Goal: Task Accomplishment & Management: Use online tool/utility

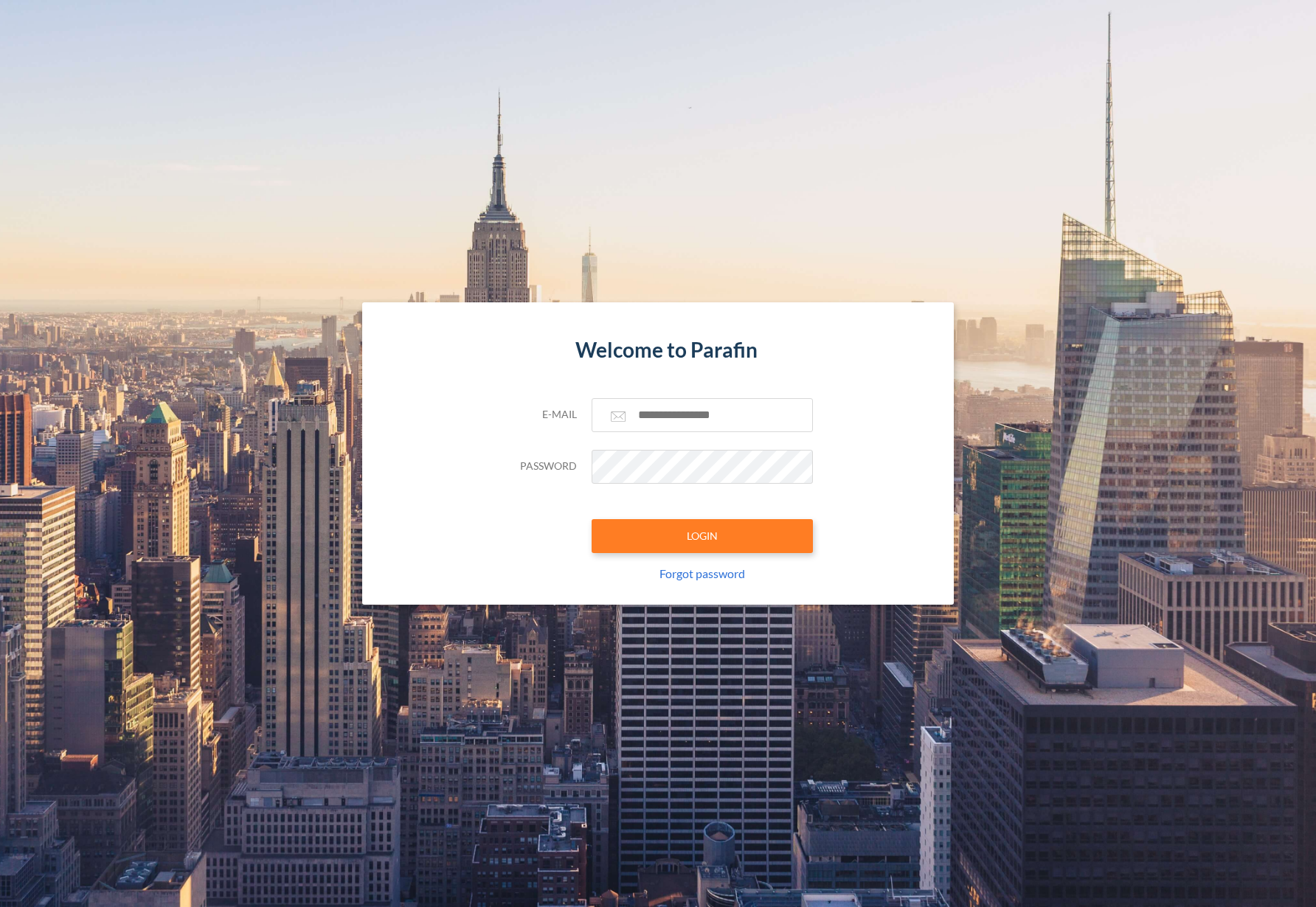
drag, startPoint x: 697, startPoint y: 446, endPoint x: 695, endPoint y: 434, distance: 12.2
click at [696, 445] on div "E-mail Password LOGIN Forgot password" at bounding box center [658, 501] width 310 height 206
click at [694, 424] on input "text" at bounding box center [702, 415] width 221 height 34
paste input "**********"
type input "**********"
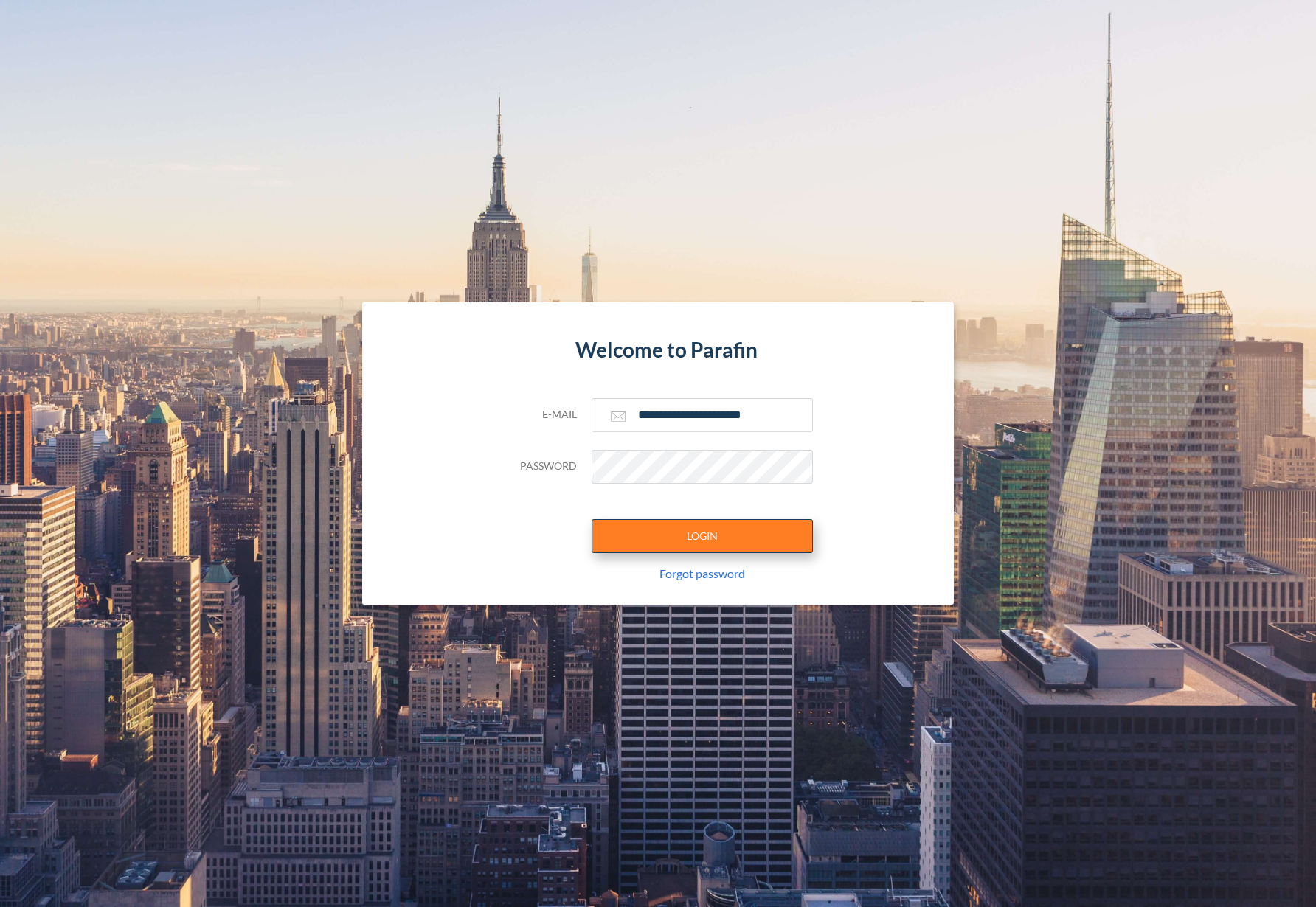
click at [699, 546] on button "LOGIN" at bounding box center [702, 536] width 221 height 34
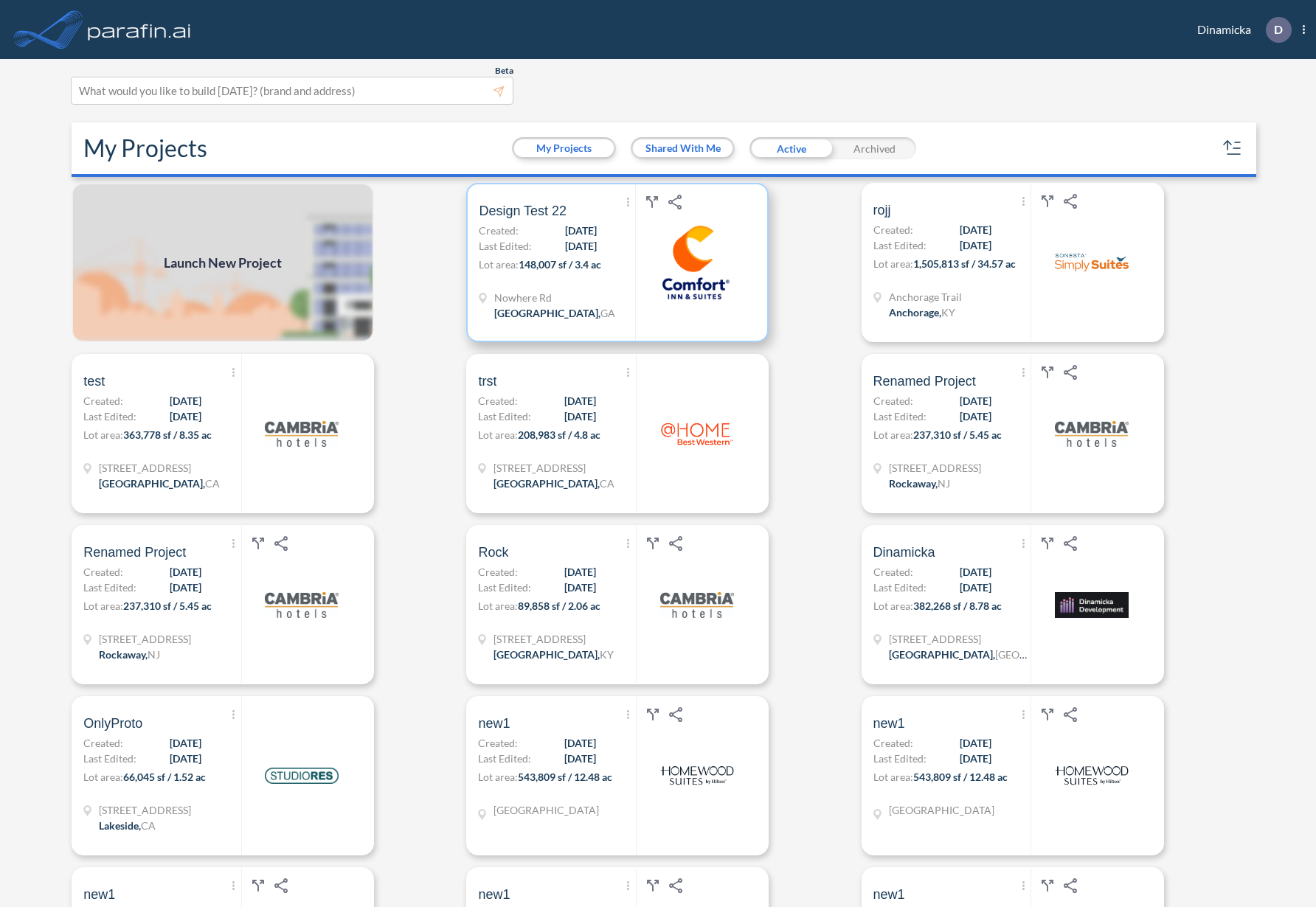
click at [573, 251] on span "[DATE]" at bounding box center [582, 246] width 32 height 15
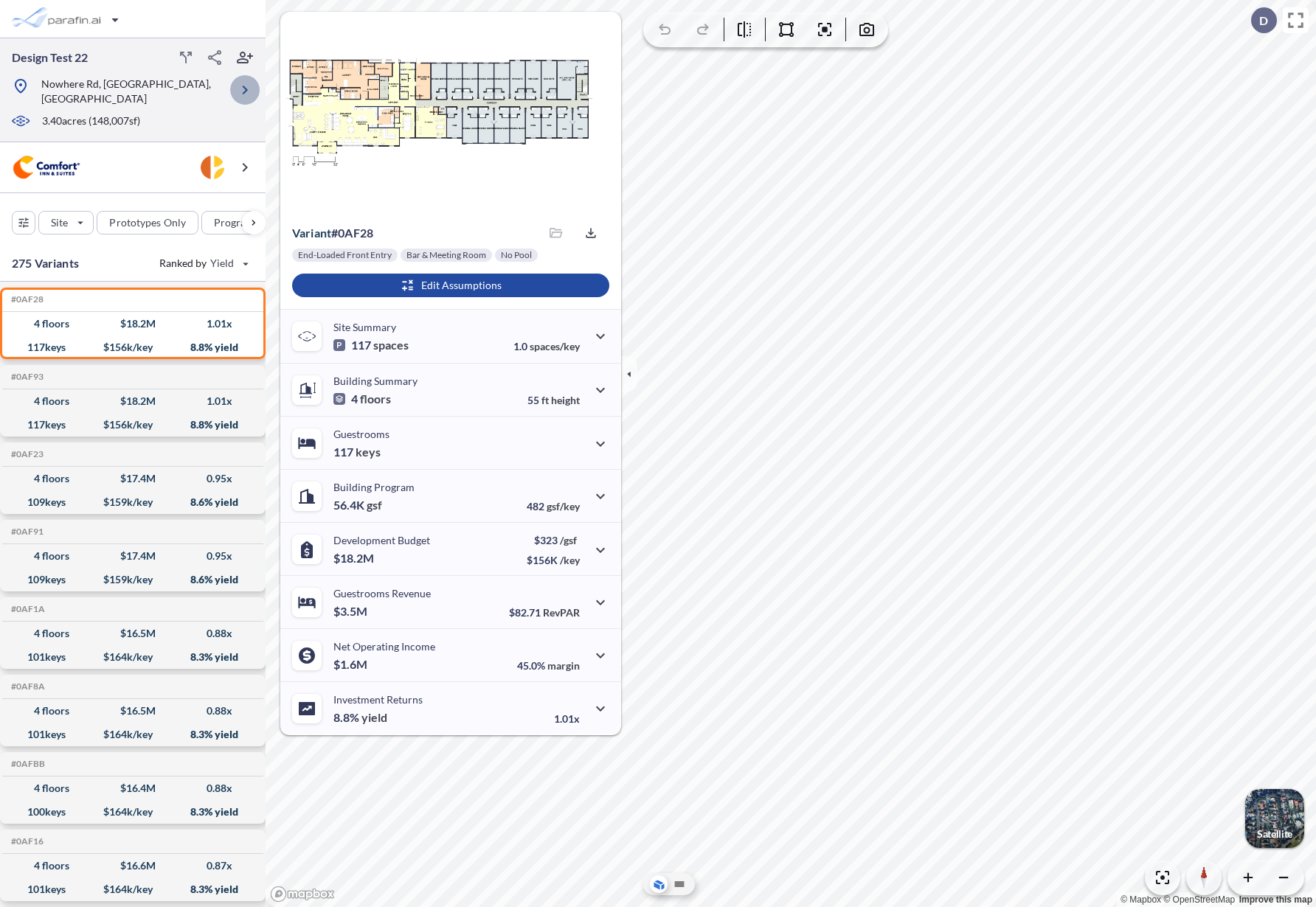
click at [241, 81] on icon "button" at bounding box center [244, 90] width 18 height 18
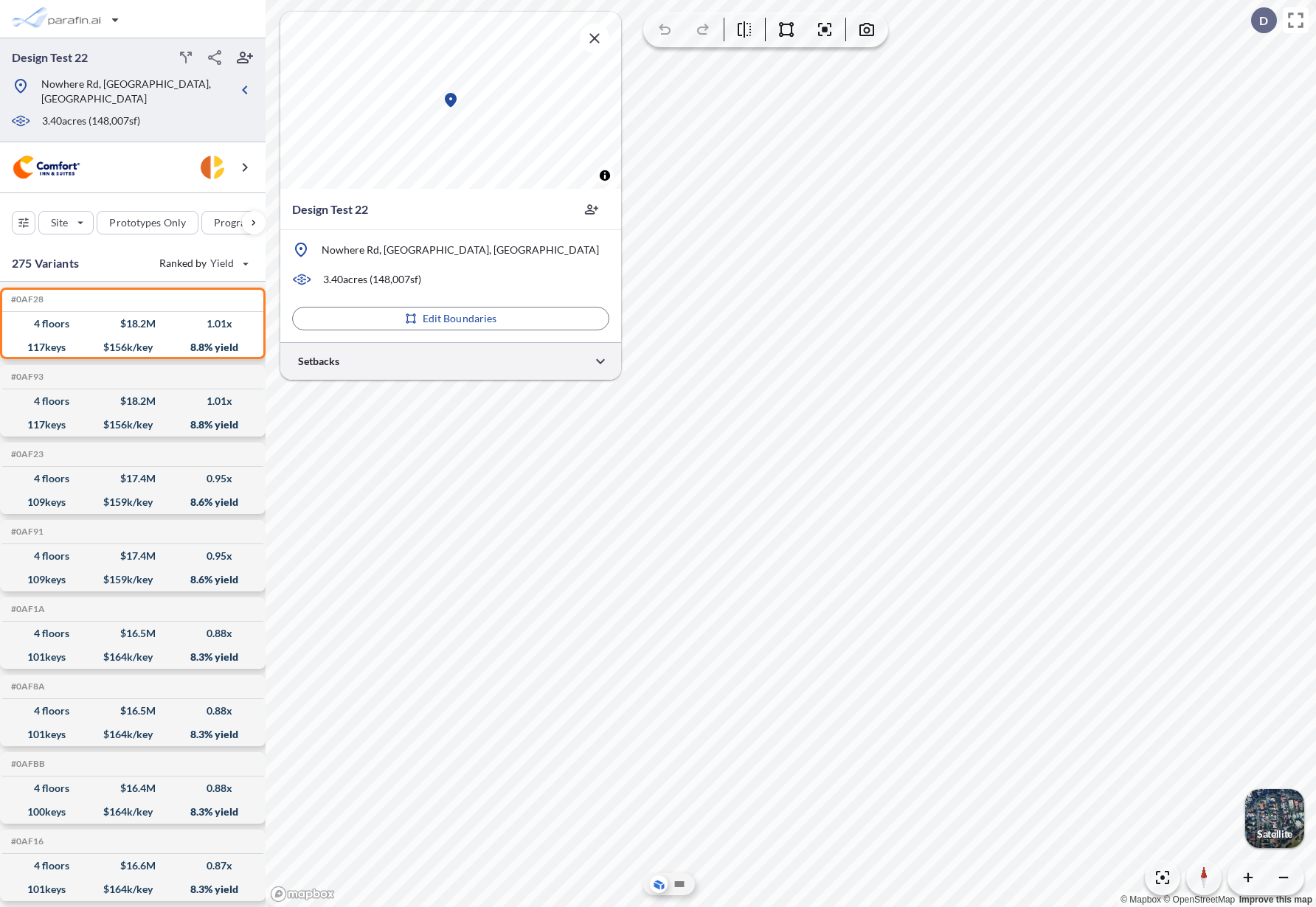
click at [571, 358] on div at bounding box center [451, 361] width 341 height 37
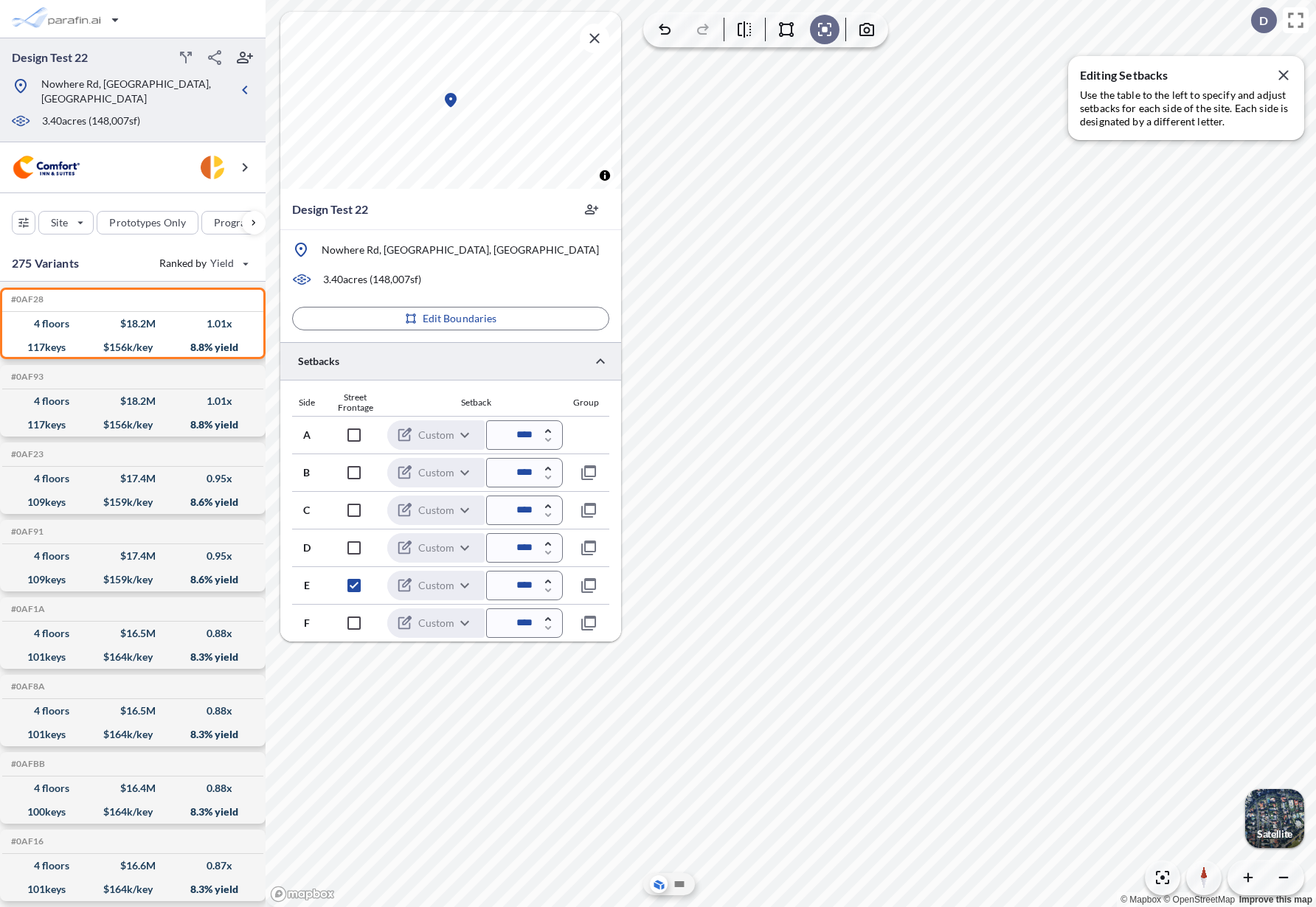
click at [574, 367] on div at bounding box center [451, 361] width 341 height 37
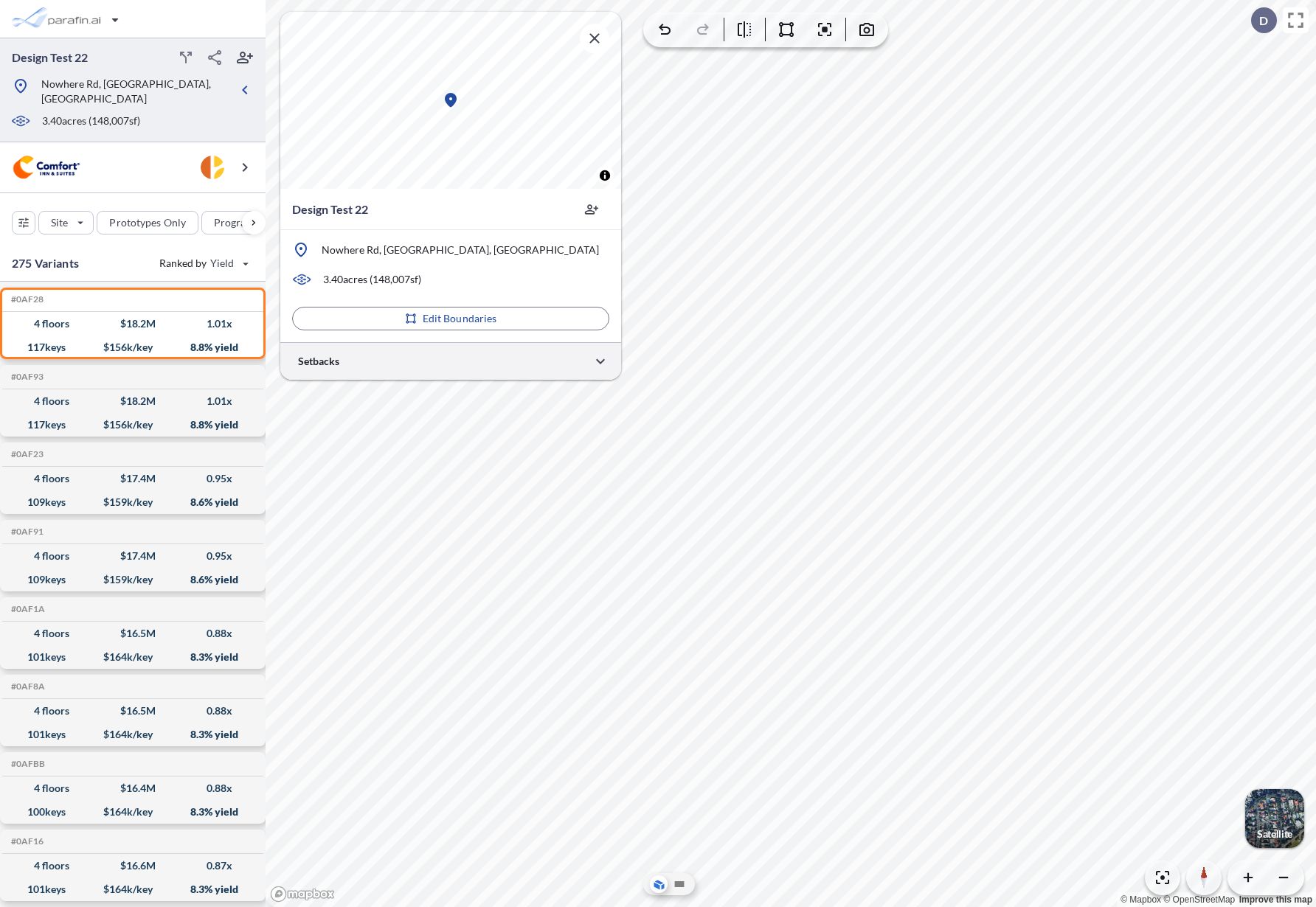
click at [574, 367] on div at bounding box center [451, 361] width 341 height 37
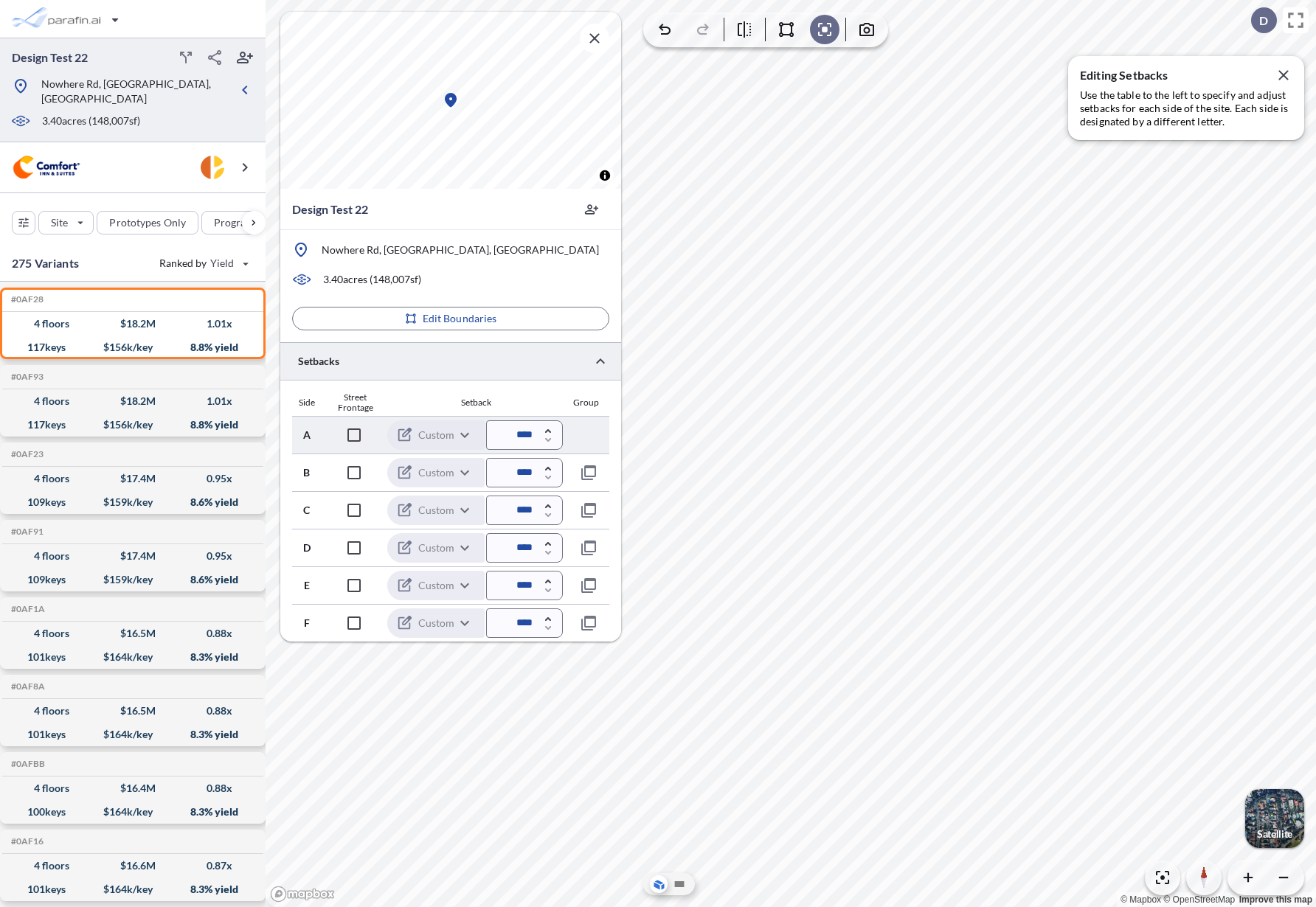
click at [518, 439] on input "****" at bounding box center [524, 435] width 77 height 30
type input "*****"
click at [552, 405] on div "Setback" at bounding box center [476, 403] width 174 height 11
click at [827, 75] on div "© Mapbox © OpenStreetMap Improve this map" at bounding box center [791, 454] width 1050 height 907
click at [830, 84] on div "© Mapbox © OpenStreetMap Improve this map" at bounding box center [791, 454] width 1050 height 907
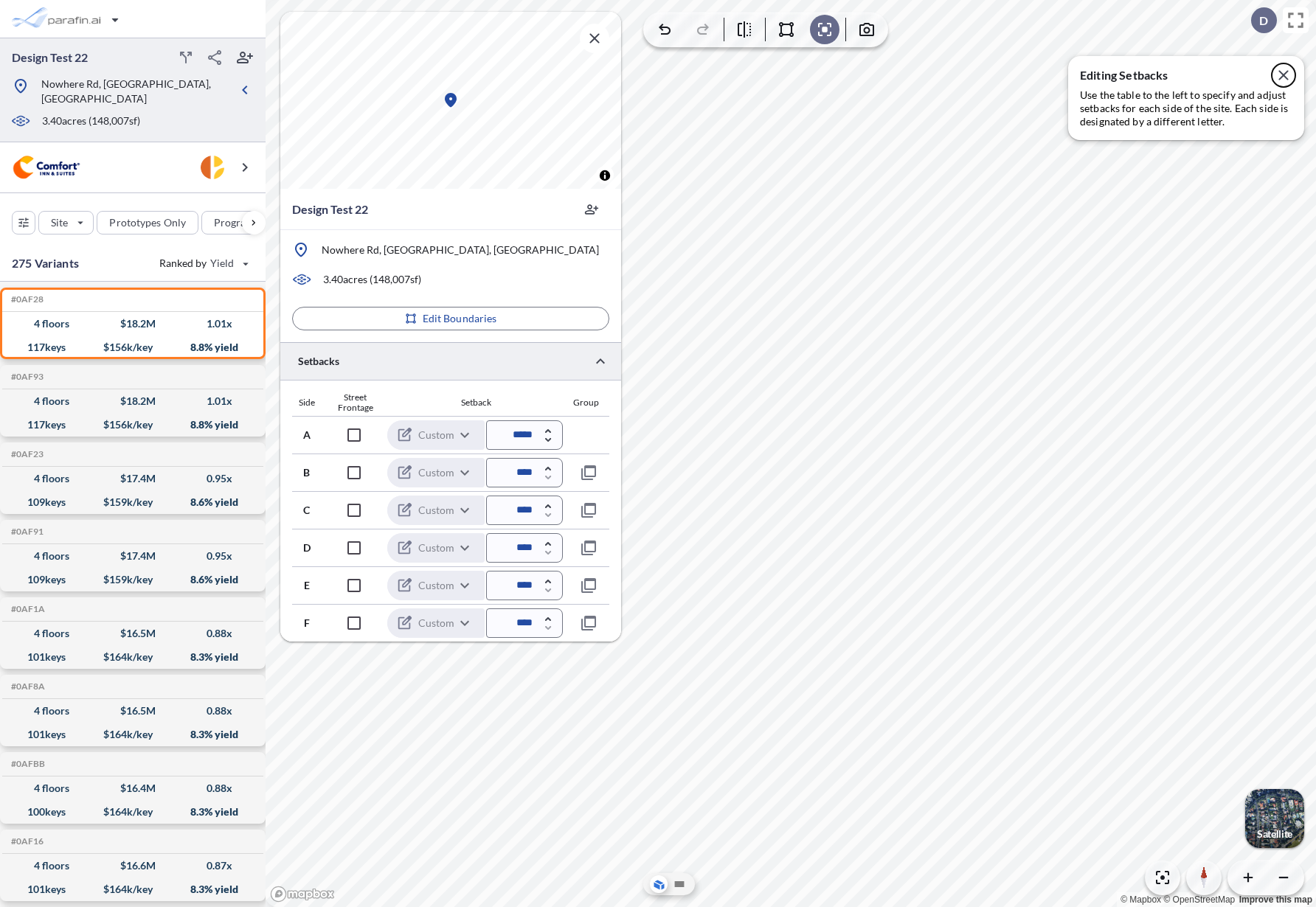
click at [1279, 67] on icon "button" at bounding box center [1283, 75] width 18 height 18
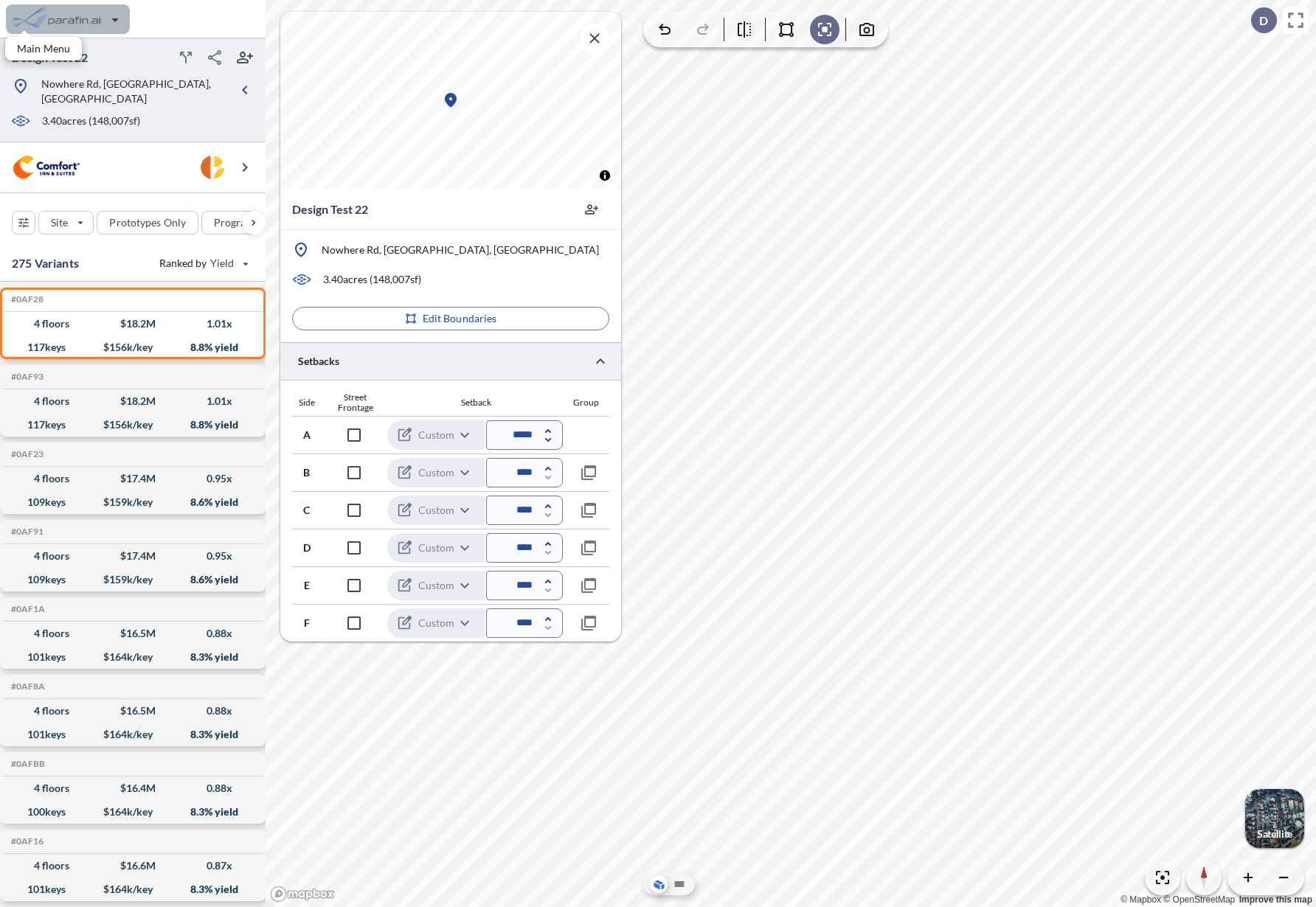
click at [43, 23] on div "button" at bounding box center [68, 19] width 124 height 30
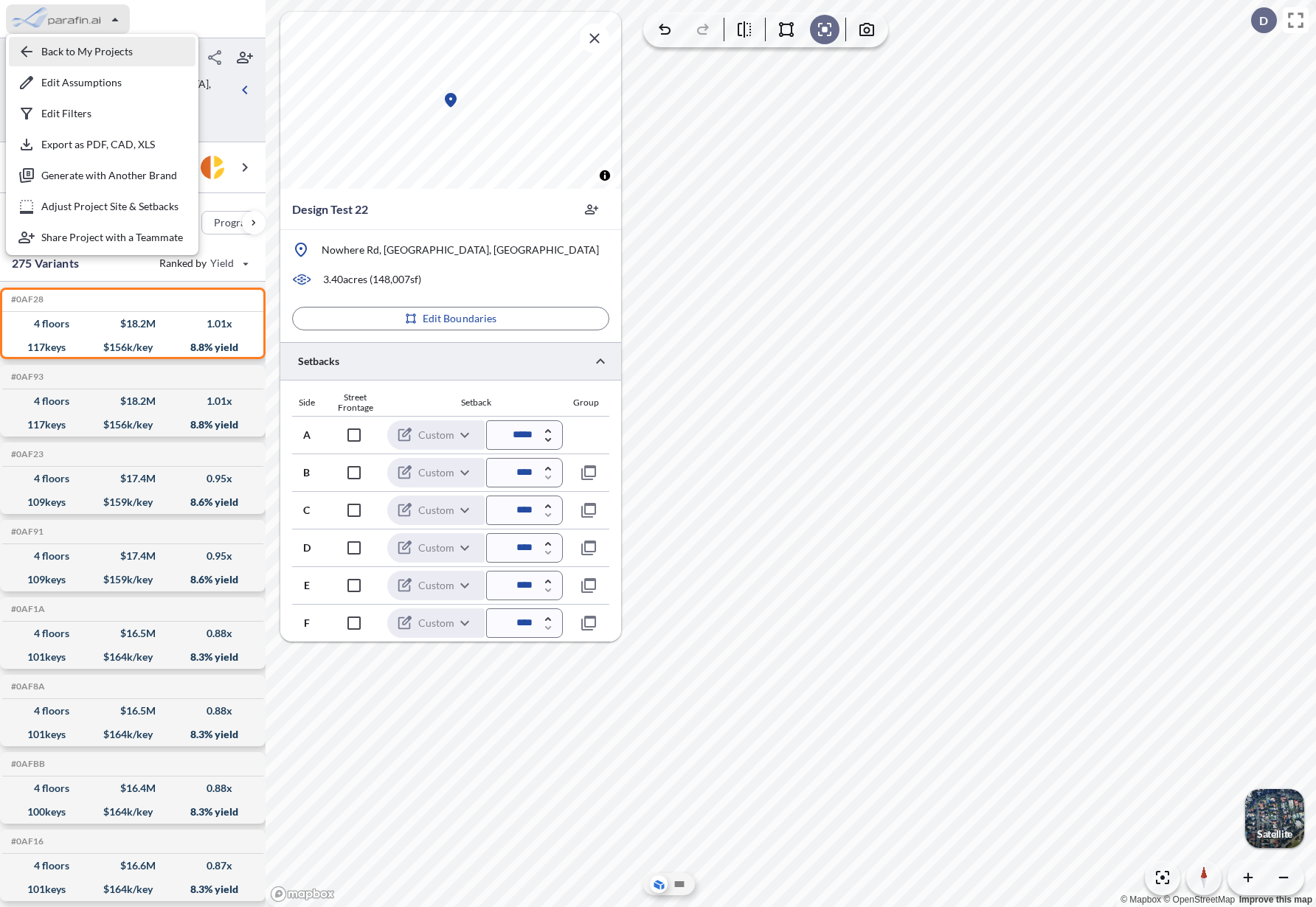
click at [60, 57] on div "button" at bounding box center [102, 51] width 186 height 30
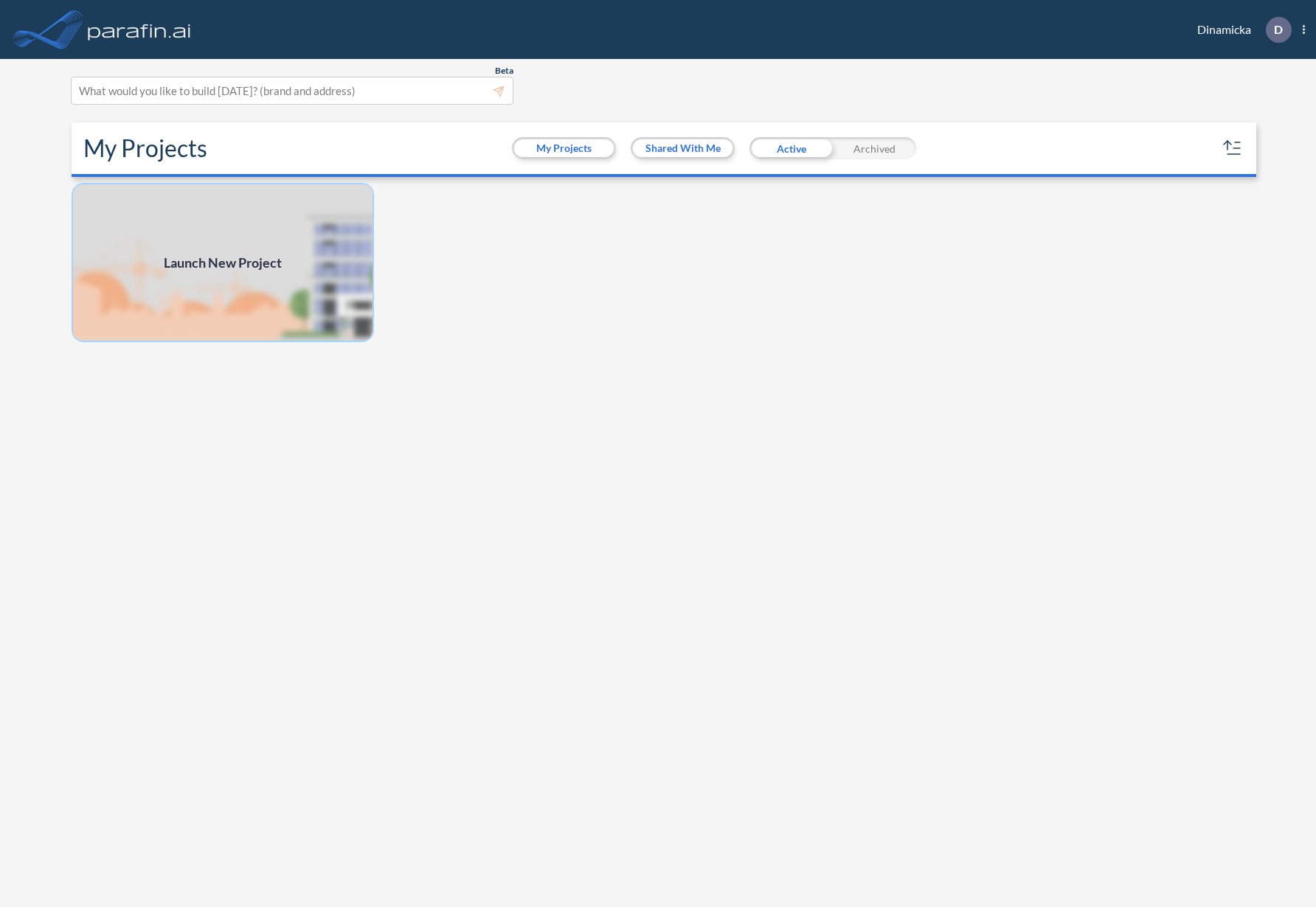
click at [201, 283] on img at bounding box center [222, 262] width 302 height 159
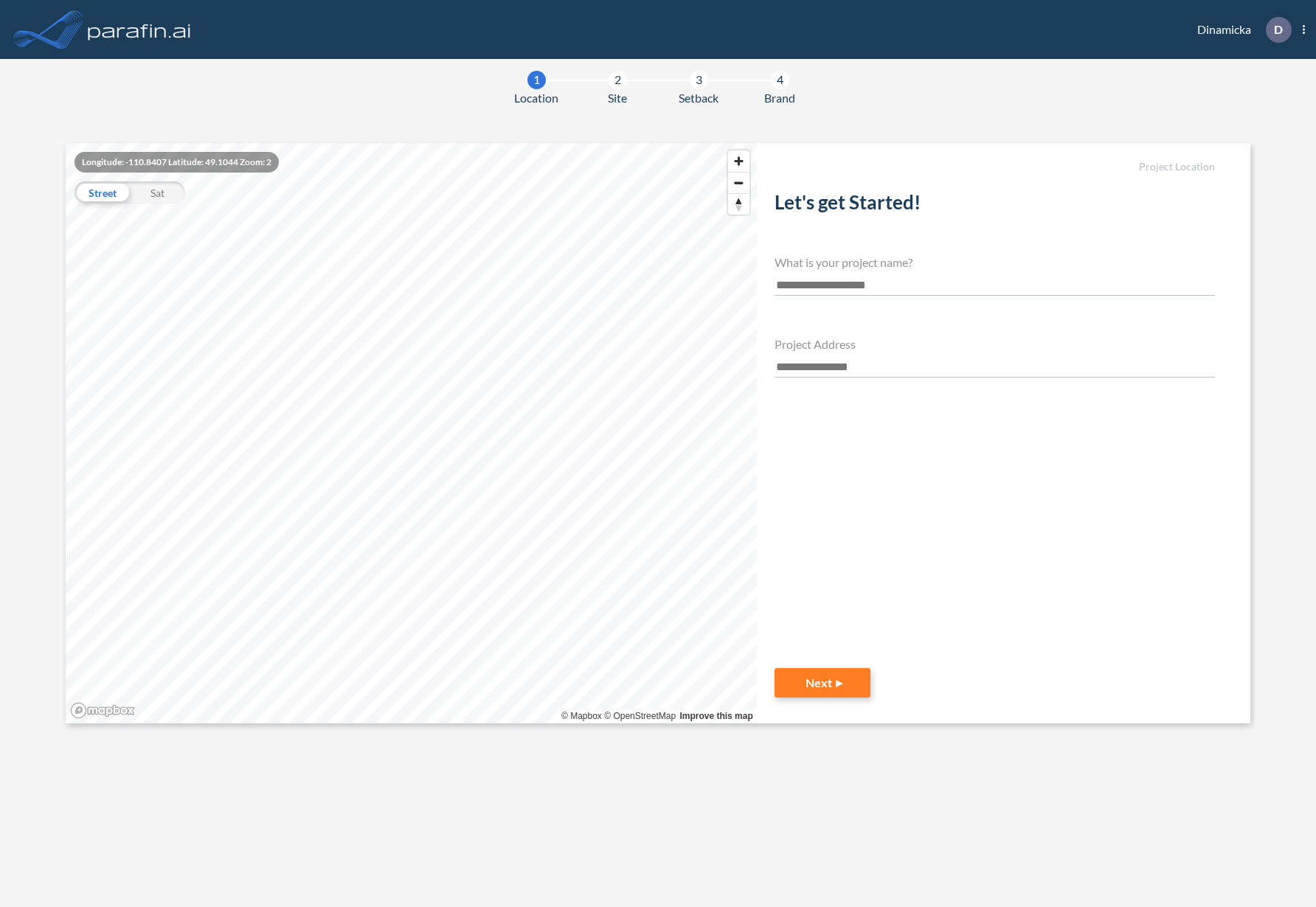
click at [821, 292] on input "text" at bounding box center [995, 286] width 441 height 20
type input "****"
click at [822, 373] on input "text" at bounding box center [995, 368] width 441 height 20
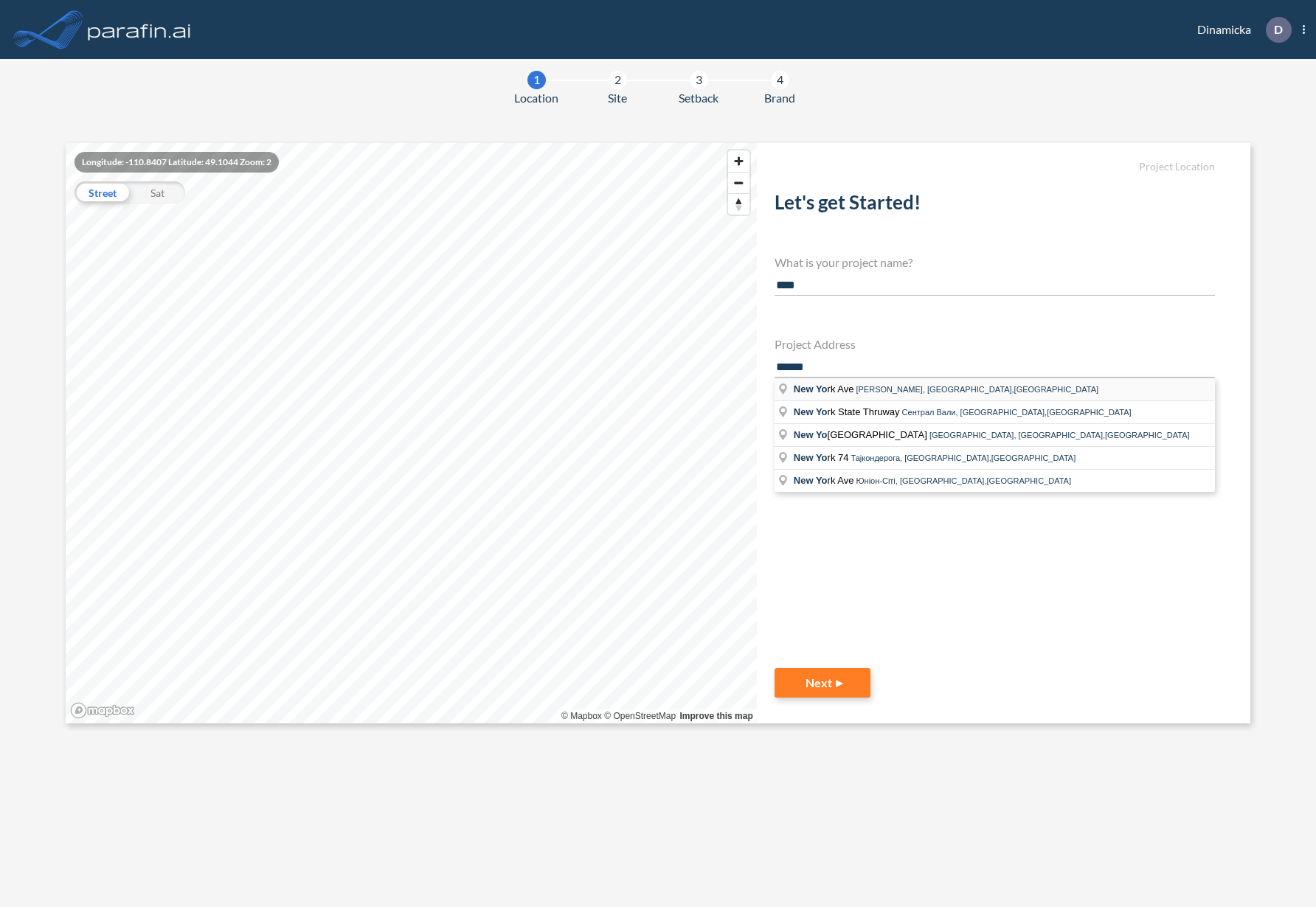
click at [856, 392] on span "Бей Шор, Нью-Йорк,Сполучені Штати Америки" at bounding box center [977, 390] width 243 height 9
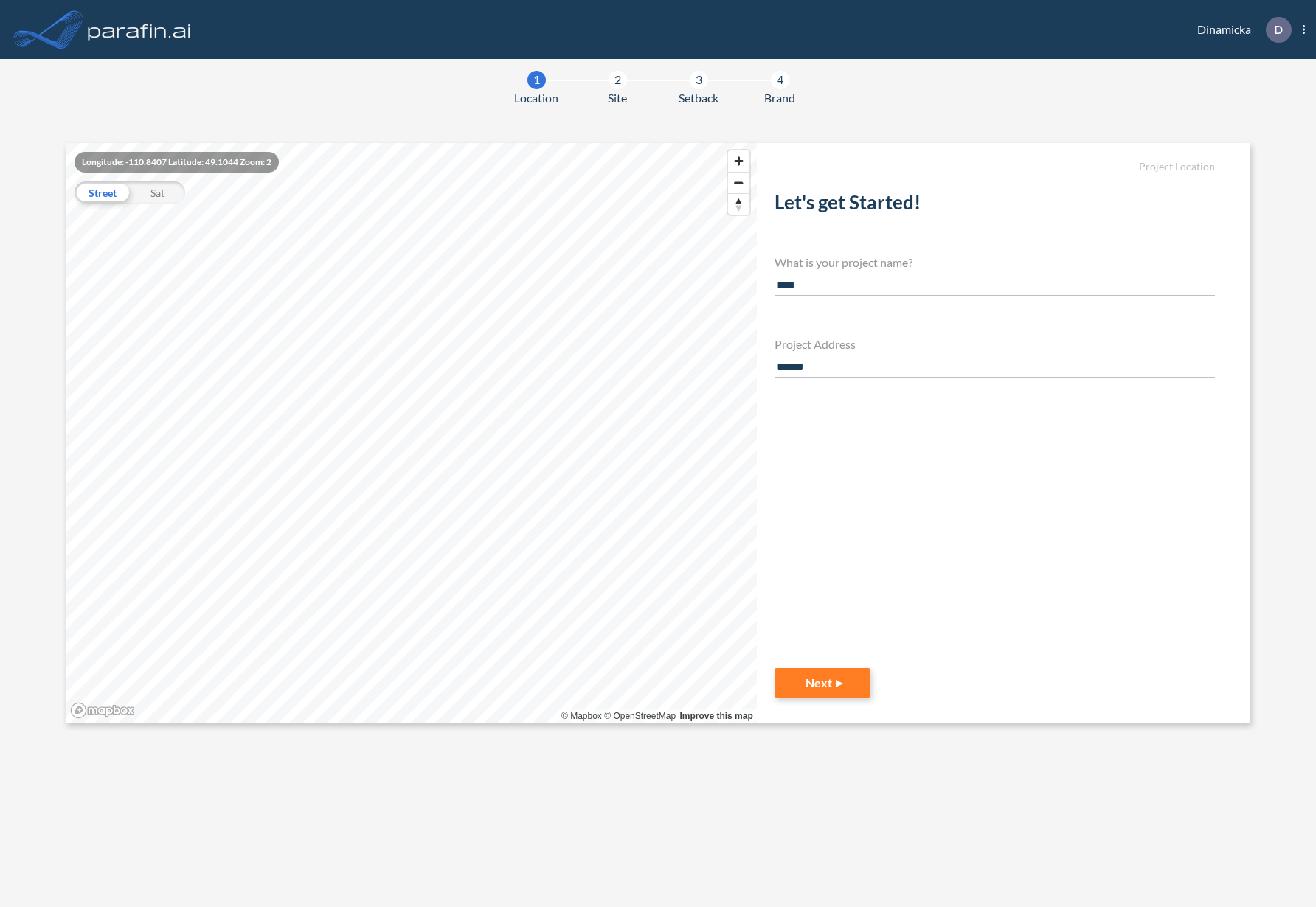
type input "**********"
click at [827, 687] on button "Next" at bounding box center [823, 683] width 96 height 30
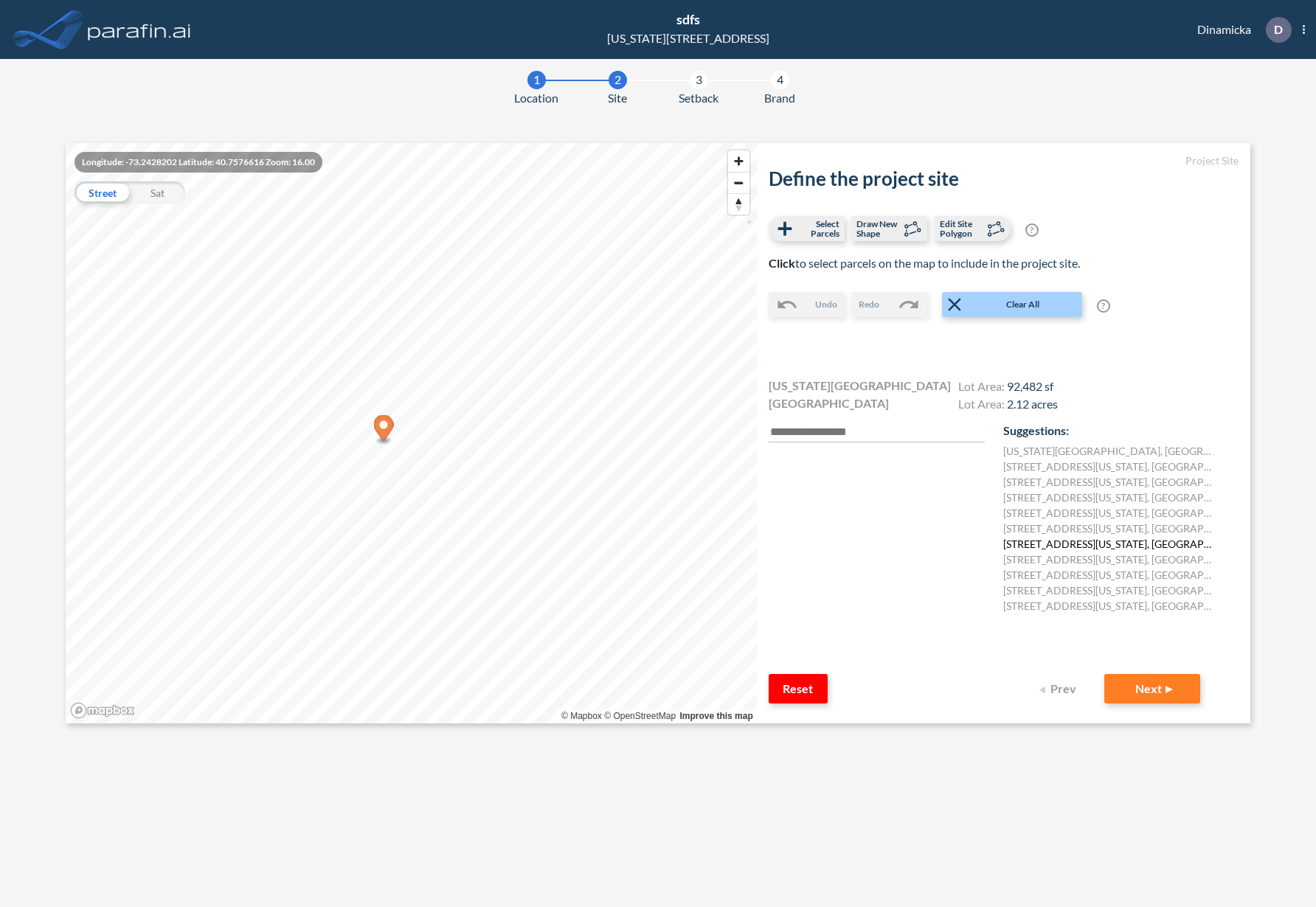
click at [1064, 543] on label "146 New York Ave, Bay Shore, NY 11706, Сполучені Штати Америки" at bounding box center [1109, 544] width 212 height 15
click at [1148, 687] on button "Next" at bounding box center [1152, 689] width 96 height 30
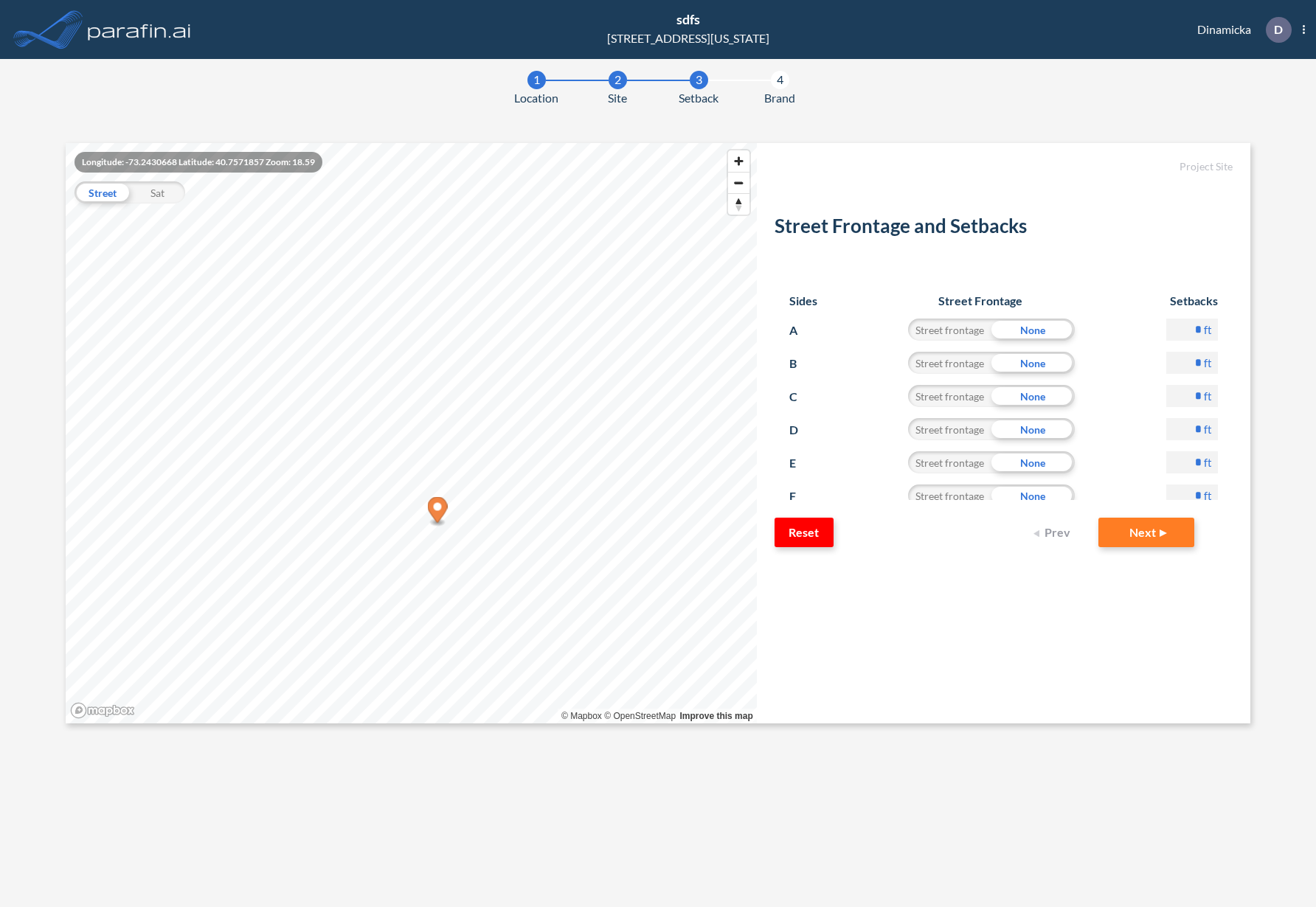
click at [1193, 365] on input "*" at bounding box center [1193, 362] width 52 height 22
type input "**"
click at [1230, 455] on div "Sides Street Frontage Setbacks A Street frontage None * ft B Street frontage No…" at bounding box center [1004, 389] width 458 height 221
click at [1193, 399] on input "*" at bounding box center [1193, 396] width 52 height 22
click at [1237, 437] on form "Project Site Street Frontage and Setbacks Sides Street Frontage Setbacks A Stre…" at bounding box center [1004, 433] width 494 height 581
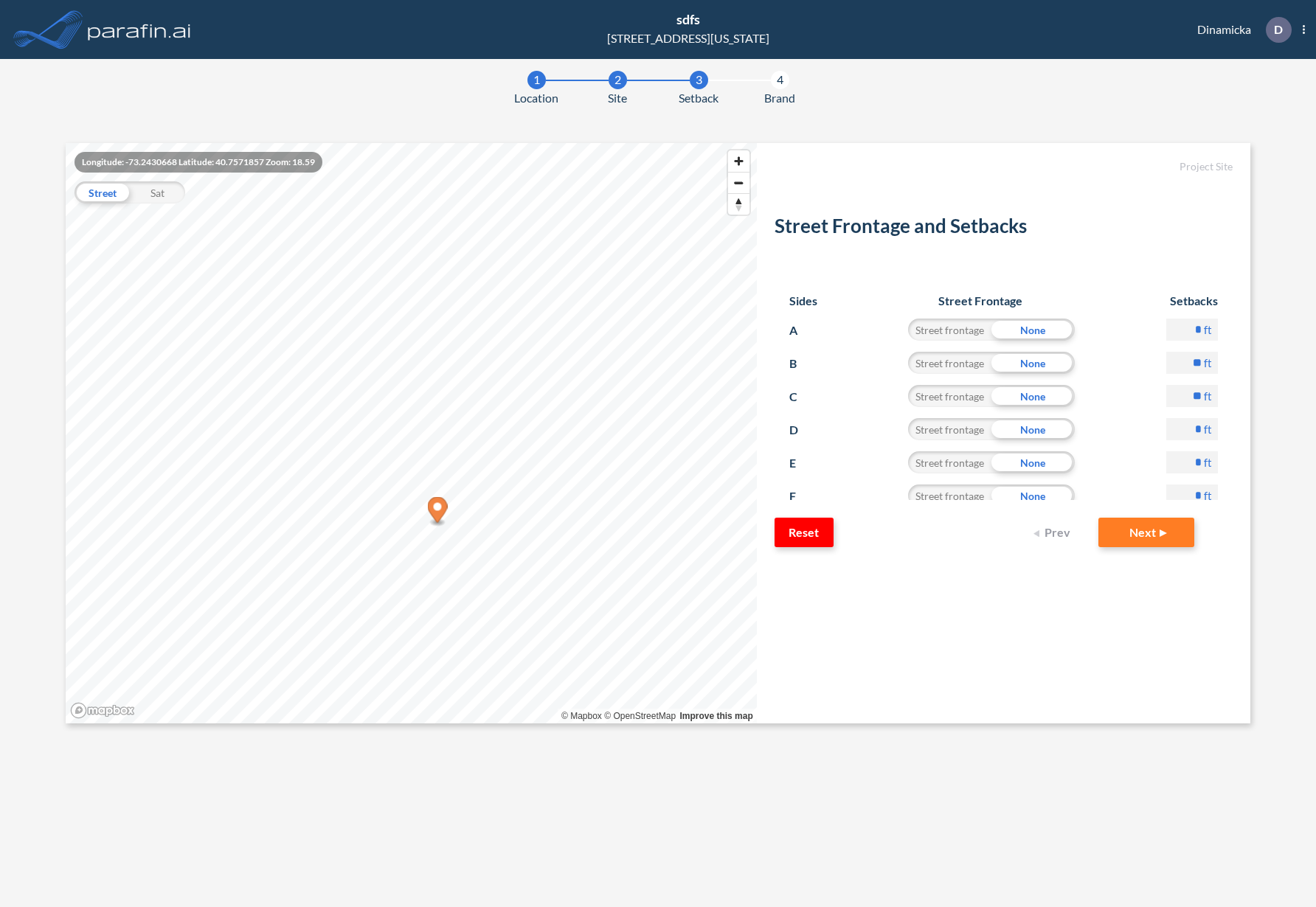
click at [923, 396] on div "Street frontage" at bounding box center [950, 396] width 84 height 22
click at [1054, 672] on form "Project Site Street Frontage and Setbacks Sides Street Frontage Setbacks A Stre…" at bounding box center [1004, 433] width 494 height 581
click at [1024, 394] on div "None" at bounding box center [1034, 396] width 84 height 22
drag, startPoint x: 1195, startPoint y: 396, endPoint x: 1197, endPoint y: 463, distance: 67.0
click at [1195, 397] on input "**" at bounding box center [1193, 396] width 52 height 22
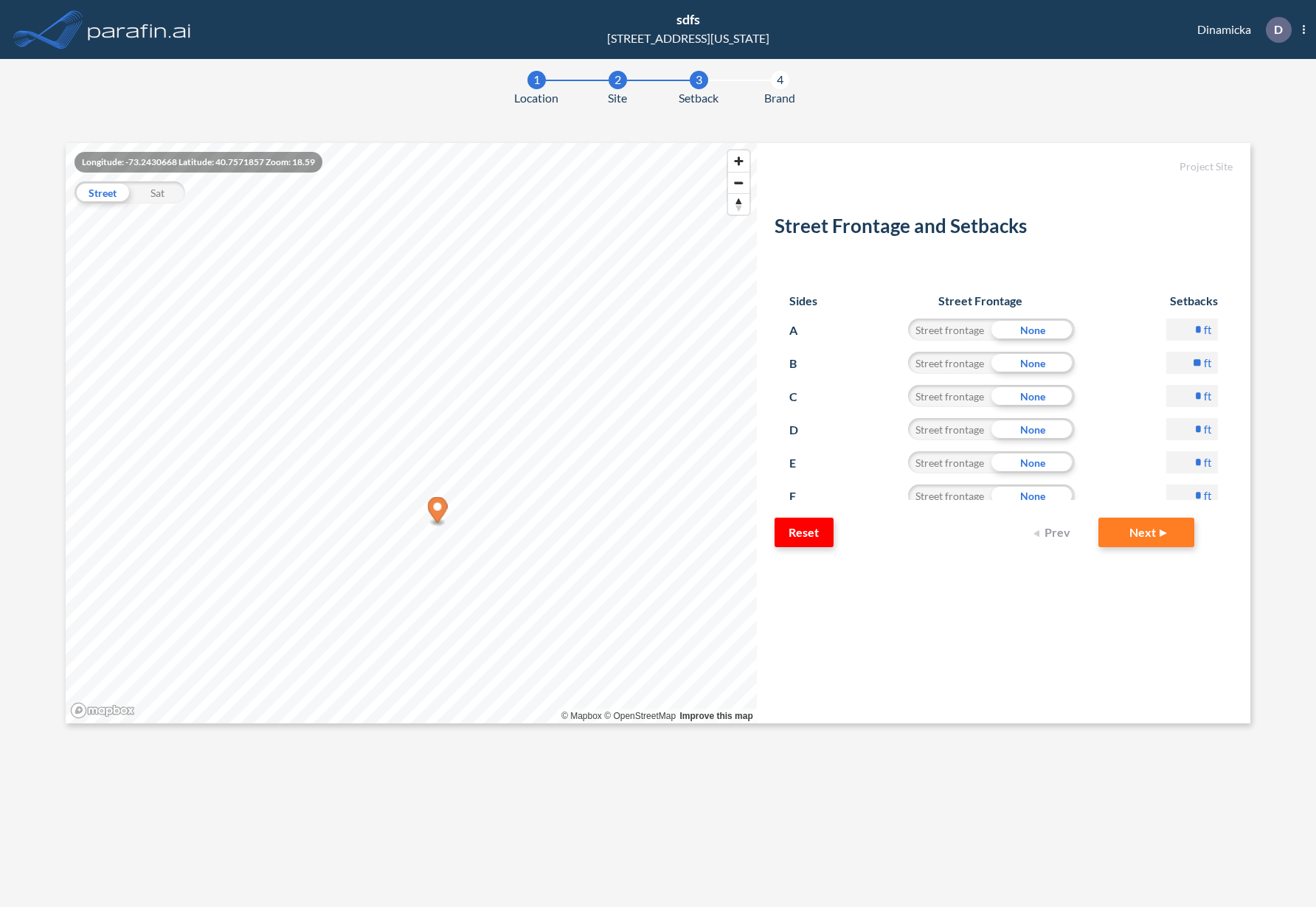
type input "*"
click at [1224, 498] on div "Sides Street Frontage Setbacks A Street frontage None * ft B Street frontage No…" at bounding box center [1004, 389] width 458 height 221
click at [1166, 536] on button "Next" at bounding box center [1146, 533] width 96 height 30
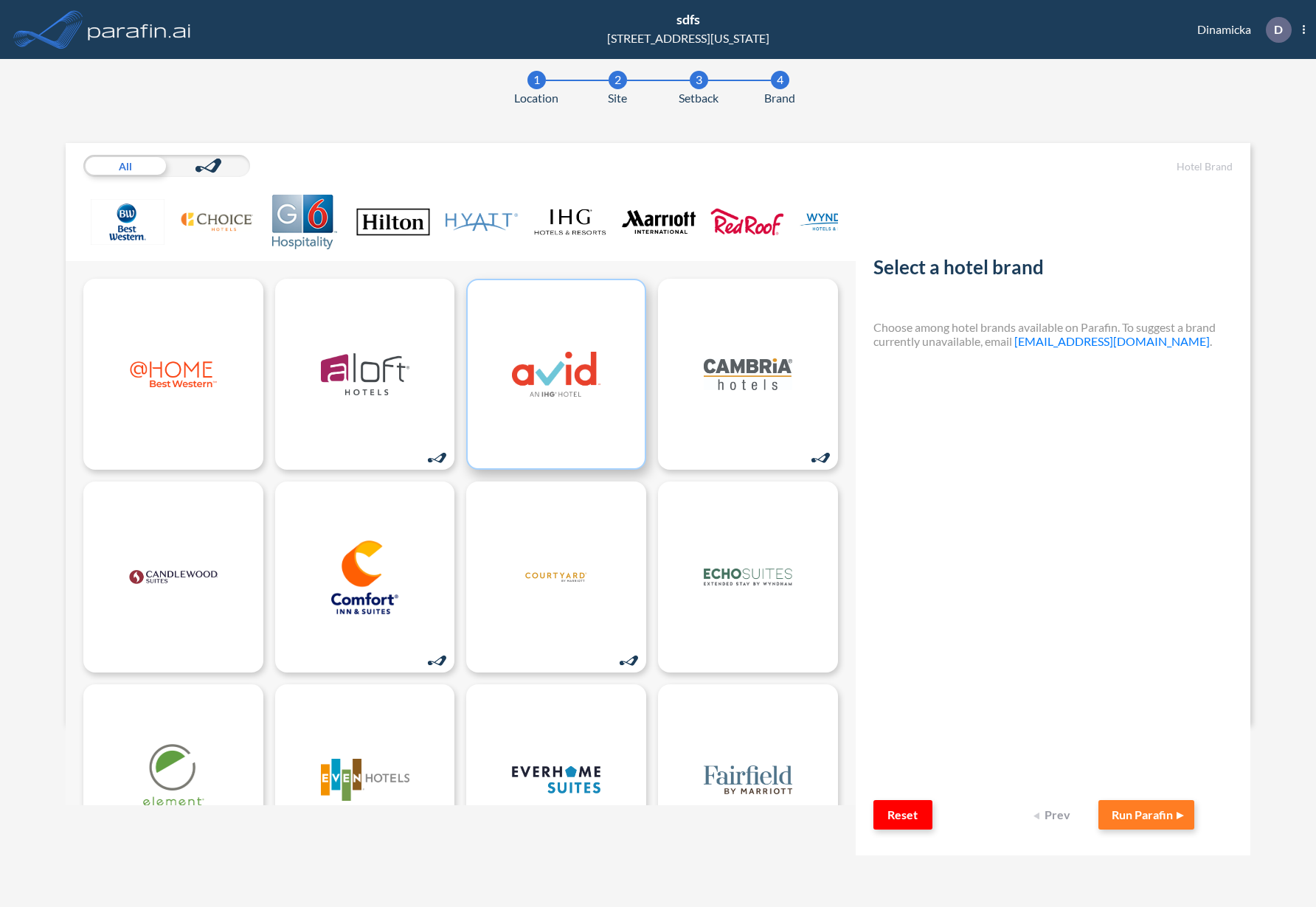
scroll to position [30, 0]
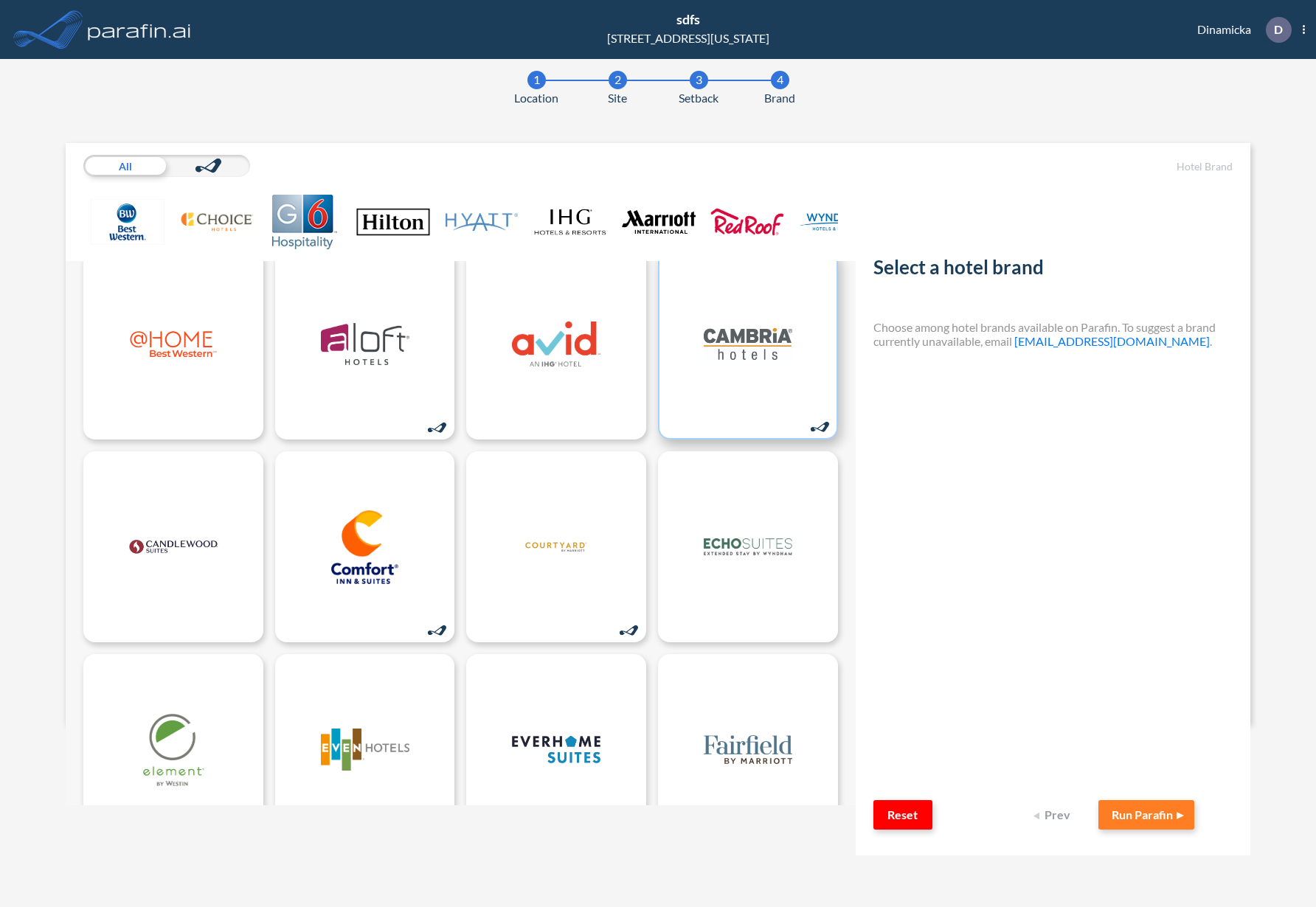
click at [725, 328] on img at bounding box center [748, 344] width 88 height 74
click at [717, 342] on img at bounding box center [748, 344] width 88 height 74
click at [1123, 809] on button "Run Parafin" at bounding box center [1146, 815] width 96 height 30
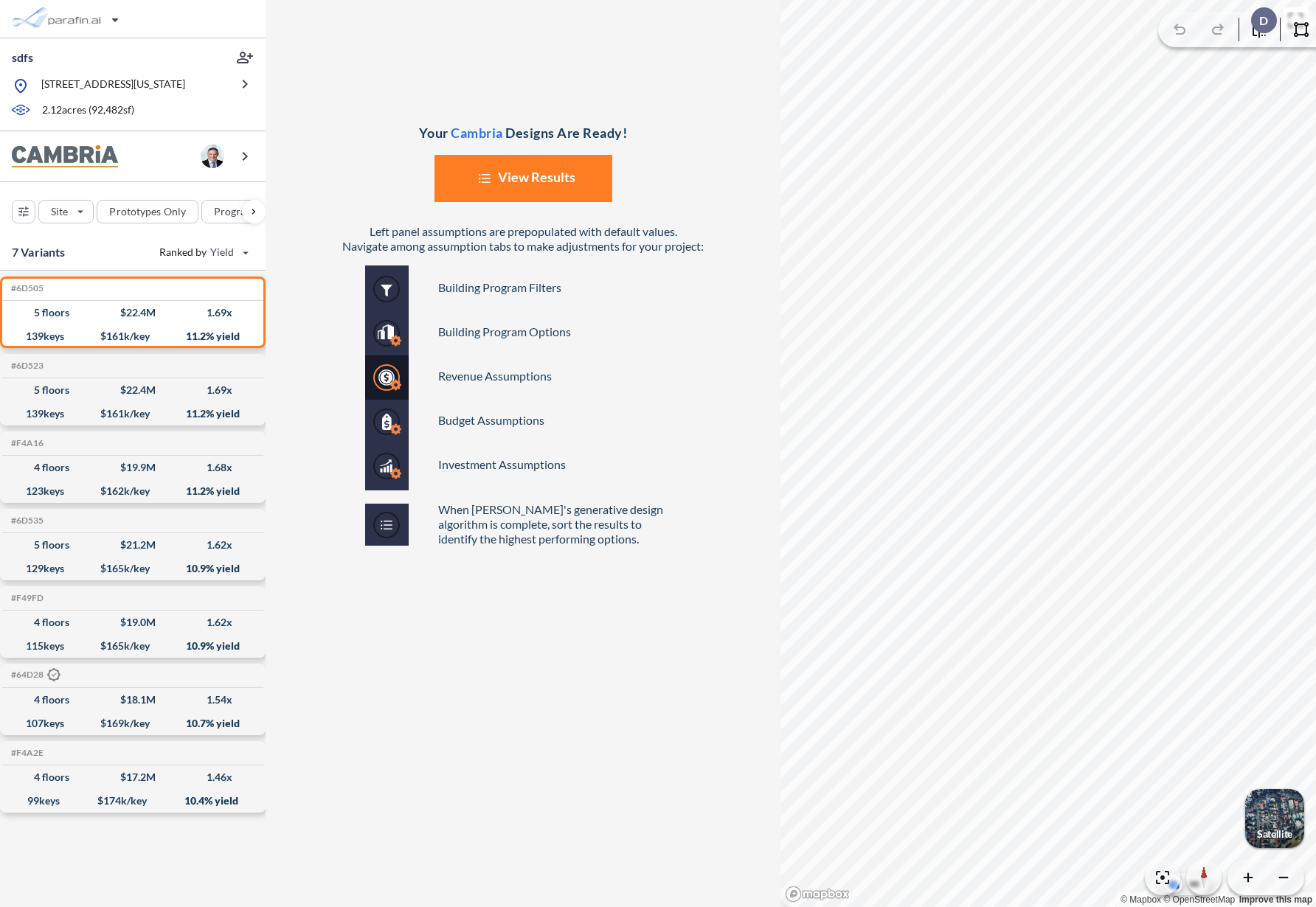
click at [522, 179] on button "List Created with Sketch. View Results" at bounding box center [524, 179] width 178 height 47
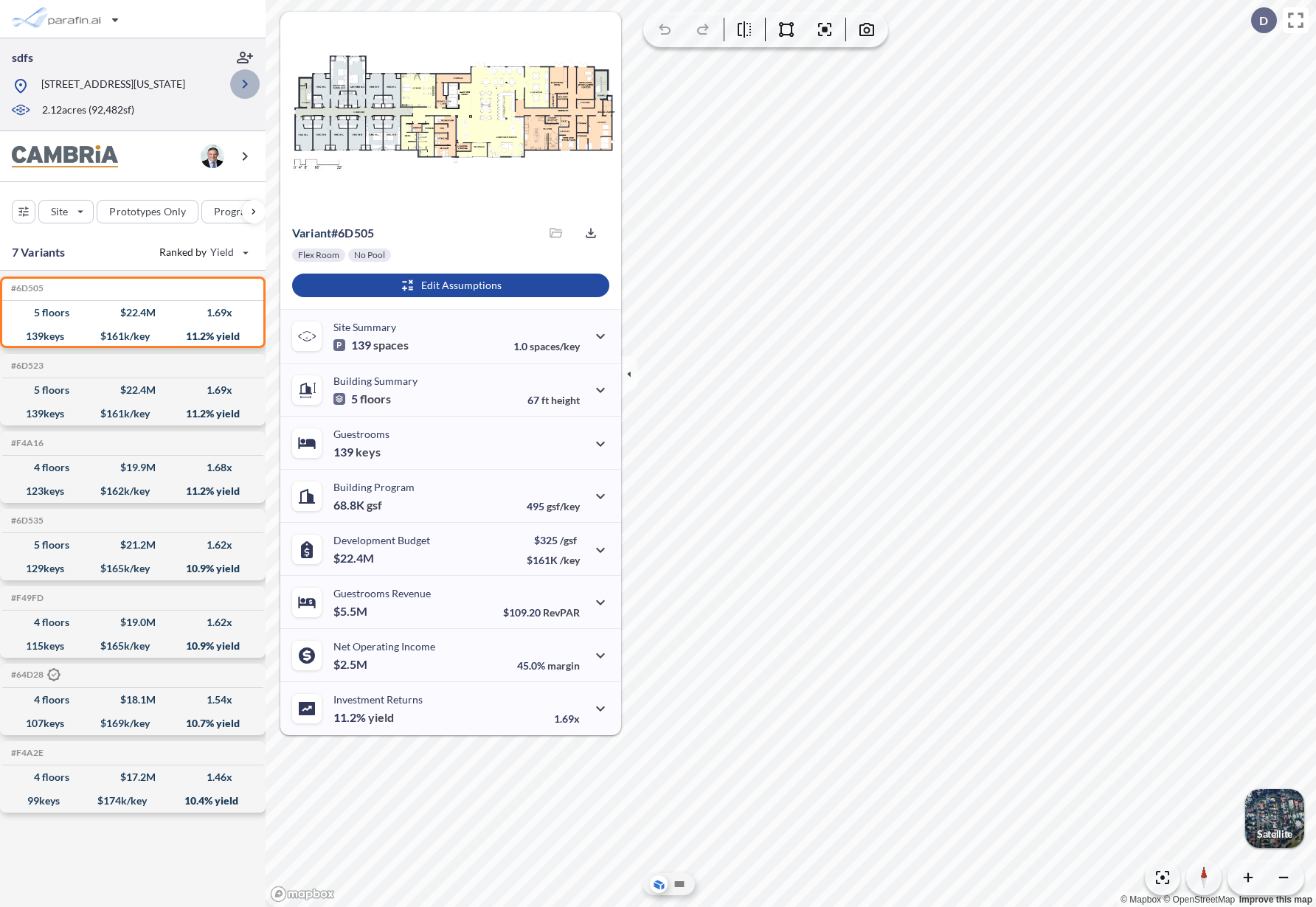
click at [242, 81] on icon "button" at bounding box center [244, 84] width 18 height 18
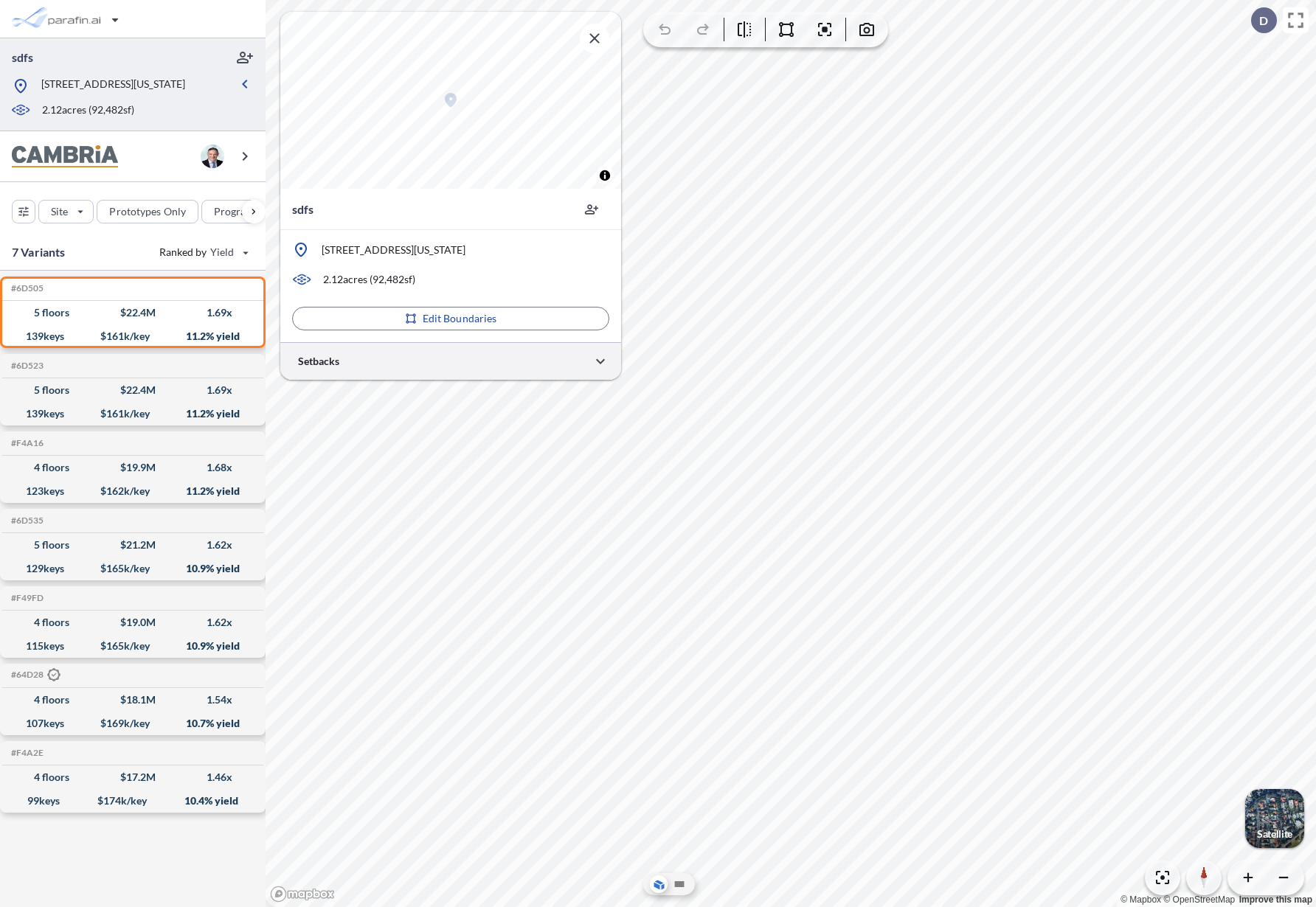
click at [435, 357] on div at bounding box center [451, 361] width 341 height 37
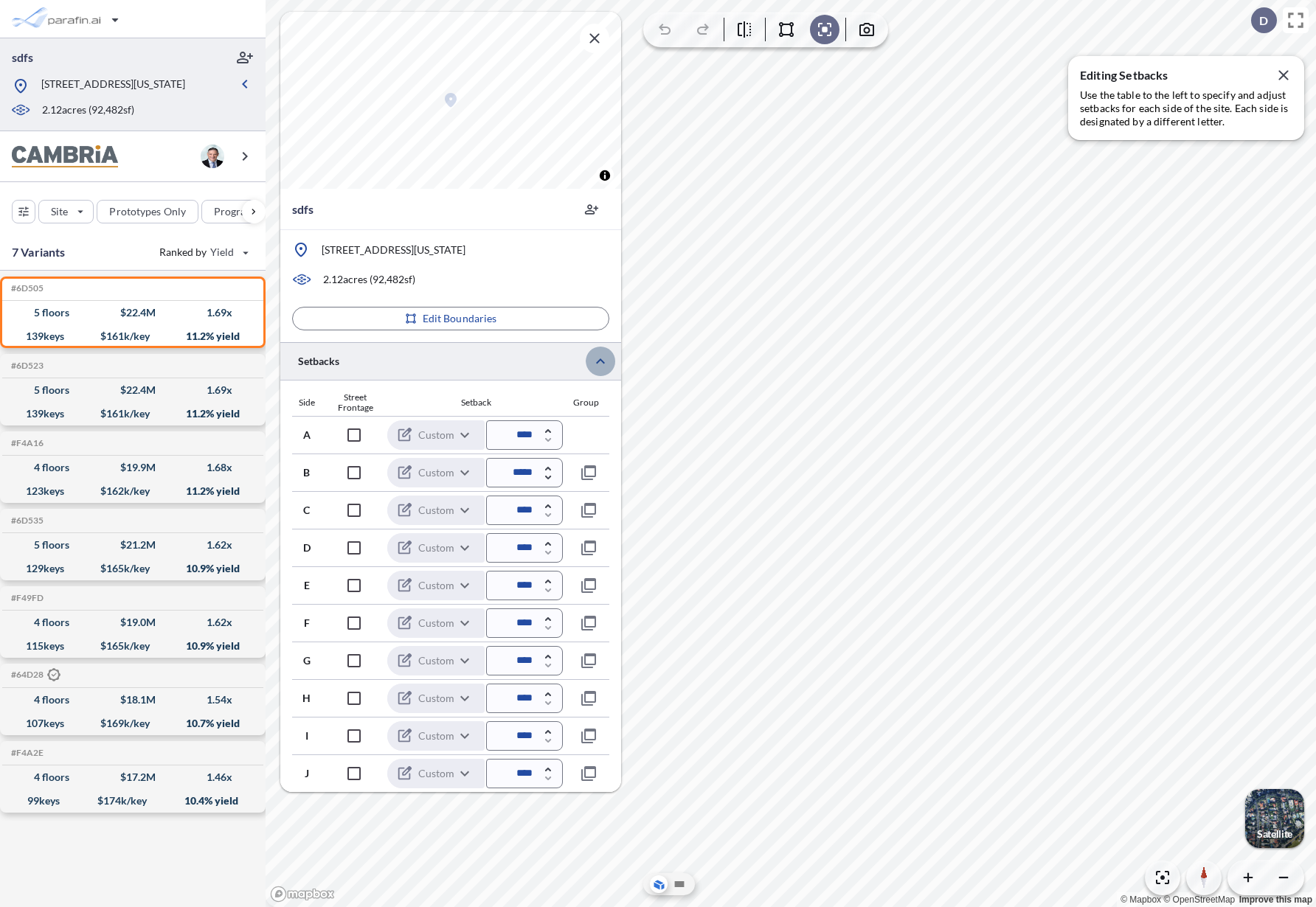
click at [598, 364] on icon "button" at bounding box center [600, 361] width 18 height 18
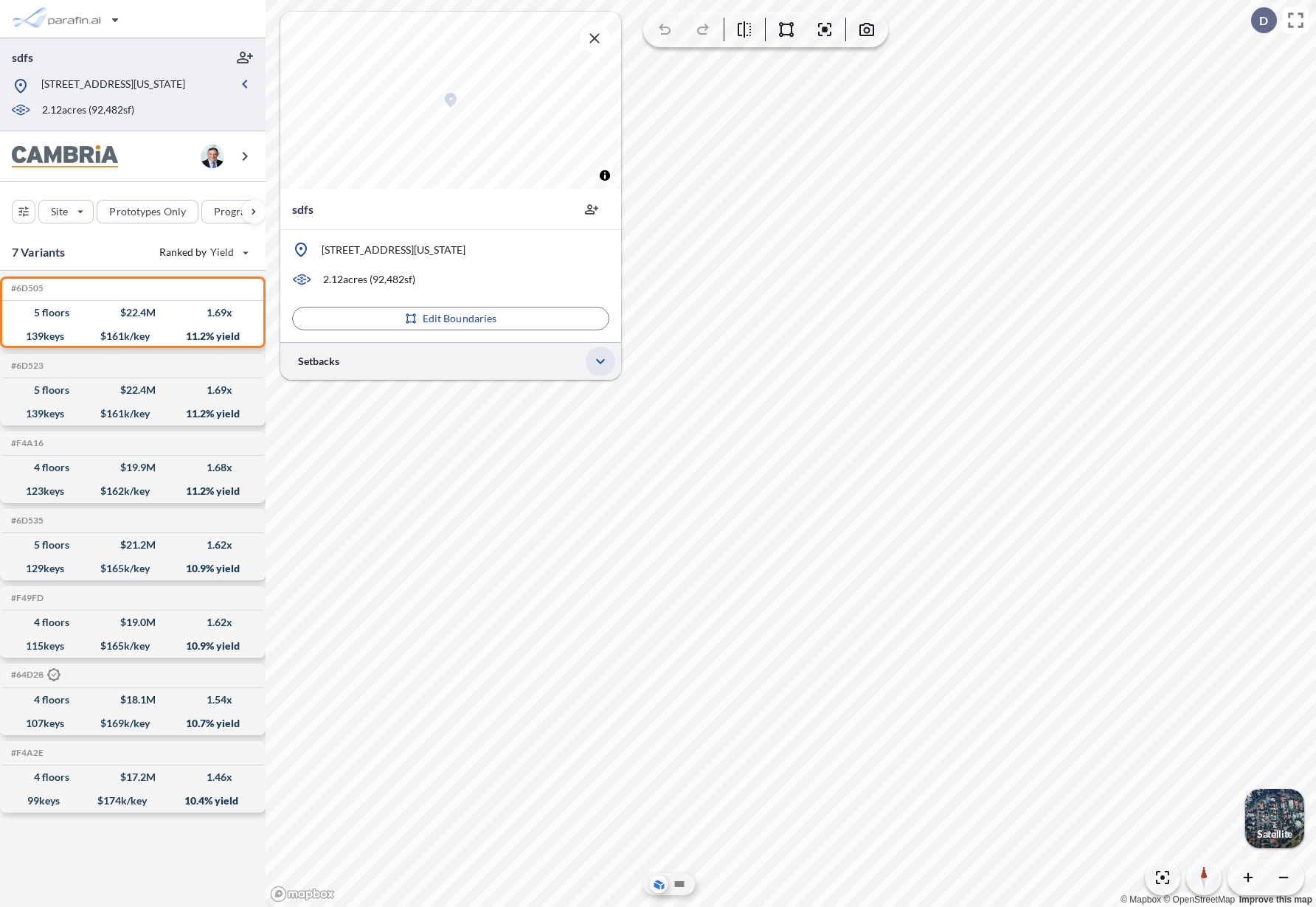
click at [601, 364] on icon "button" at bounding box center [600, 361] width 18 height 18
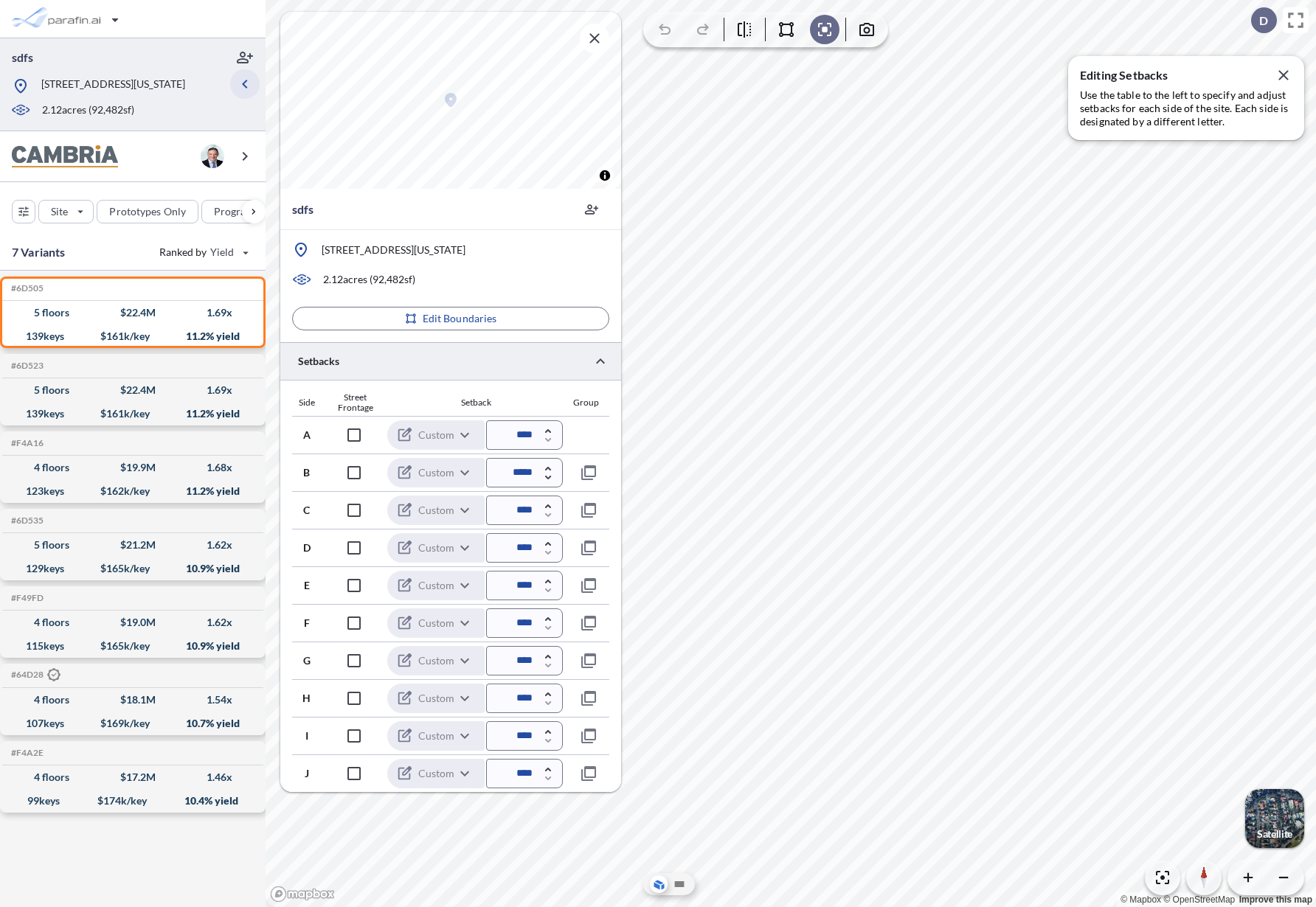
click at [242, 88] on icon "button" at bounding box center [244, 84] width 18 height 18
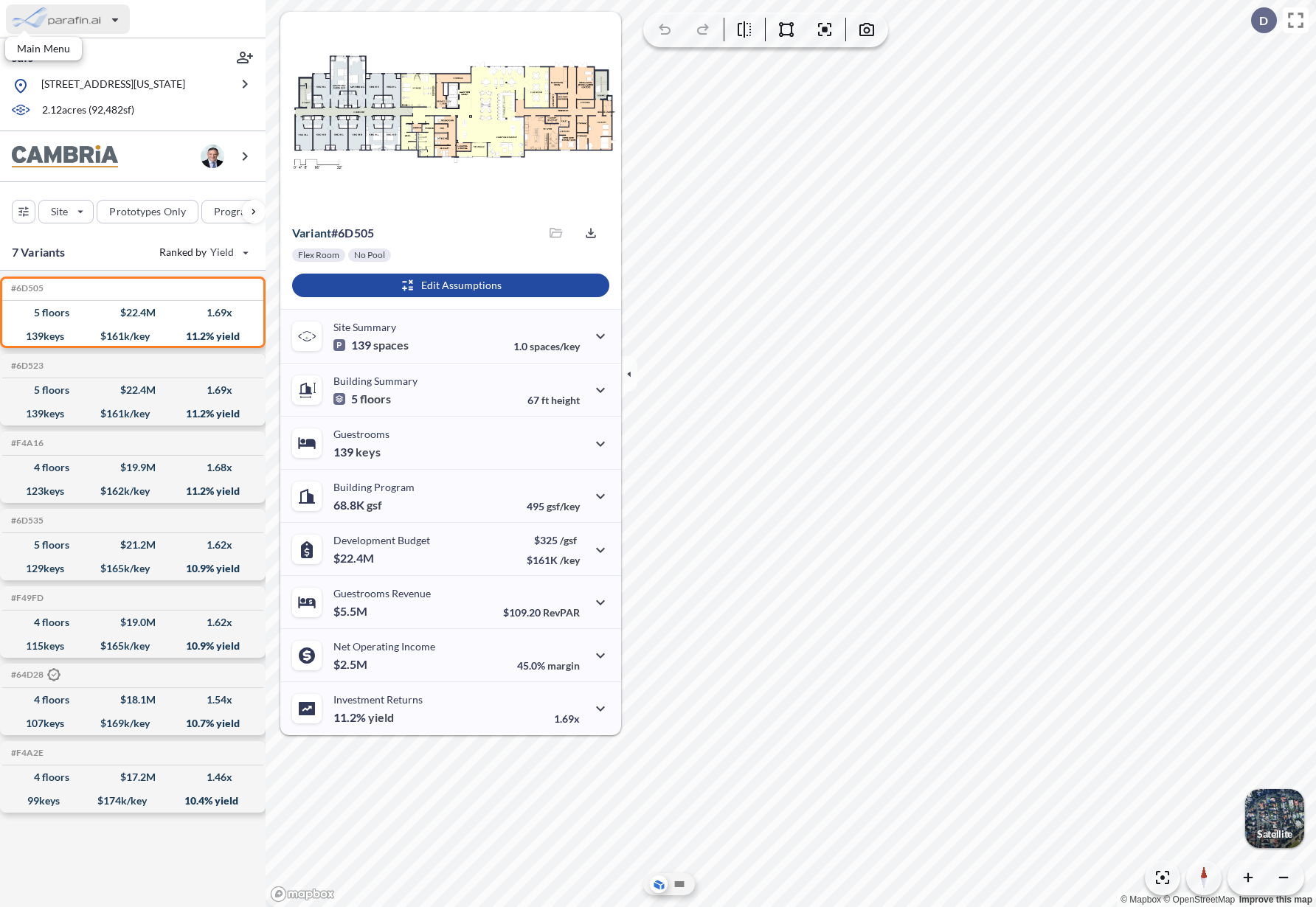
click at [89, 32] on div "button" at bounding box center [68, 19] width 124 height 30
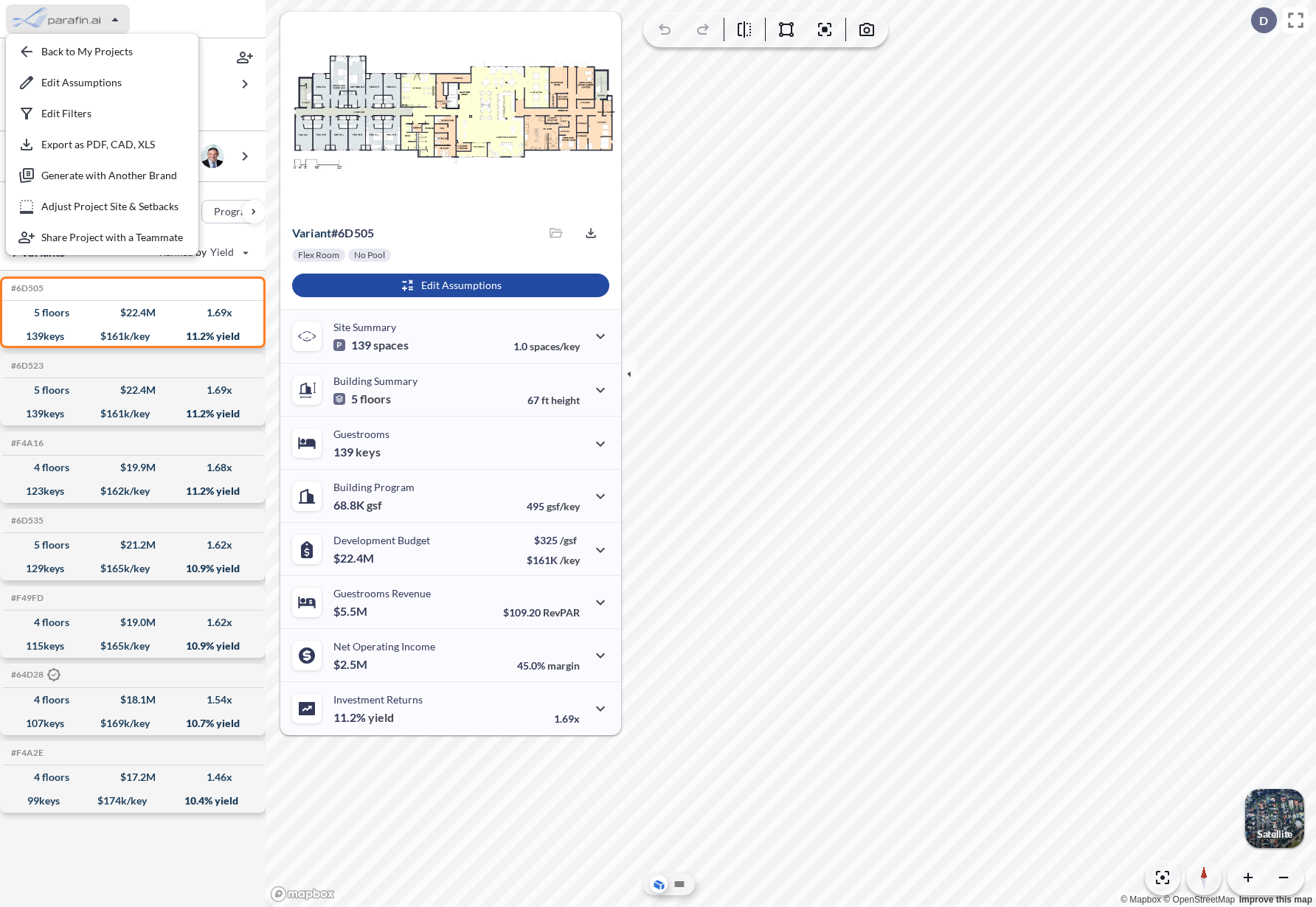
click at [235, 11] on div "Back to My Projects Edit Assumptions Edit Filters Export as PDF, CAD, XLS Gener…" at bounding box center [132, 19] width 266 height 38
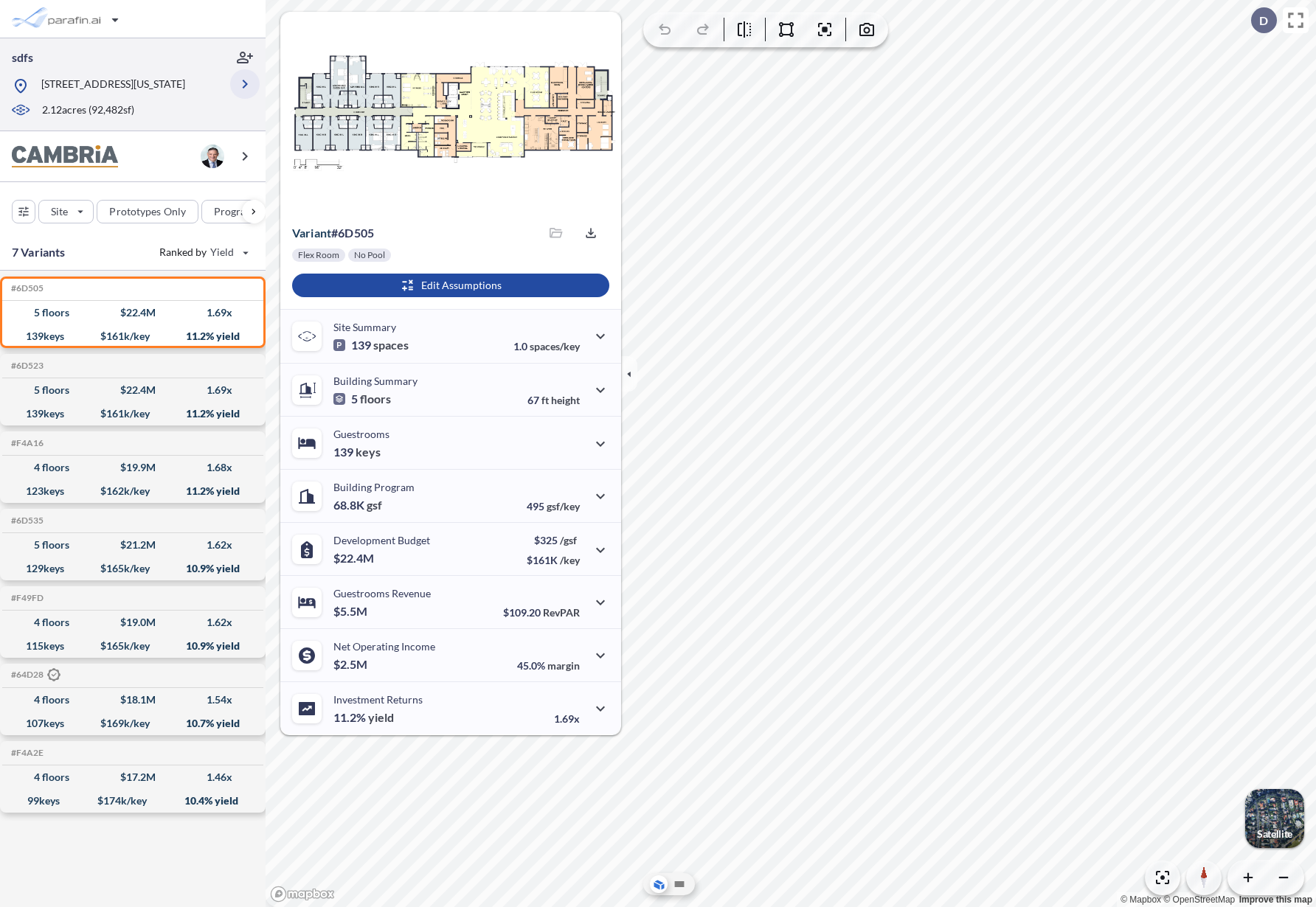
click at [244, 91] on icon "button" at bounding box center [244, 84] width 18 height 18
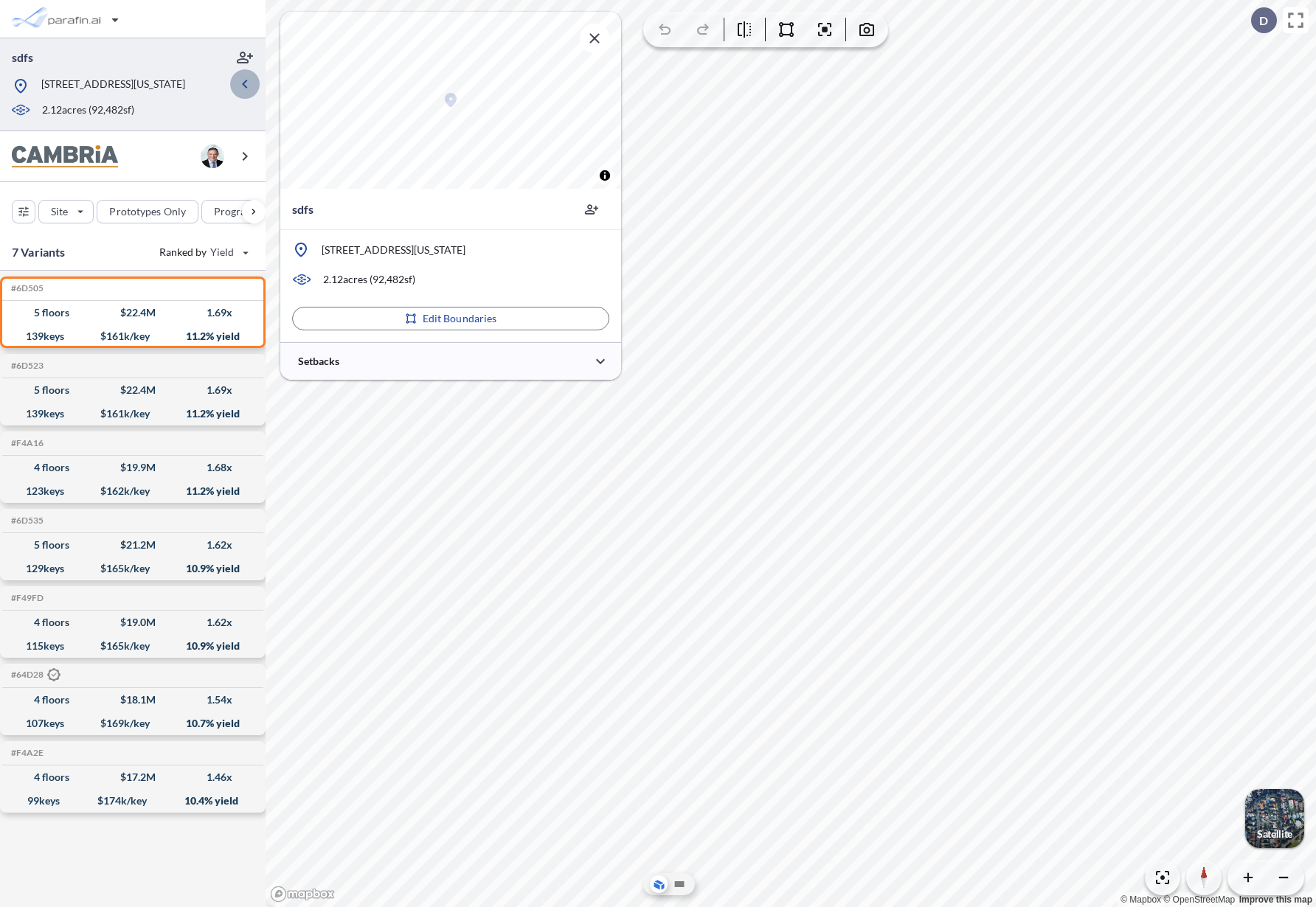
click at [244, 91] on icon "button" at bounding box center [244, 84] width 18 height 18
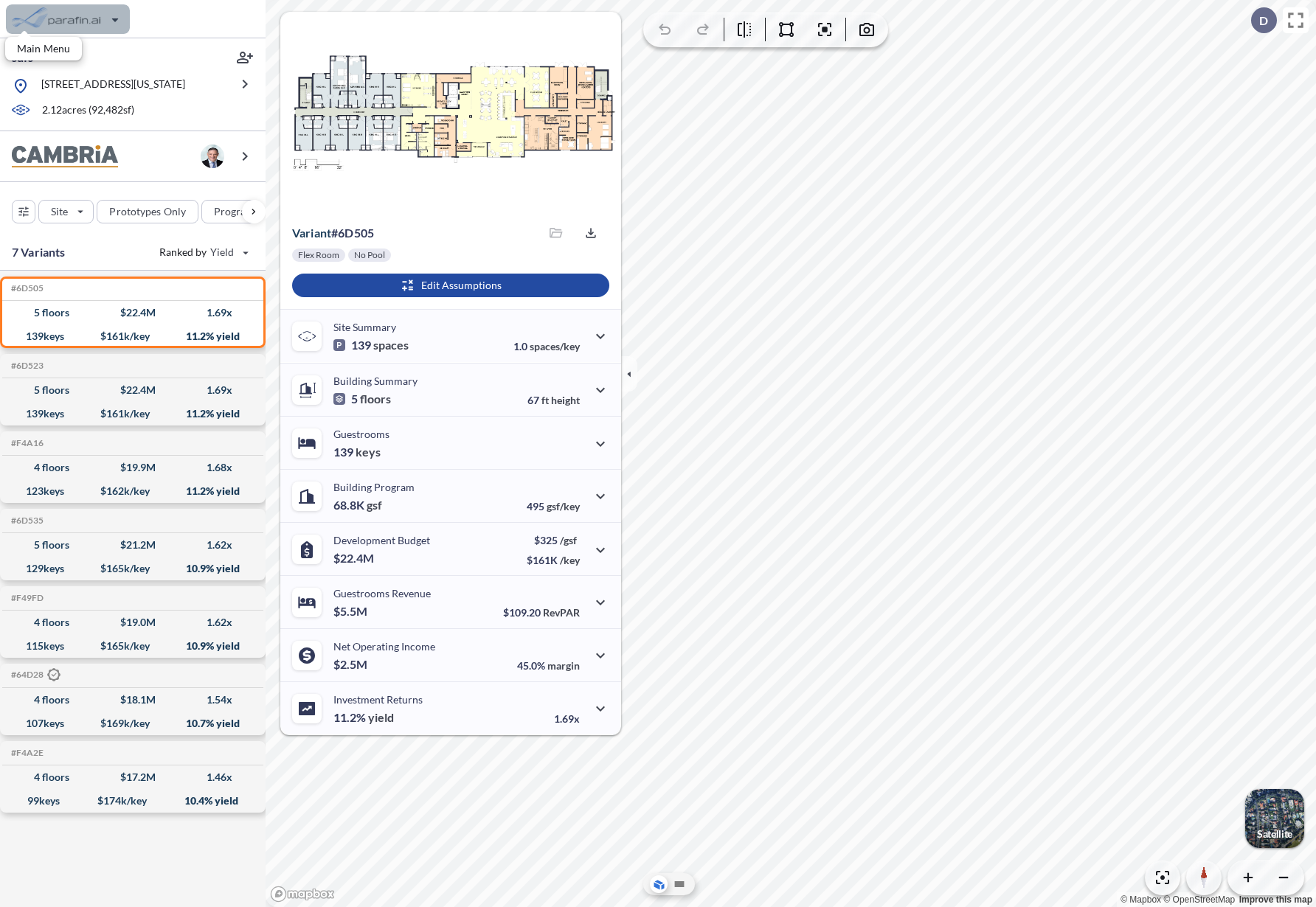
click at [113, 23] on div "button" at bounding box center [68, 19] width 124 height 30
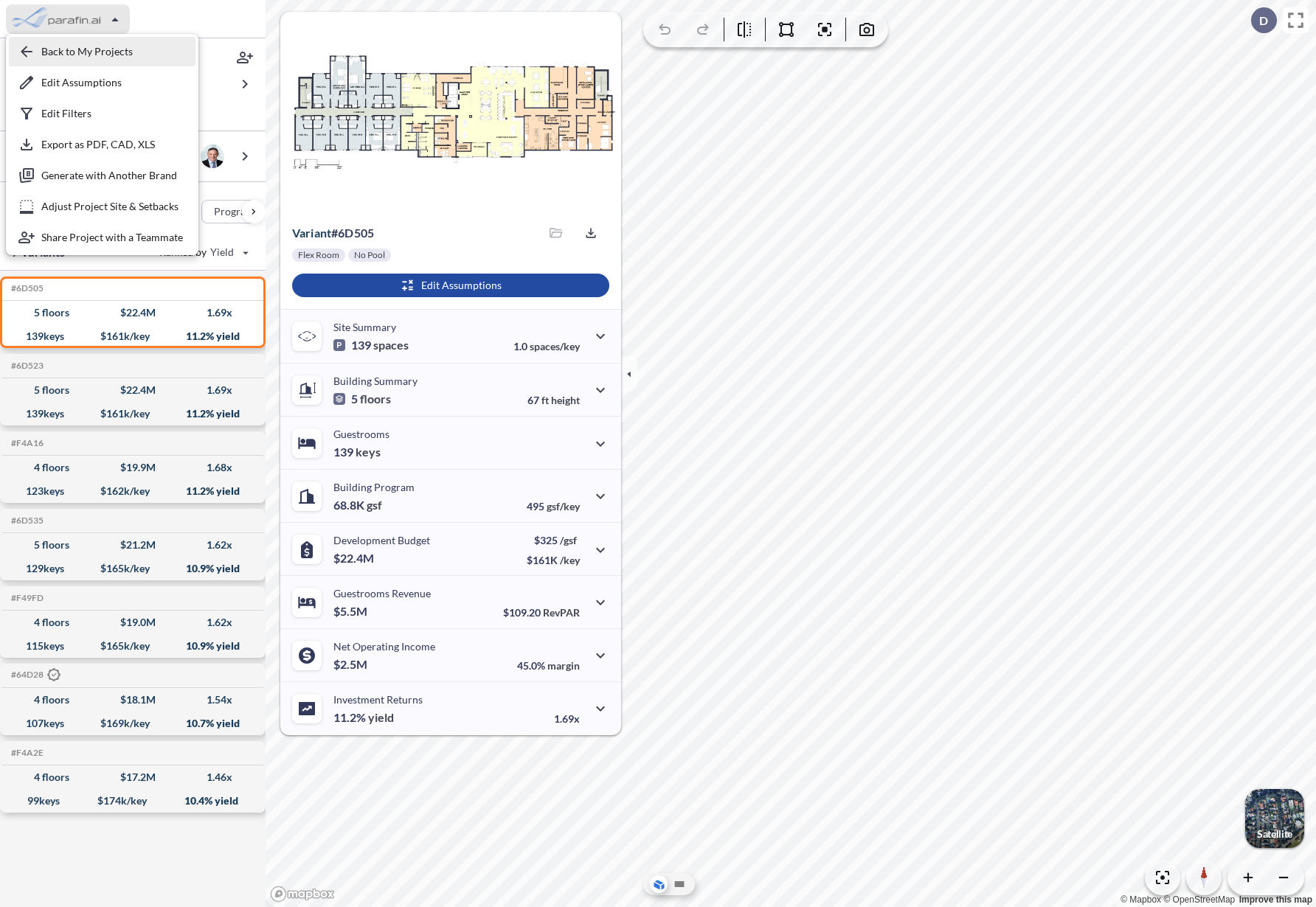
click at [110, 47] on div "button" at bounding box center [102, 51] width 186 height 30
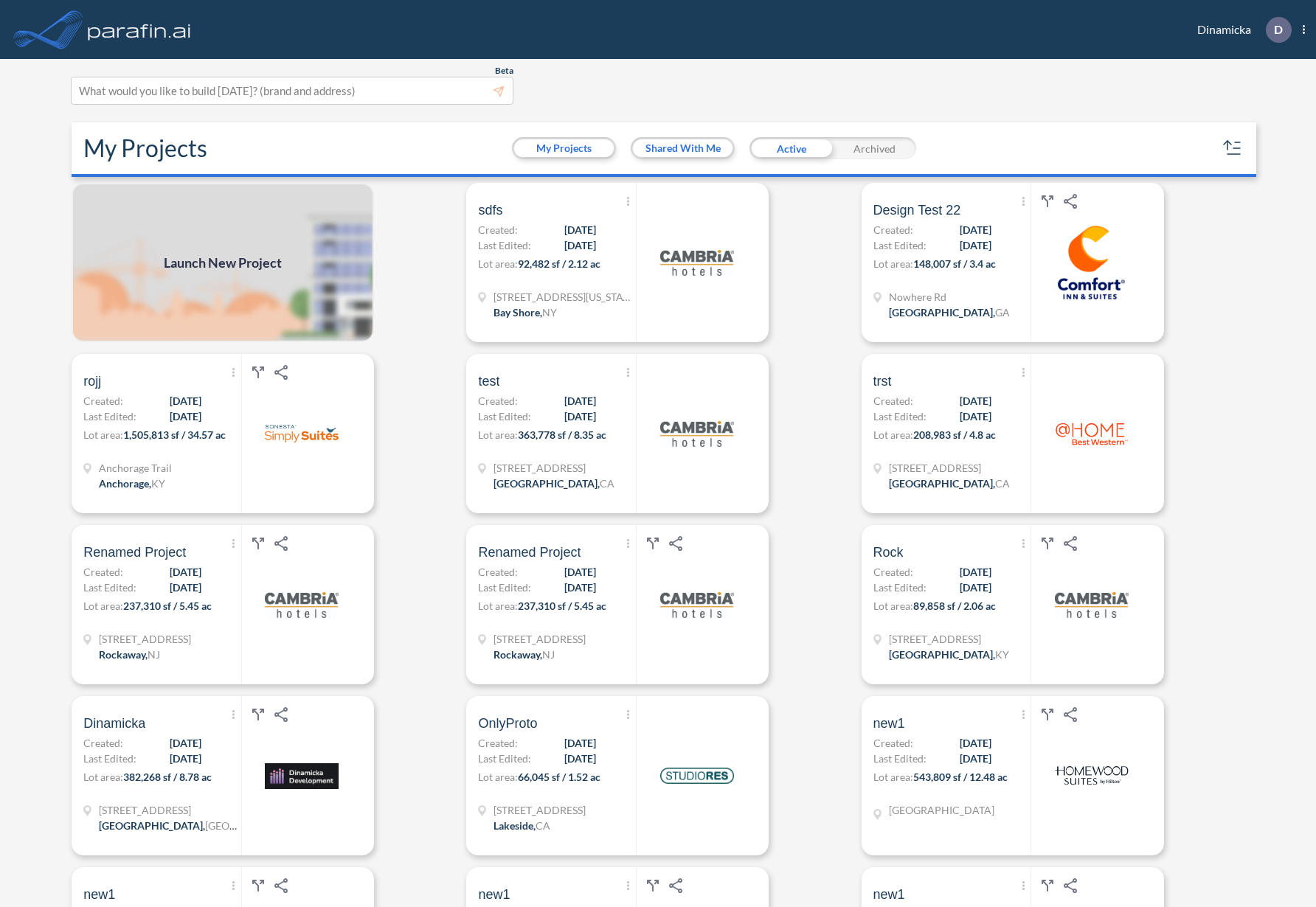
click at [210, 253] on span "Launch New Project" at bounding box center [222, 263] width 118 height 20
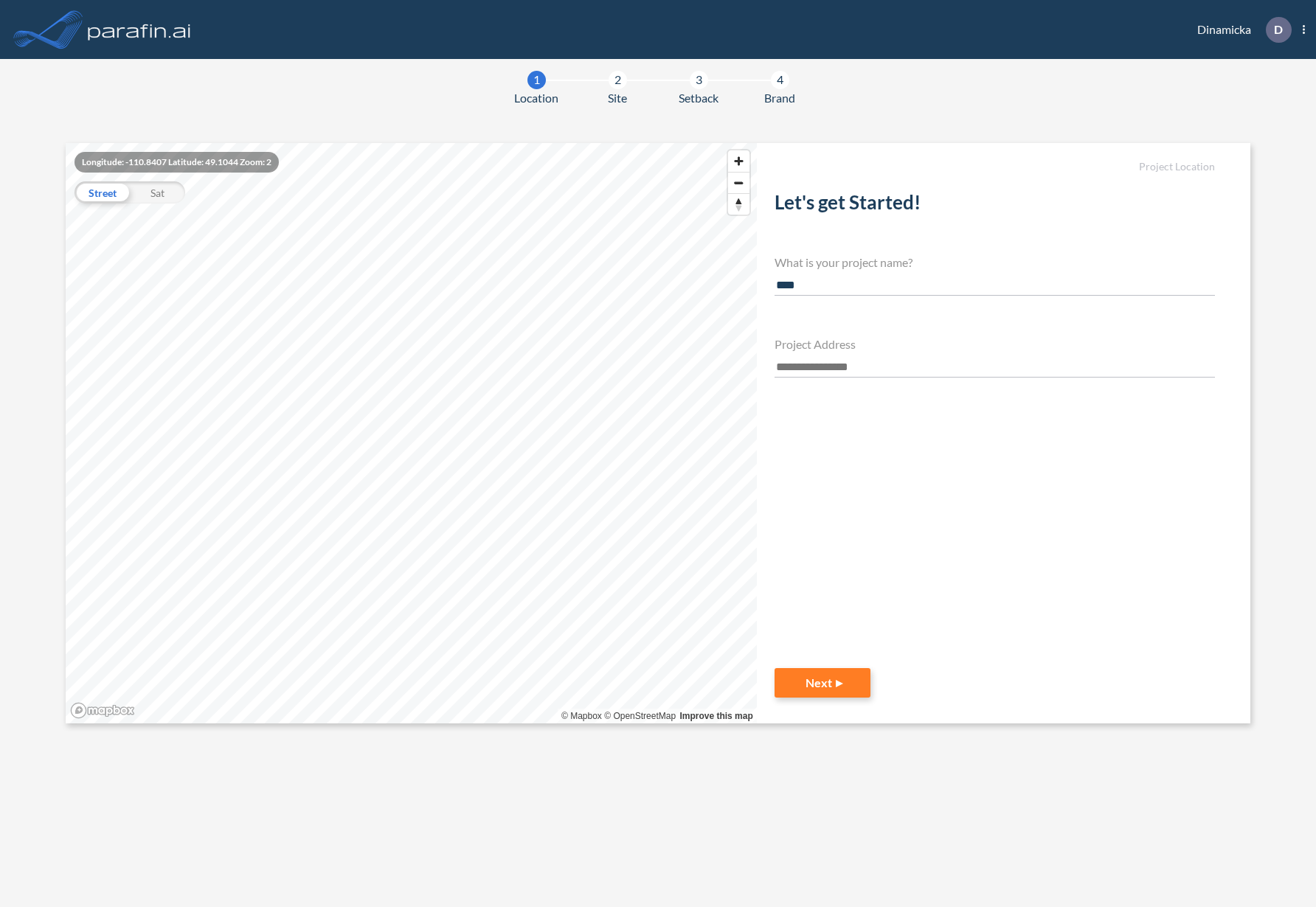
type input "****"
click at [830, 364] on input "text" at bounding box center [995, 368] width 441 height 20
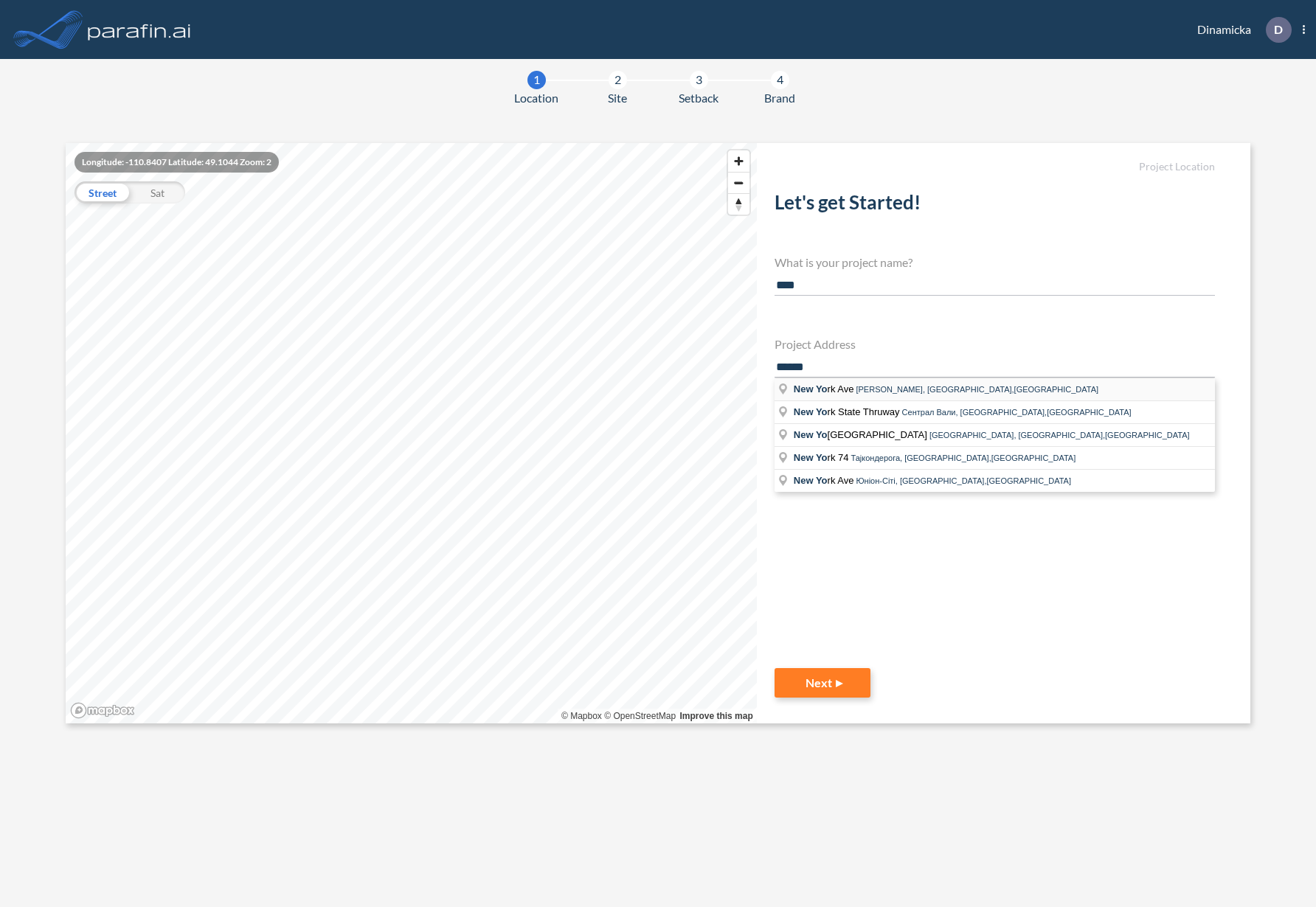
click at [843, 390] on span "New Yo rk Ave" at bounding box center [825, 389] width 62 height 11
type input "**********"
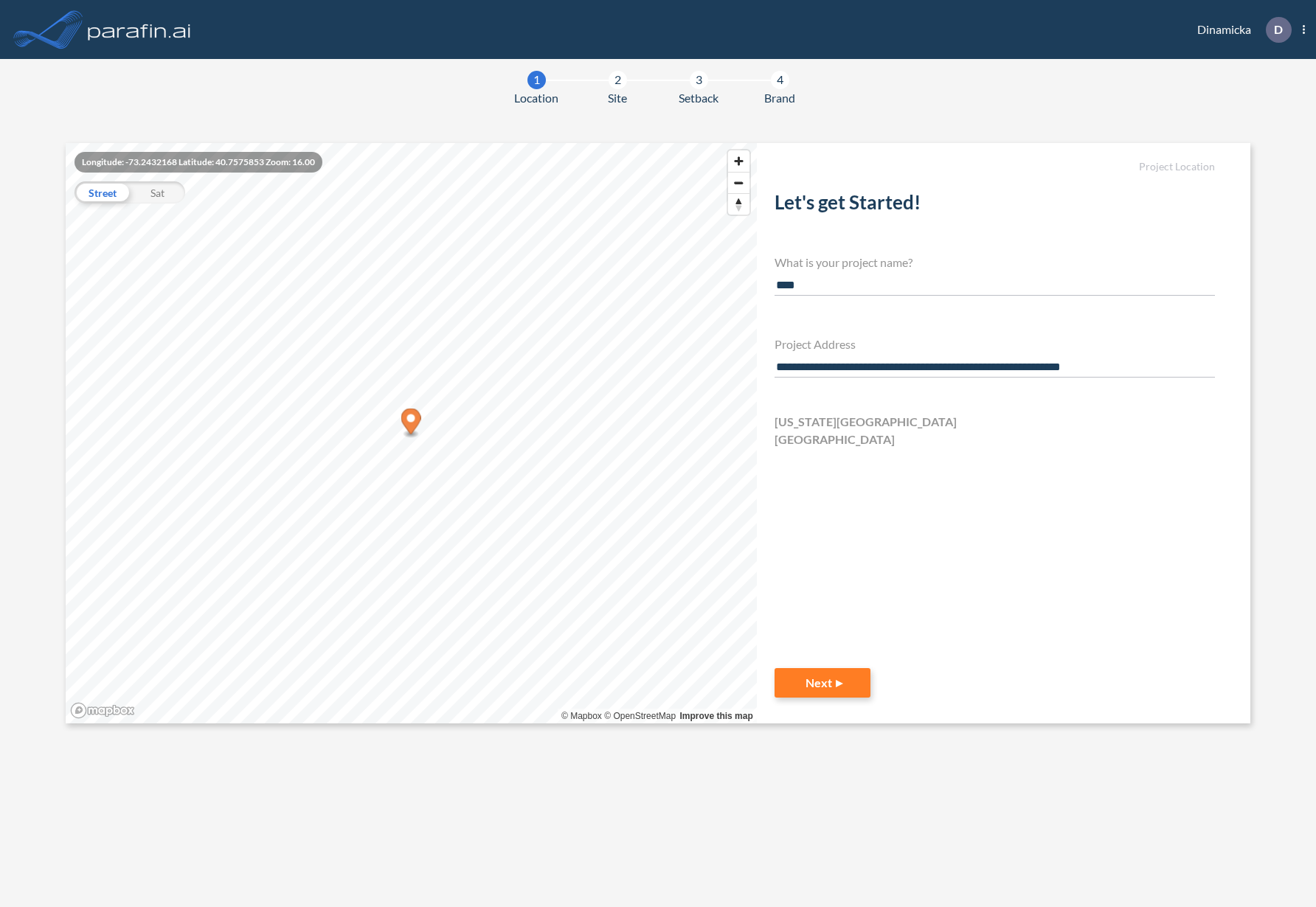
click at [943, 653] on div "**********" at bounding box center [1004, 433] width 494 height 581
click at [841, 684] on button "Next" at bounding box center [823, 683] width 96 height 30
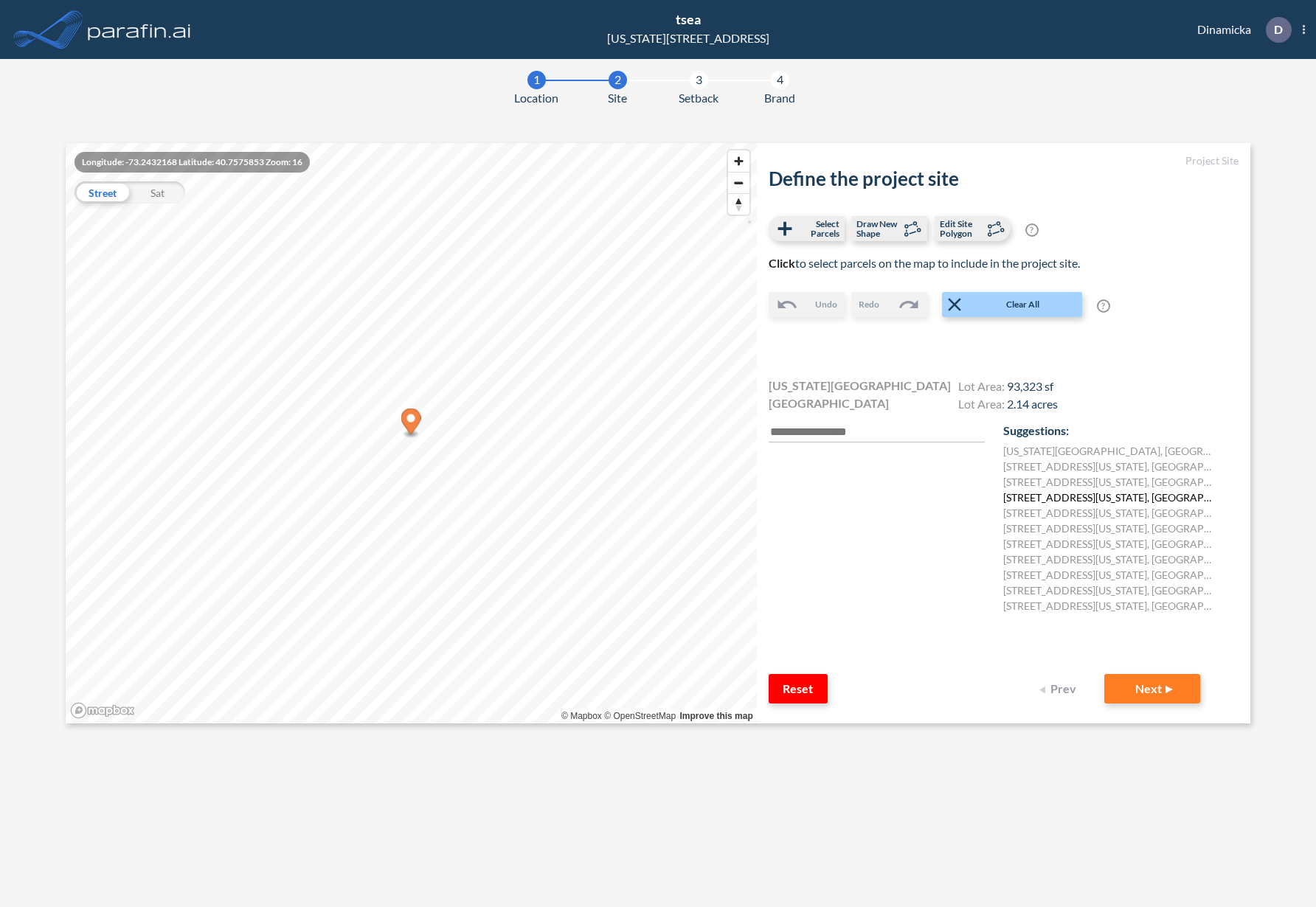
click at [1064, 494] on label "117 Connecticut Ave, Bay Shore, NY 11706, Сполучені Штати Америки" at bounding box center [1109, 498] width 212 height 15
click at [1150, 679] on button "Next" at bounding box center [1152, 689] width 96 height 30
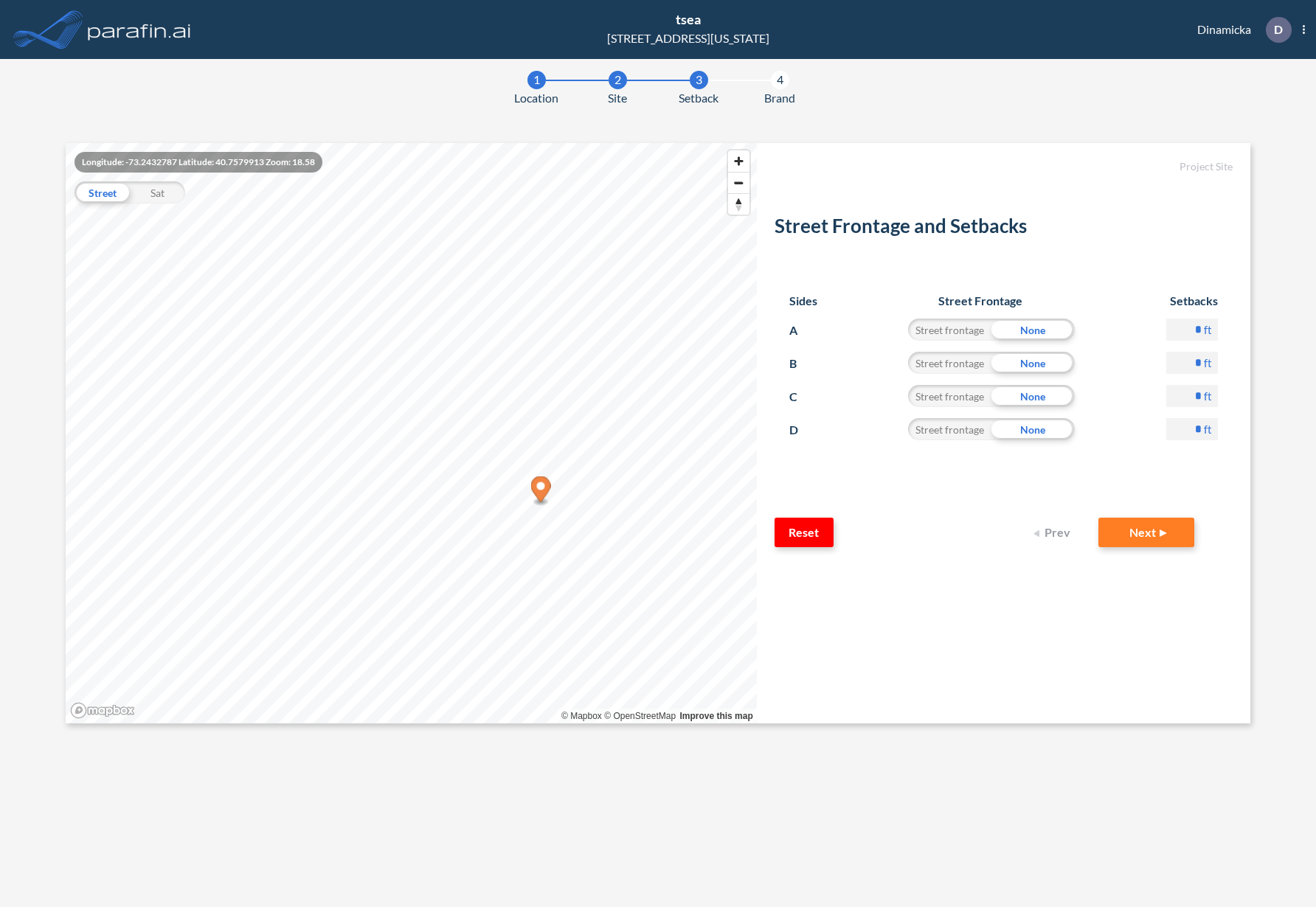
click at [1056, 532] on button "Prev" at bounding box center [1054, 533] width 59 height 30
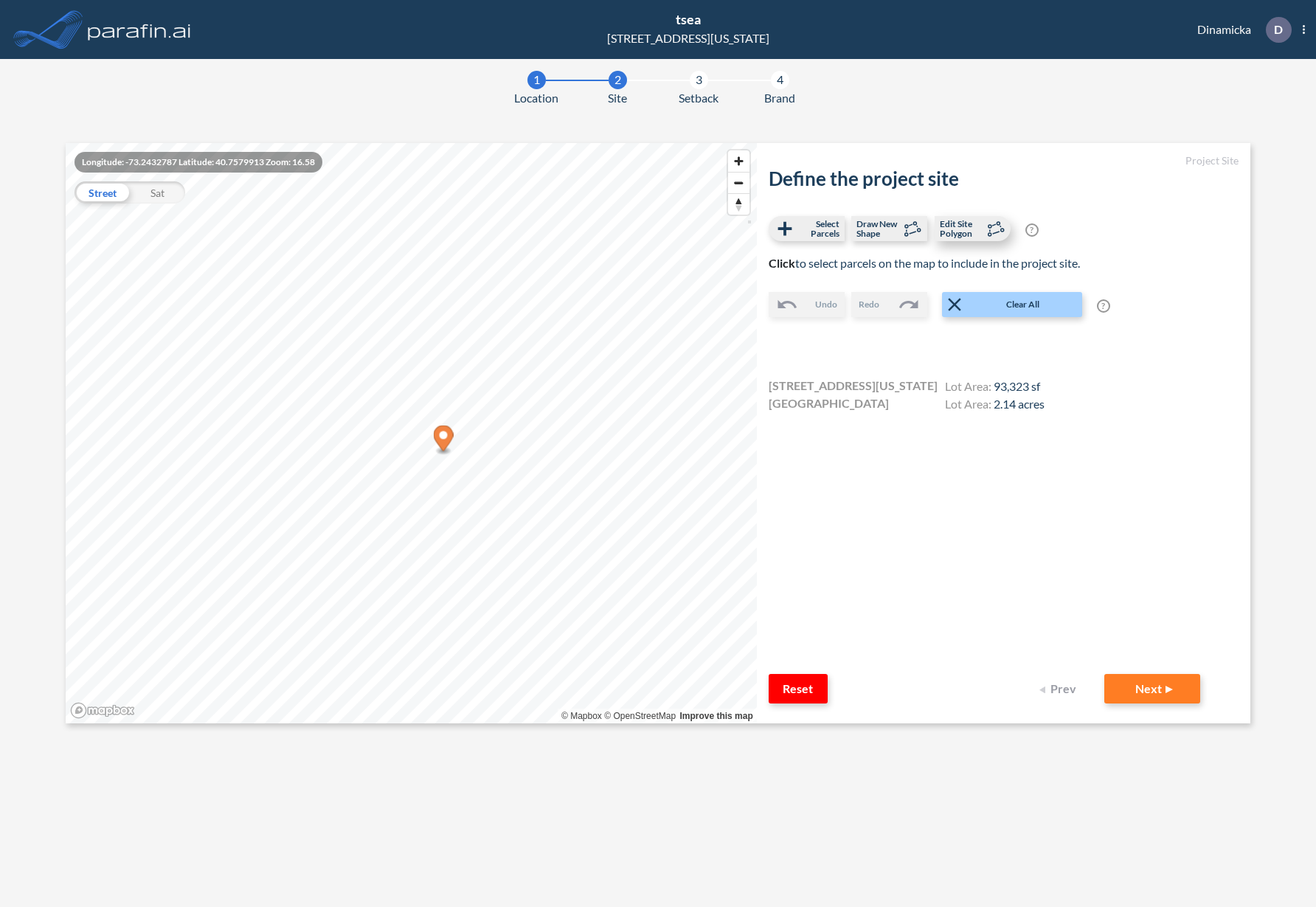
click at [960, 228] on span "Edit Site Polygon" at bounding box center [961, 228] width 43 height 19
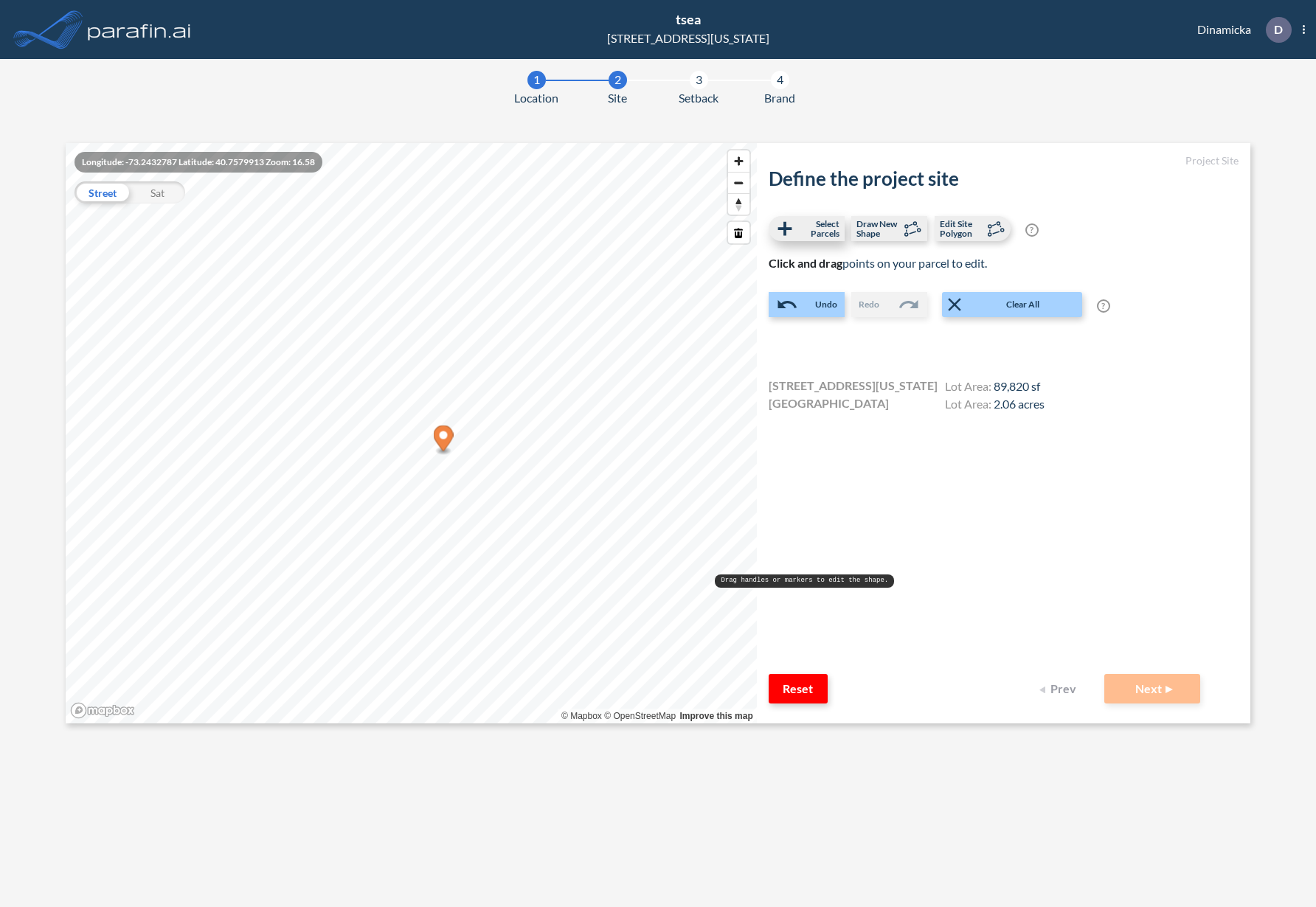
click at [828, 228] on span "Select Parcels" at bounding box center [817, 228] width 43 height 19
click at [1156, 686] on button "Next" at bounding box center [1152, 689] width 96 height 30
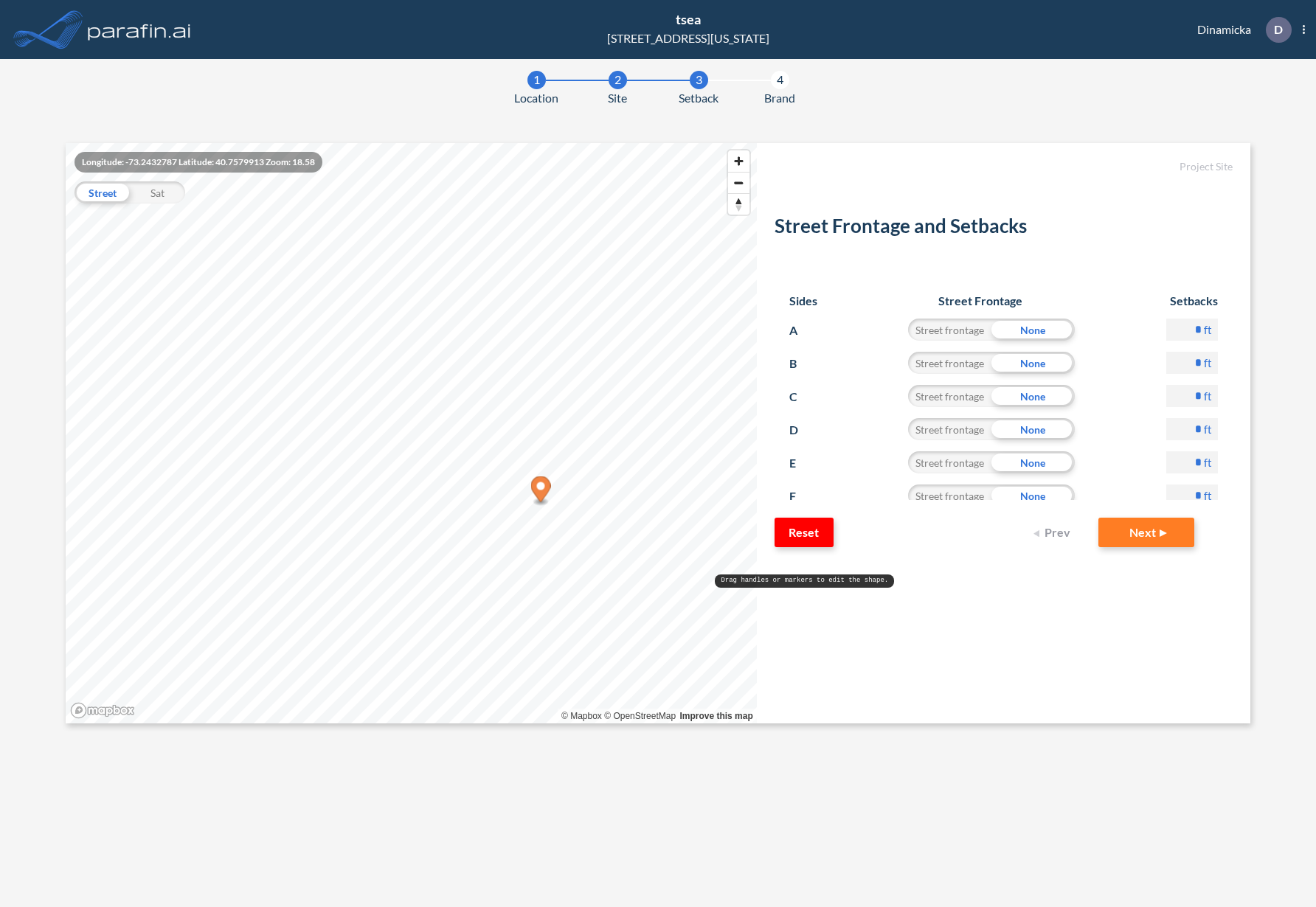
click at [1191, 331] on input "*" at bounding box center [1193, 329] width 52 height 22
type input "**"
click at [1165, 277] on div "Street Frontage and Setbacks Sides Street Frontage Setbacks A Street frontage N…" at bounding box center [1004, 340] width 458 height 321
click at [1139, 527] on button "Next" at bounding box center [1146, 533] width 96 height 30
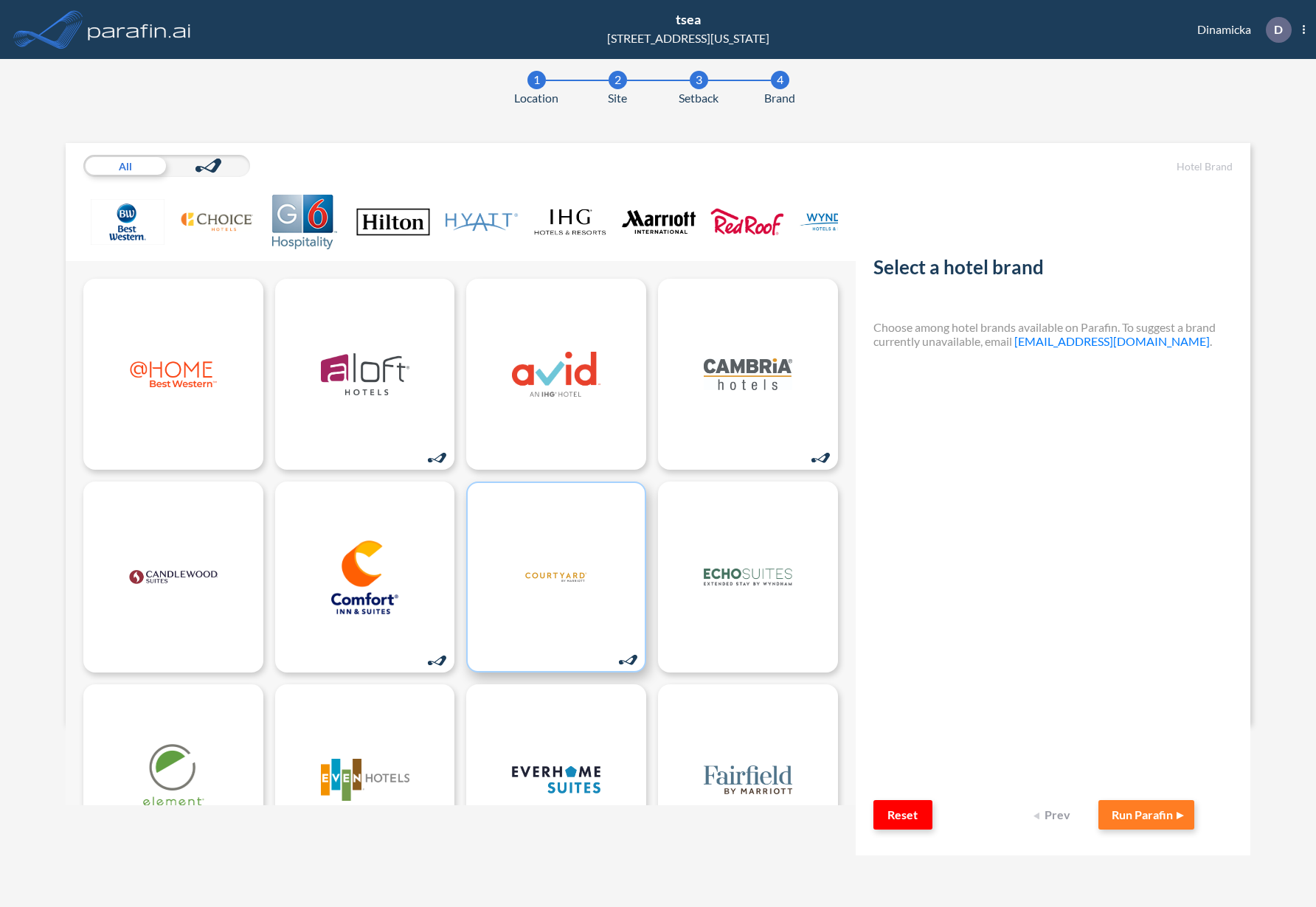
click at [585, 594] on img at bounding box center [556, 578] width 88 height 74
click at [1138, 818] on button "Run Parafin" at bounding box center [1146, 815] width 96 height 30
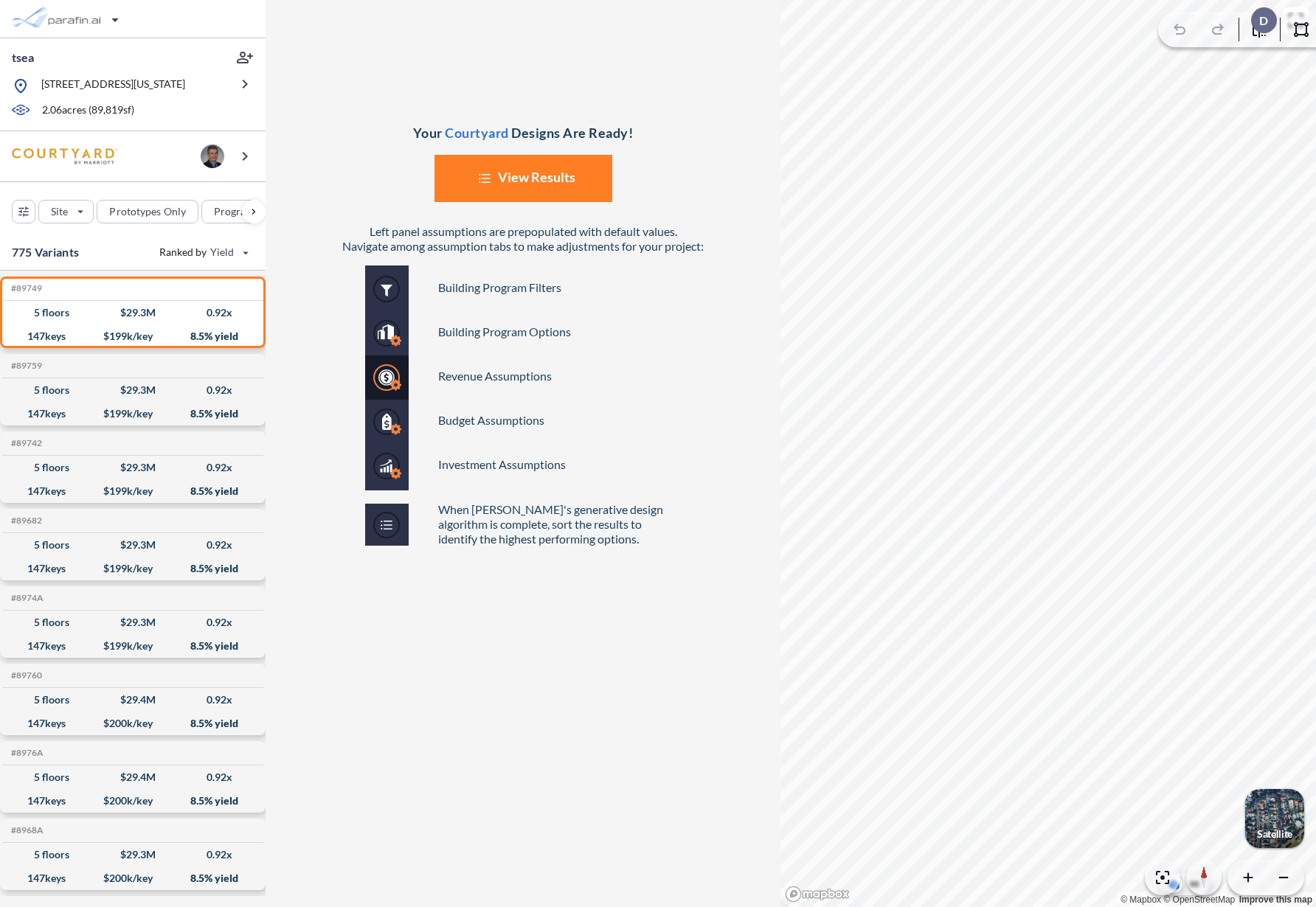
drag, startPoint x: 560, startPoint y: 170, endPoint x: 575, endPoint y: 185, distance: 21.2
click at [561, 172] on button "List Created with Sketch. View Results" at bounding box center [524, 179] width 178 height 47
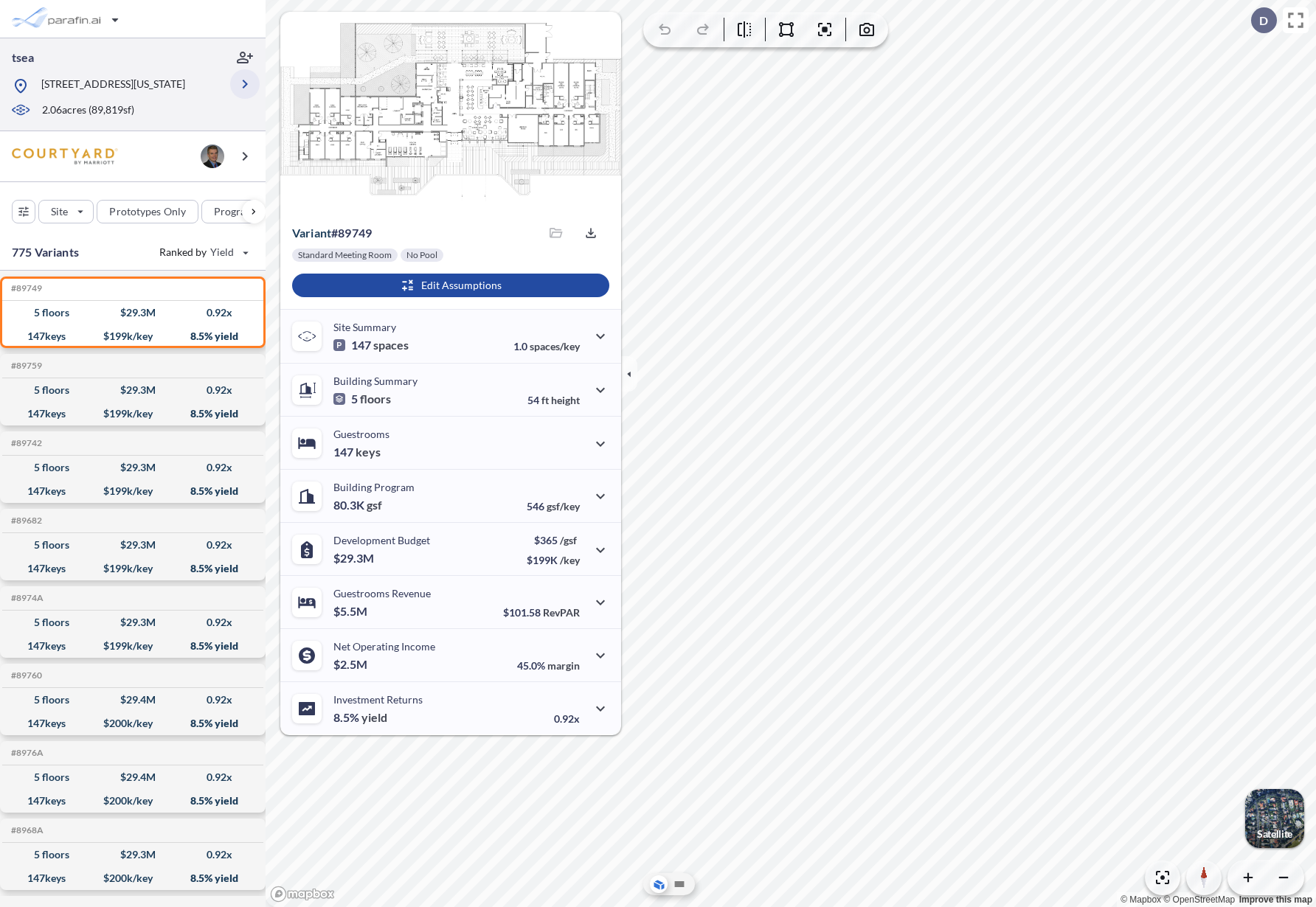
click at [238, 85] on icon "button" at bounding box center [244, 84] width 18 height 18
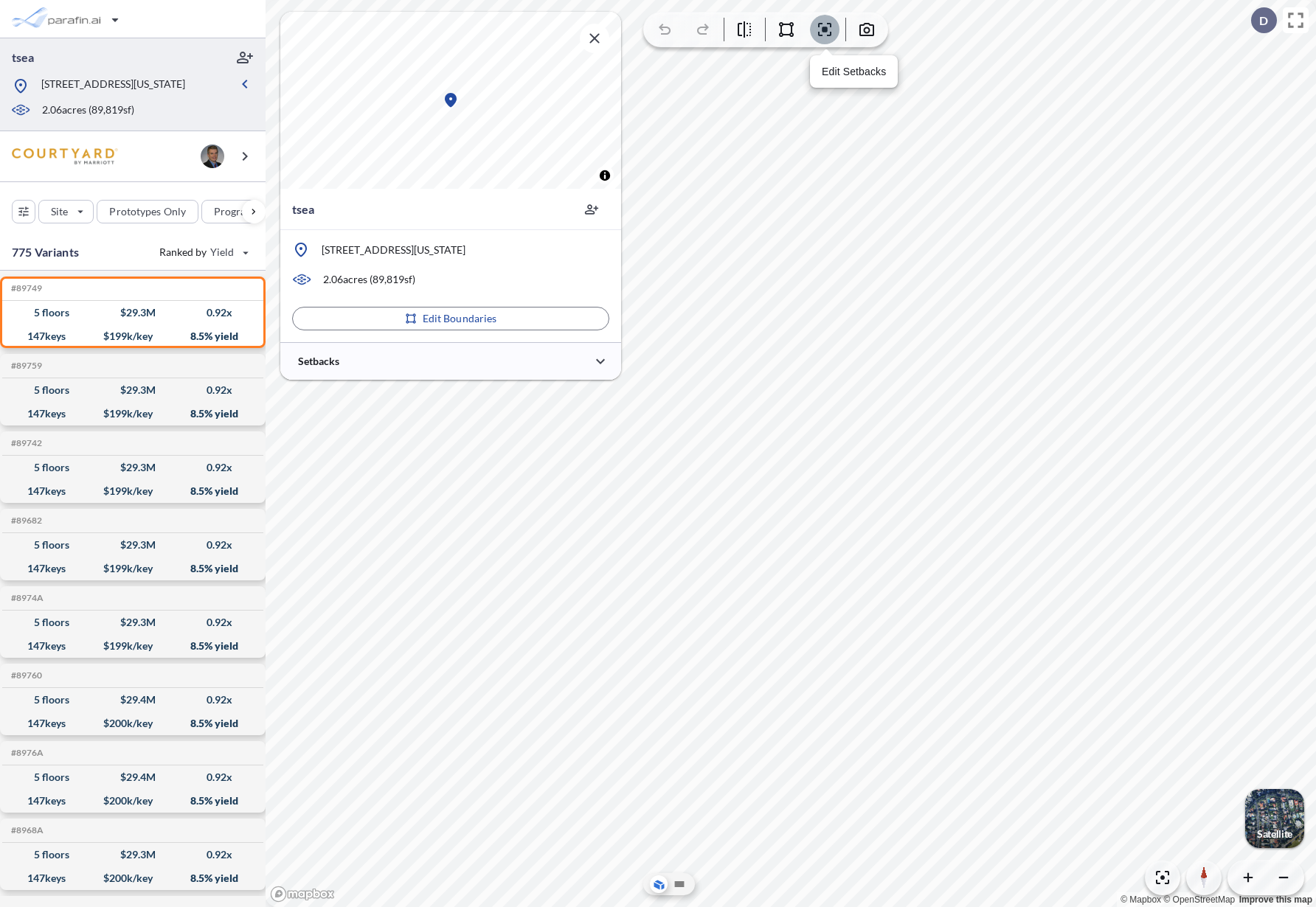
click at [836, 32] on button "button" at bounding box center [824, 29] width 30 height 30
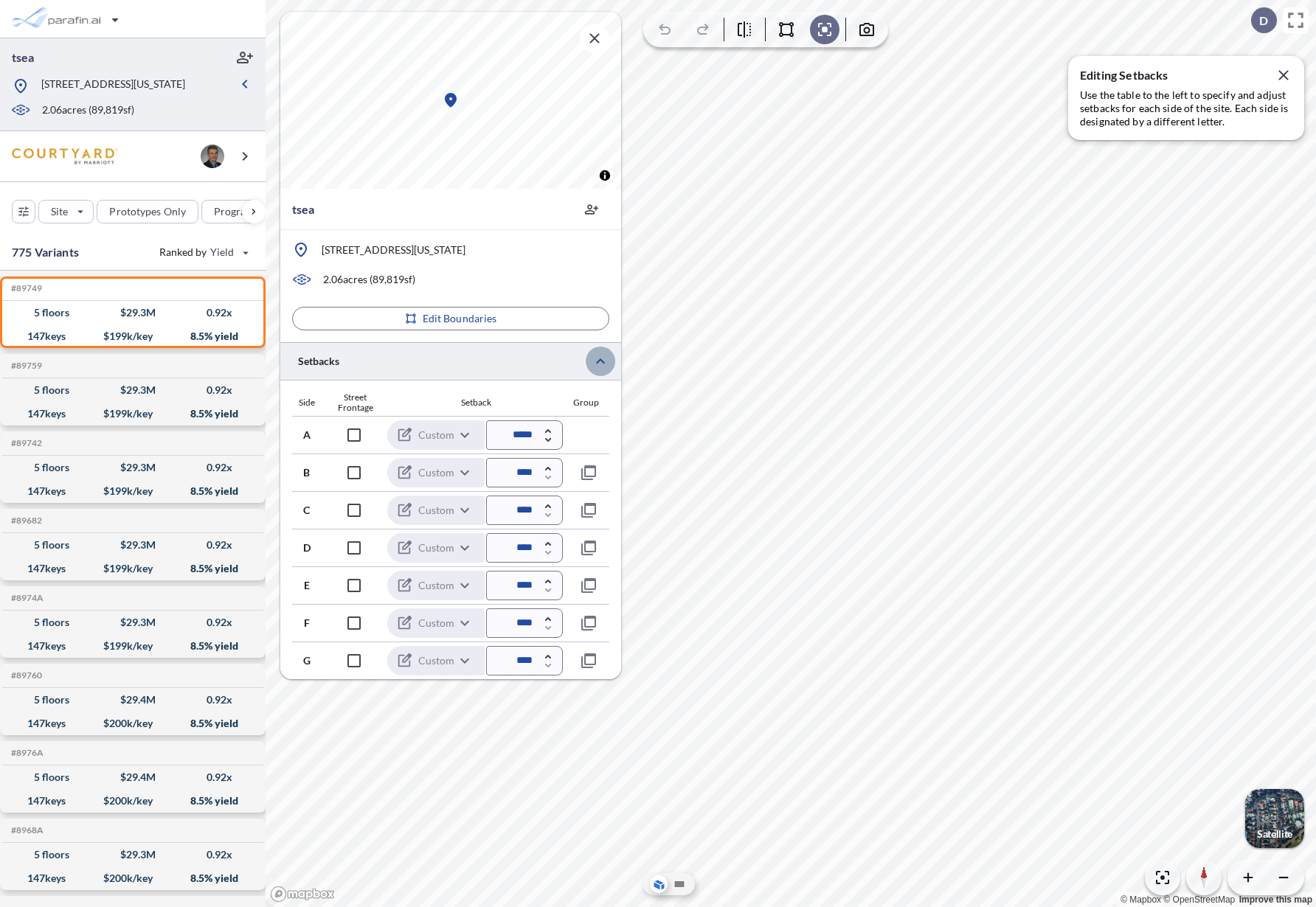
click at [610, 357] on button "button" at bounding box center [601, 361] width 30 height 30
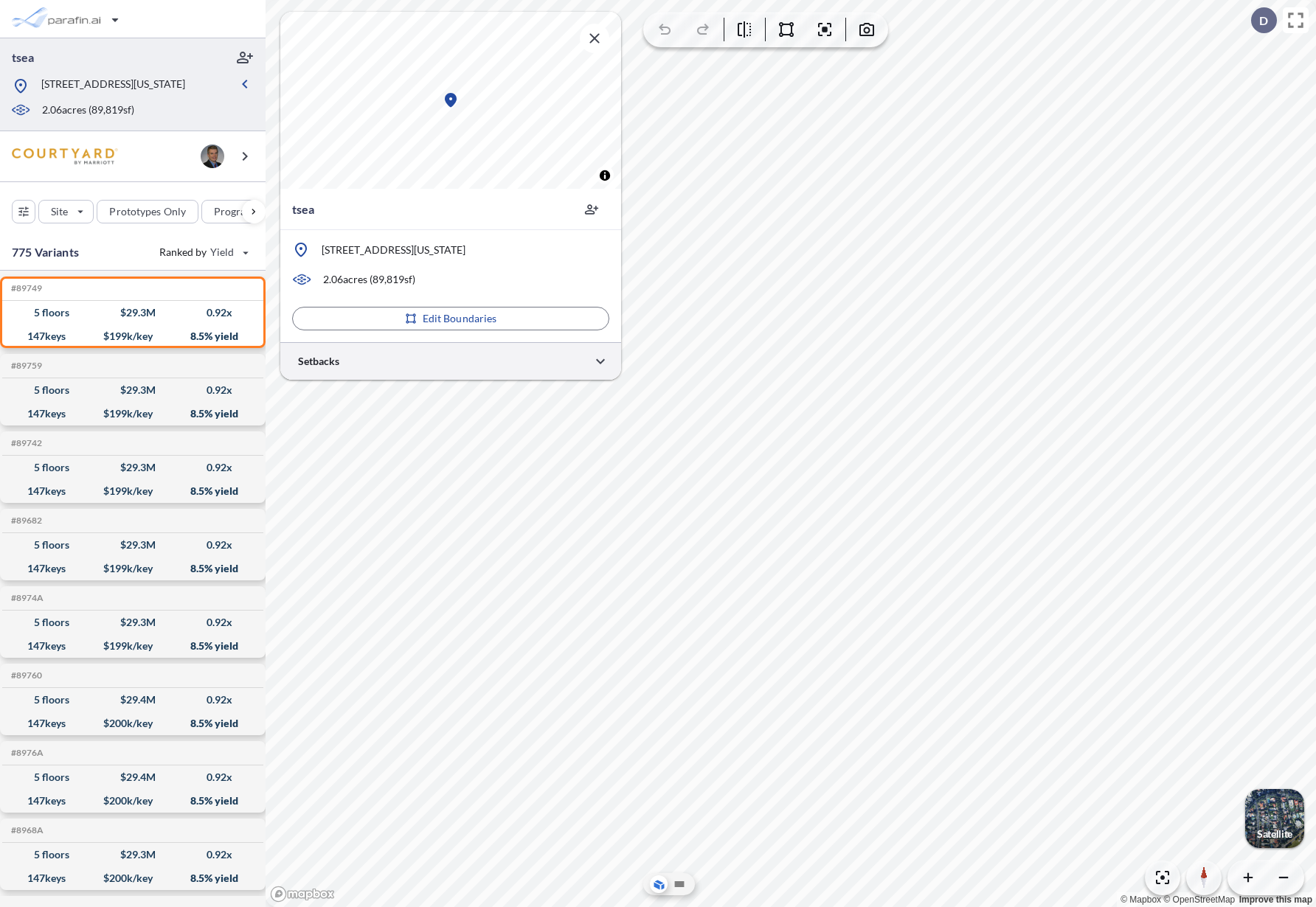
click at [515, 352] on div at bounding box center [451, 361] width 341 height 37
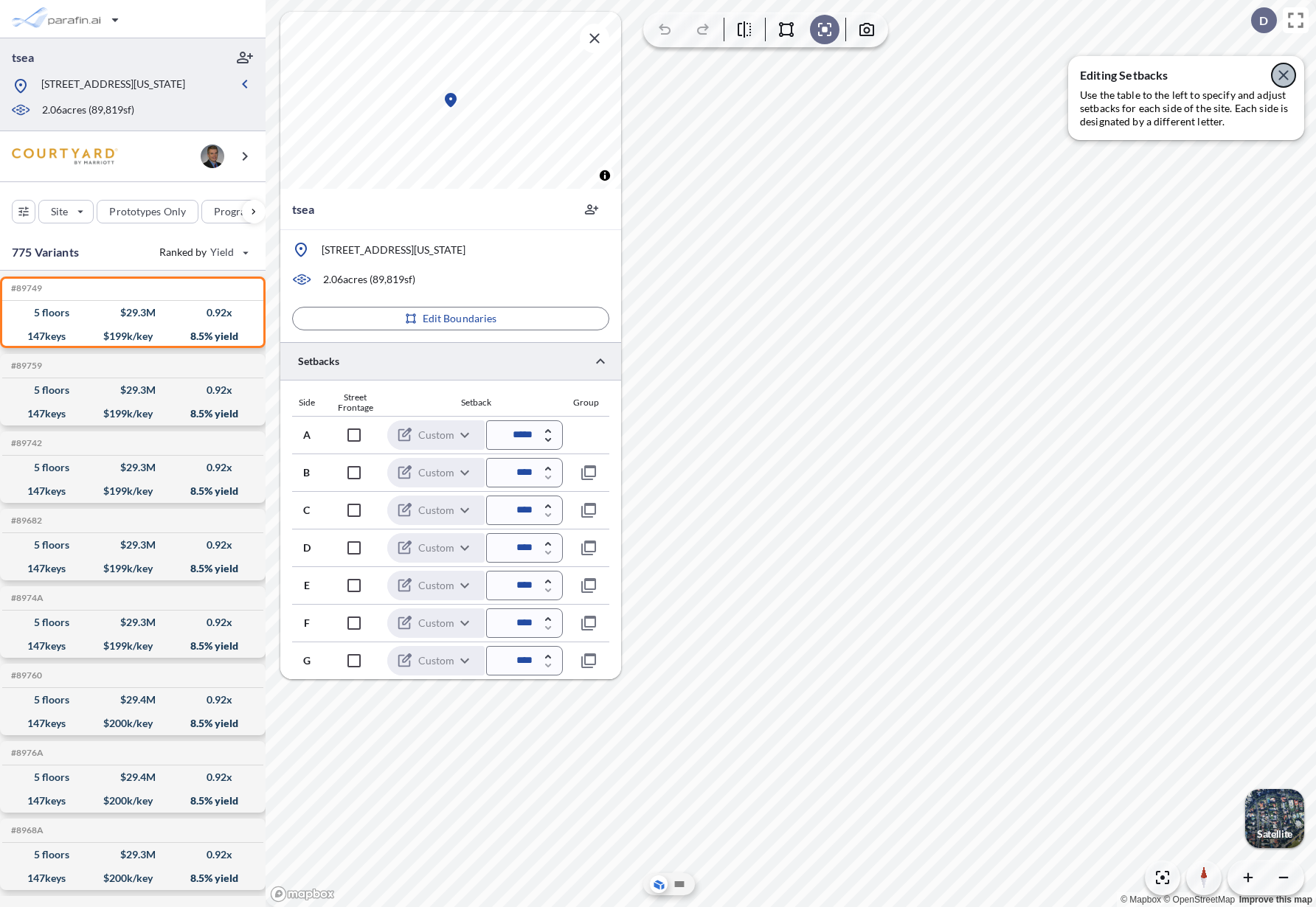
click at [1286, 78] on icon "button" at bounding box center [1283, 75] width 18 height 18
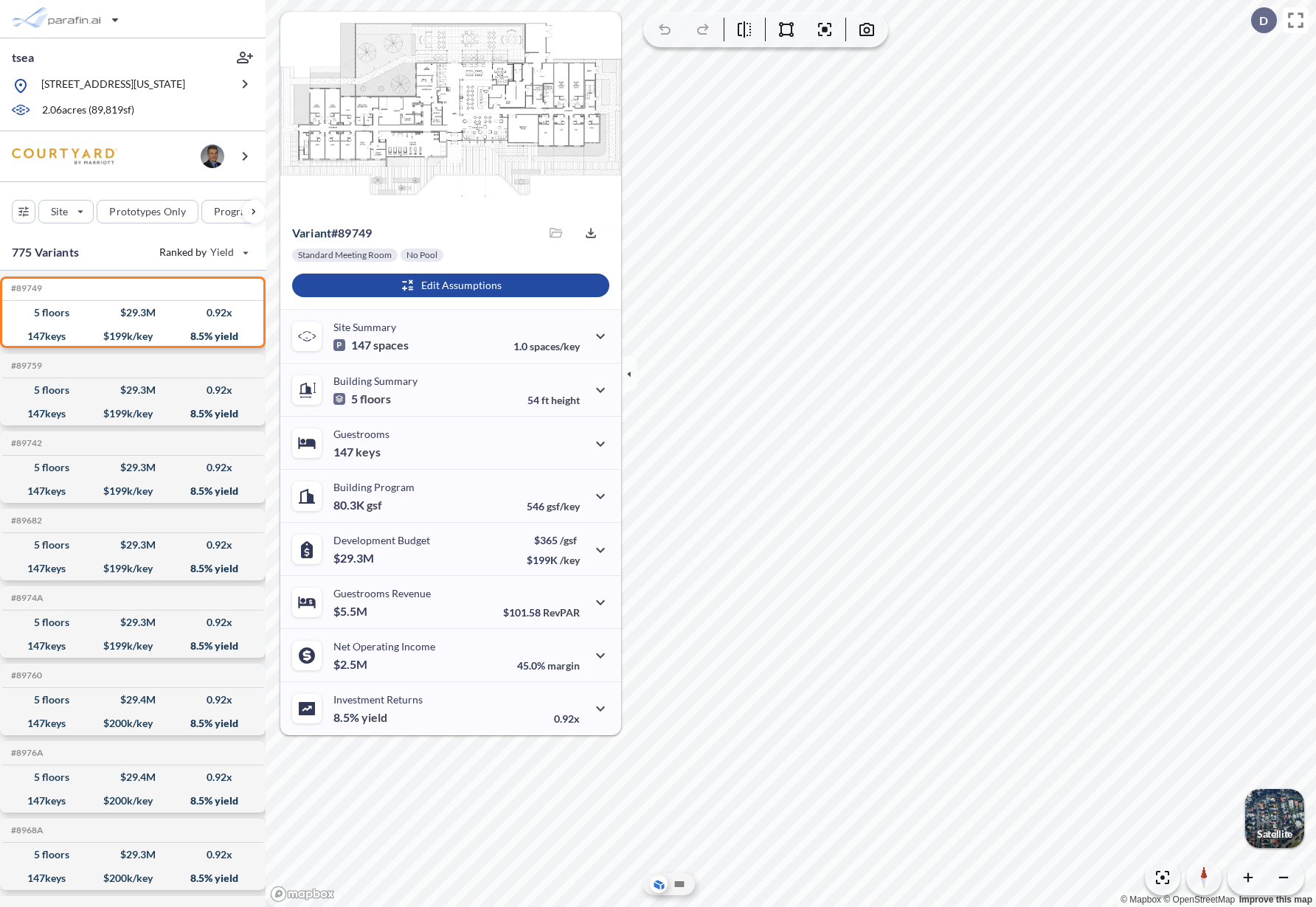
click at [825, 88] on div "© Mapbox © OpenStreetMap Improve this map" at bounding box center [791, 454] width 1050 height 907
click at [825, 55] on div "© Mapbox © OpenStreetMap Improve this map" at bounding box center [791, 454] width 1050 height 907
click at [821, 54] on div "Edit Setbacks © Mapbox © OpenStreetMap Improve this map" at bounding box center [791, 454] width 1050 height 907
click at [782, 52] on div "Edit Boundaries © Mapbox © OpenStreetMap Improve this map" at bounding box center [791, 454] width 1050 height 907
click at [755, 59] on div "© Mapbox © OpenStreetMap Improve this map" at bounding box center [791, 454] width 1050 height 907
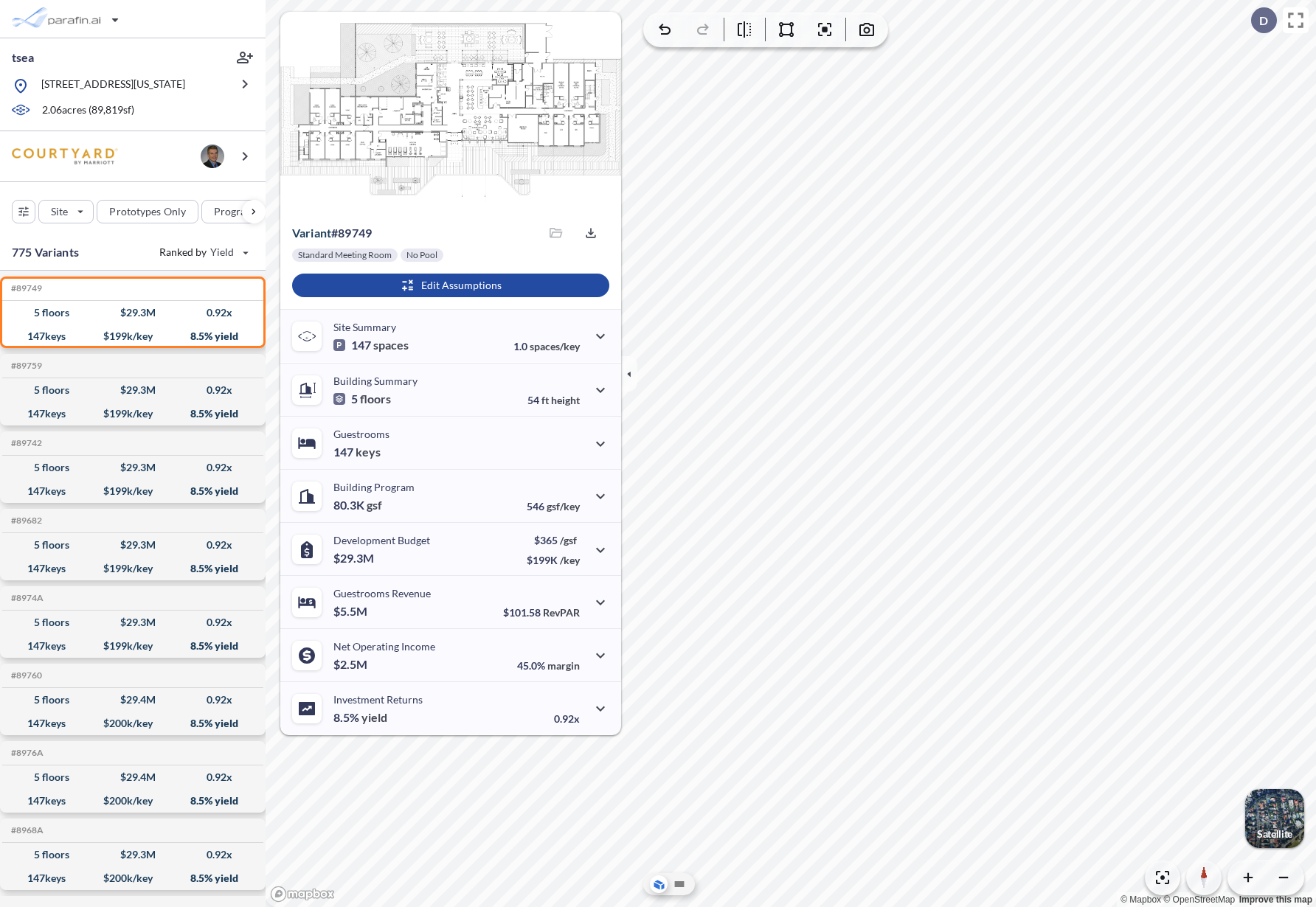
click at [824, 60] on div "© Mapbox © OpenStreetMap Improve this map" at bounding box center [791, 454] width 1050 height 907
click at [984, 65] on div "Edit Setbacks © Mapbox © OpenStreetMap Improve this map" at bounding box center [791, 454] width 1050 height 907
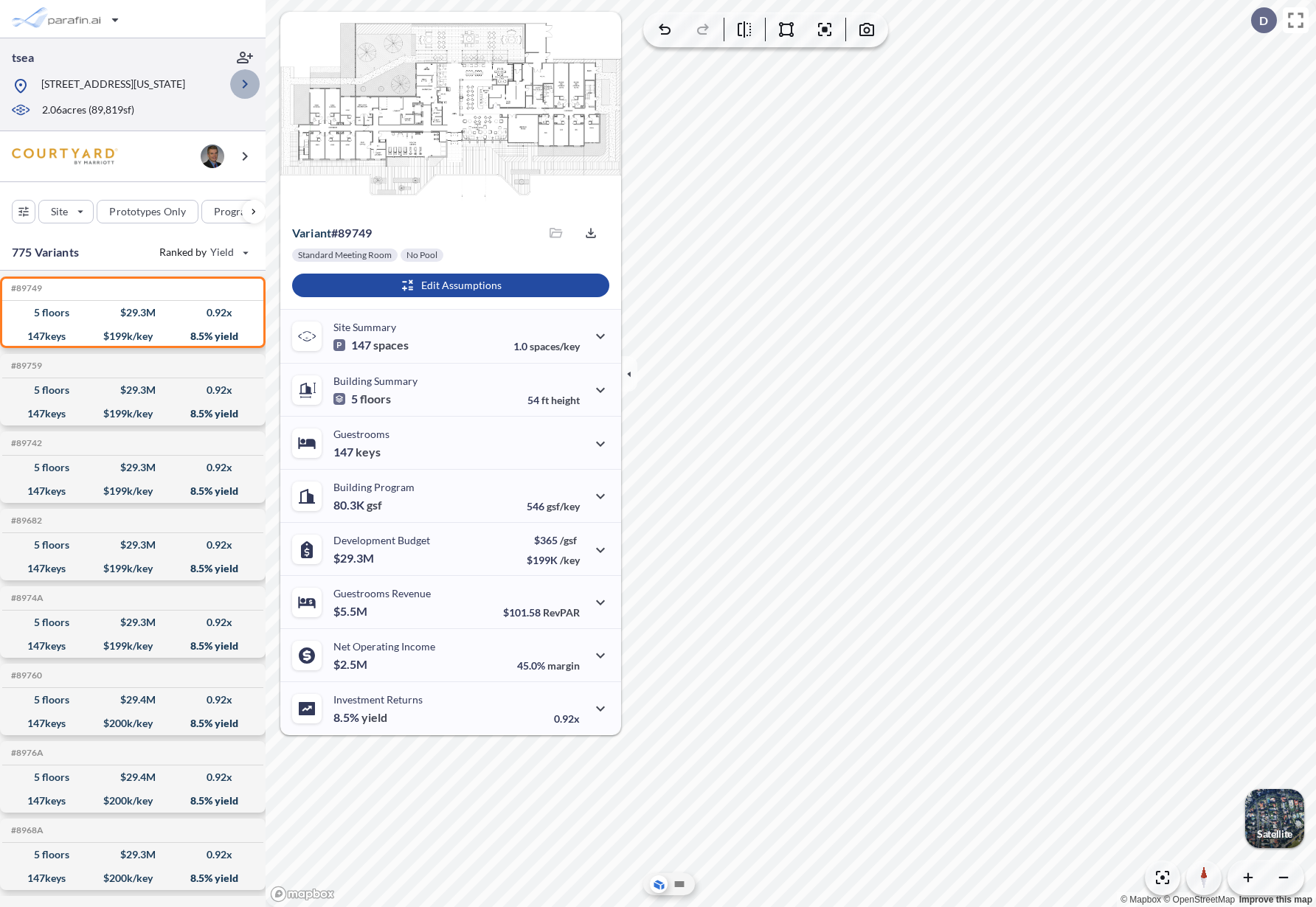
click at [244, 93] on icon "button" at bounding box center [244, 84] width 18 height 18
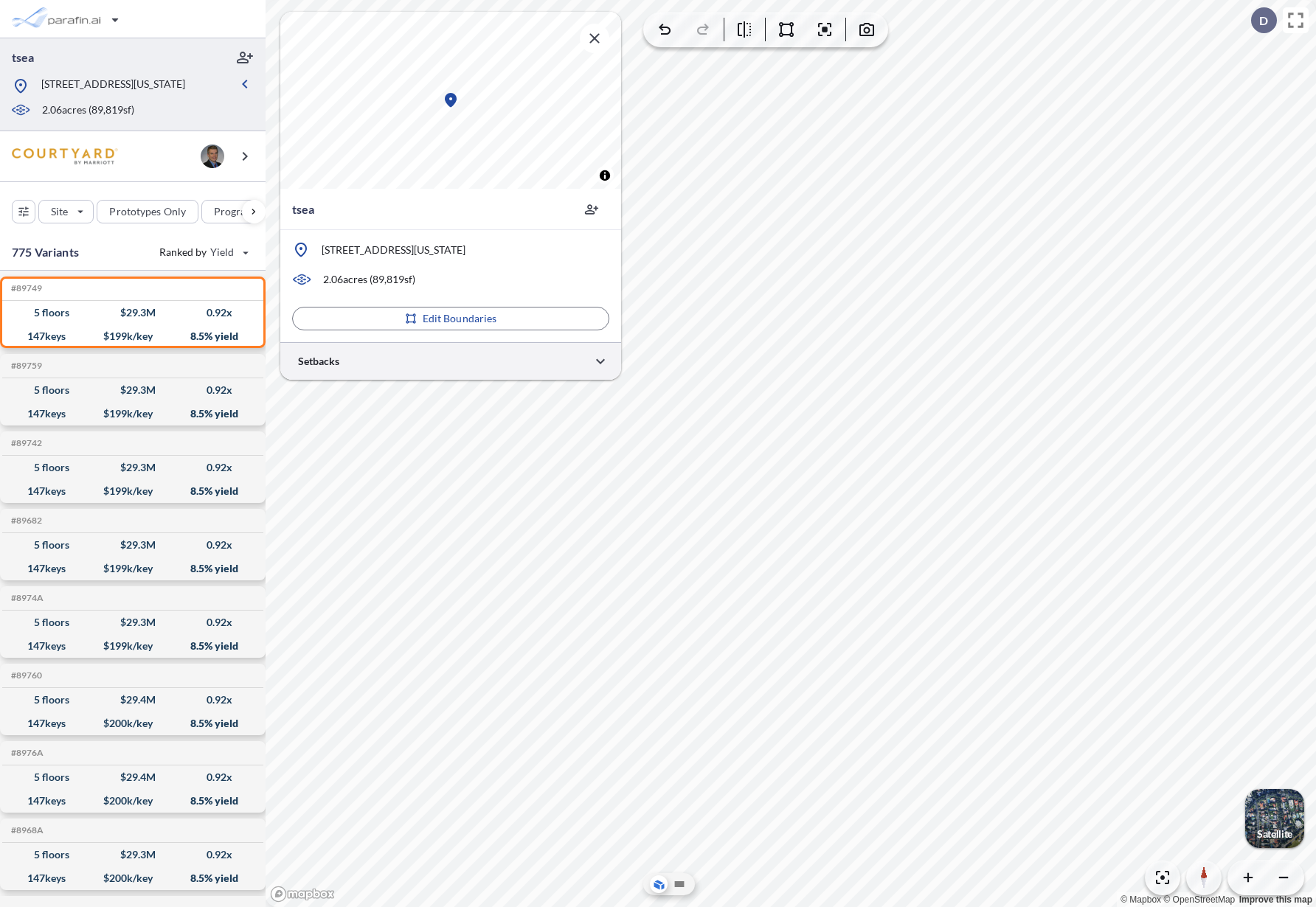
drag, startPoint x: 375, startPoint y: 356, endPoint x: 441, endPoint y: 374, distance: 68.4
click at [375, 356] on div at bounding box center [451, 361] width 341 height 37
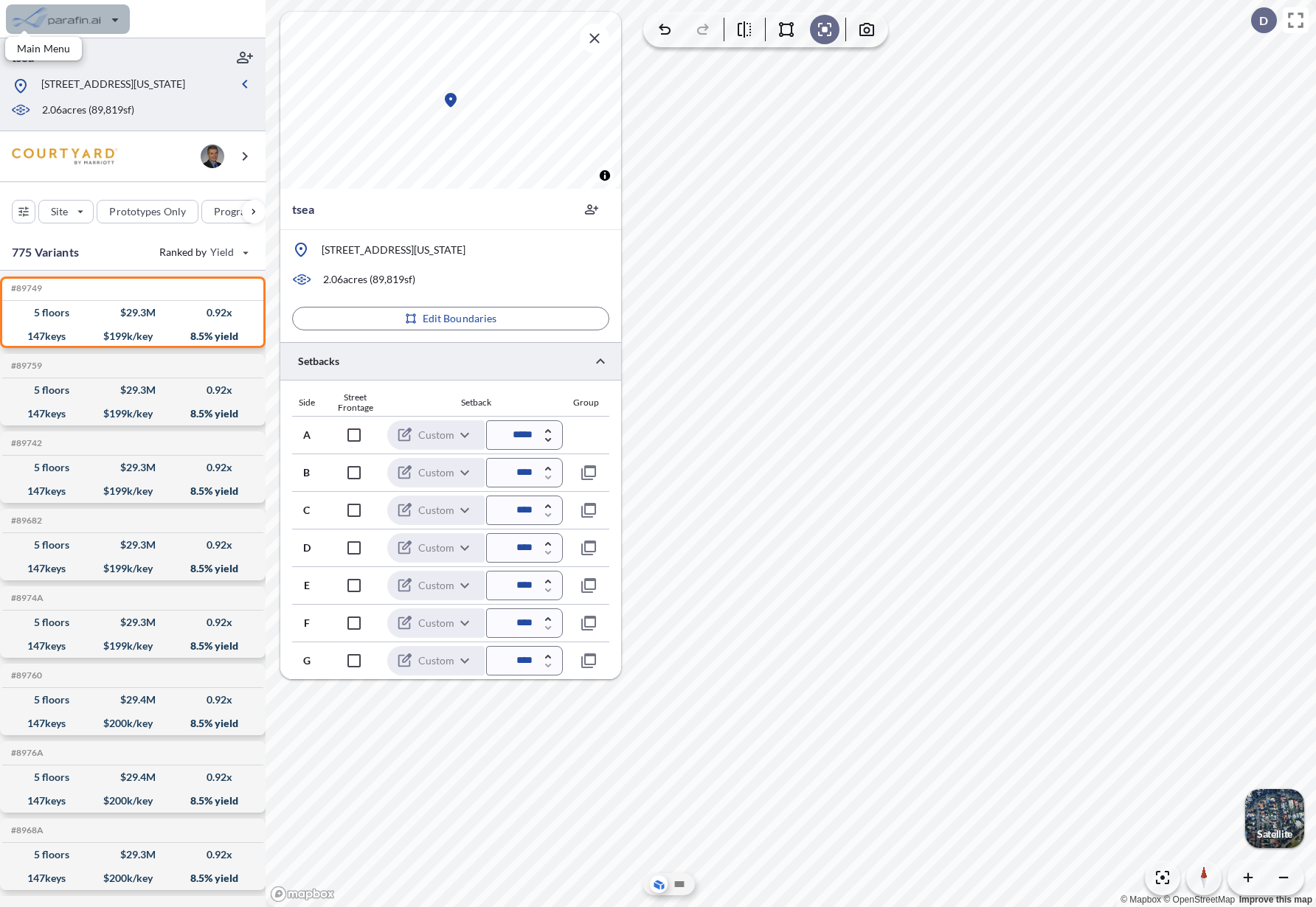
click at [108, 18] on div "button" at bounding box center [68, 19] width 124 height 30
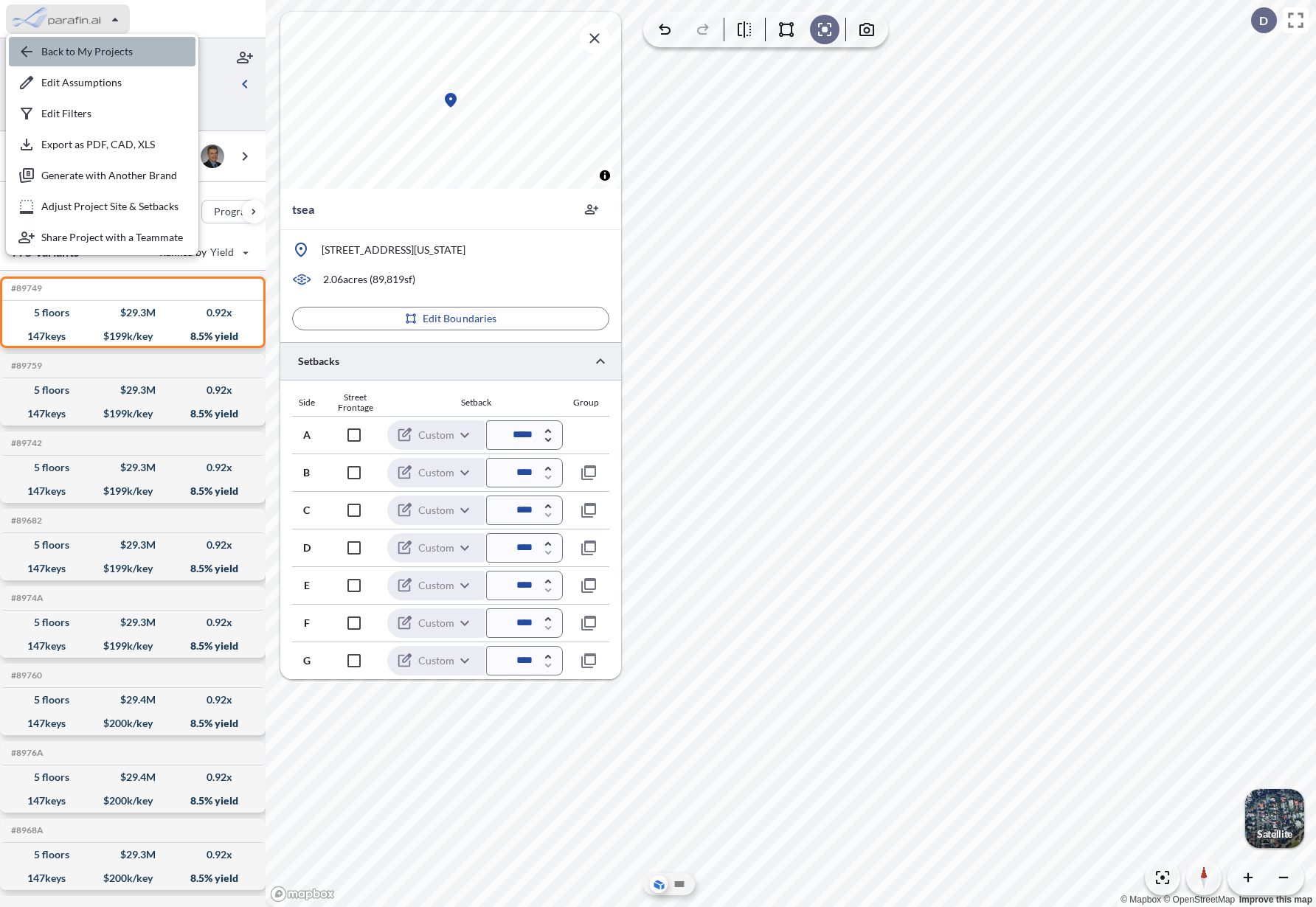
click at [108, 53] on div "button" at bounding box center [102, 51] width 186 height 30
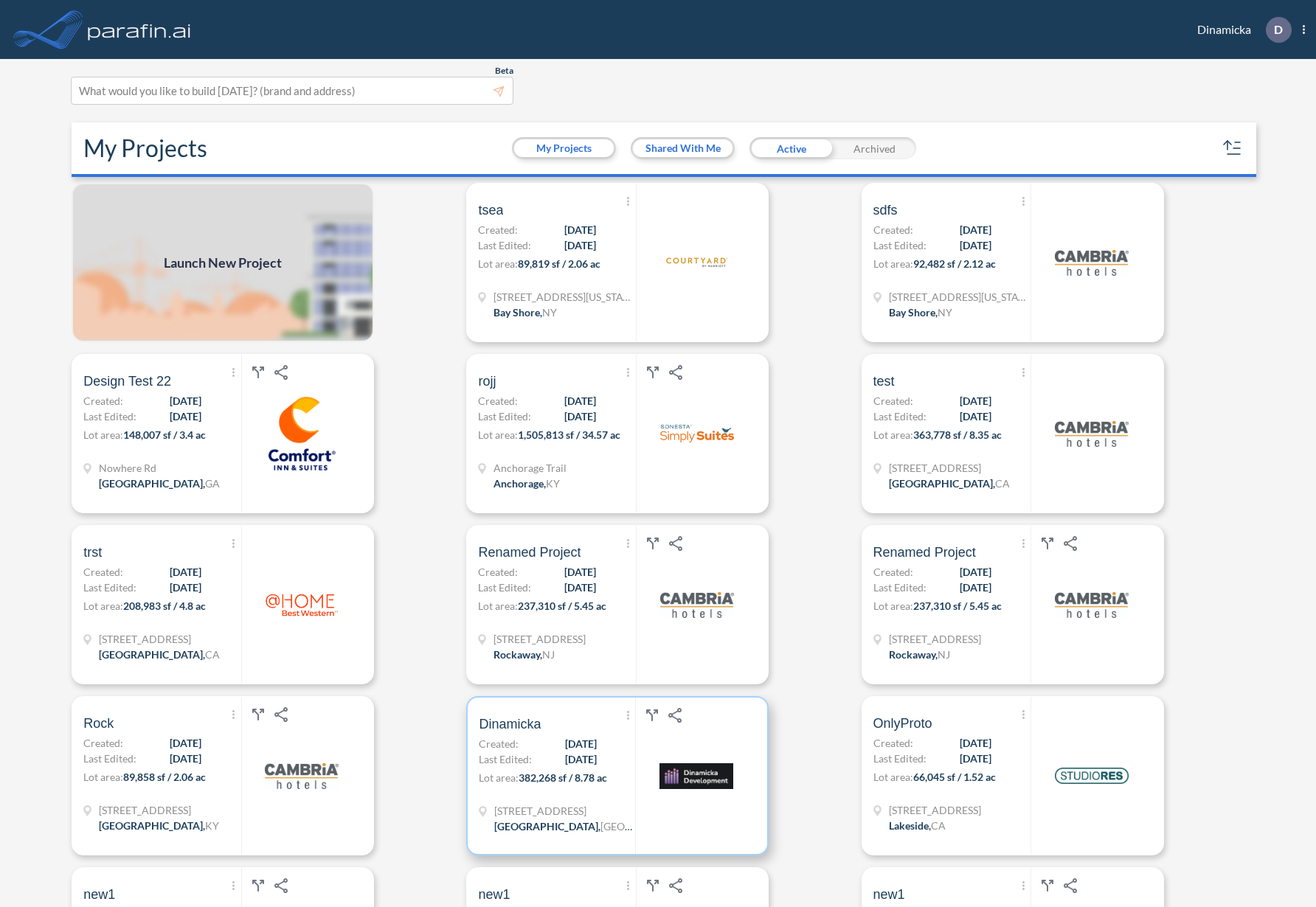
click at [531, 721] on span "Dinamicka" at bounding box center [509, 724] width 62 height 18
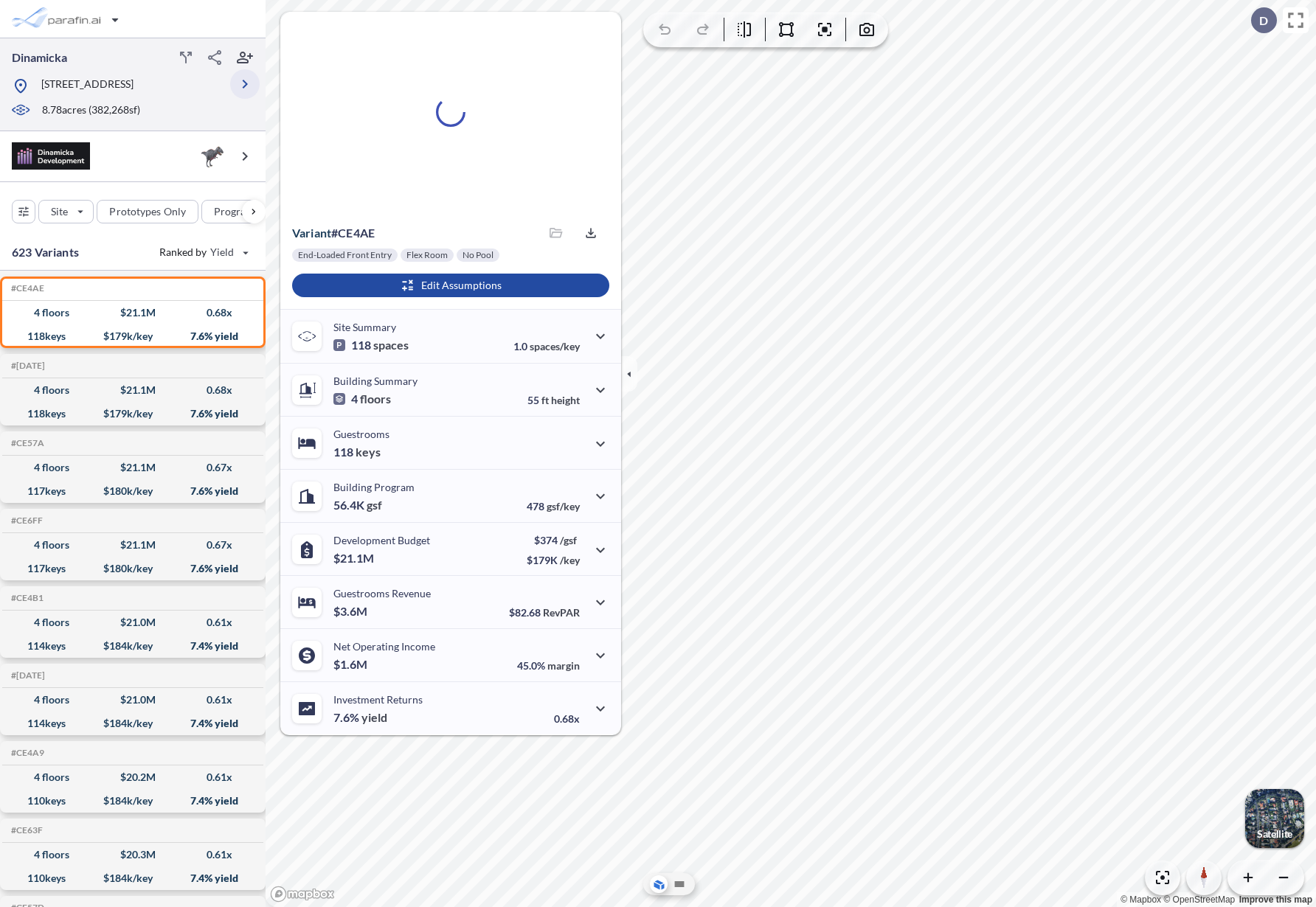
click at [243, 87] on icon "button" at bounding box center [245, 84] width 5 height 9
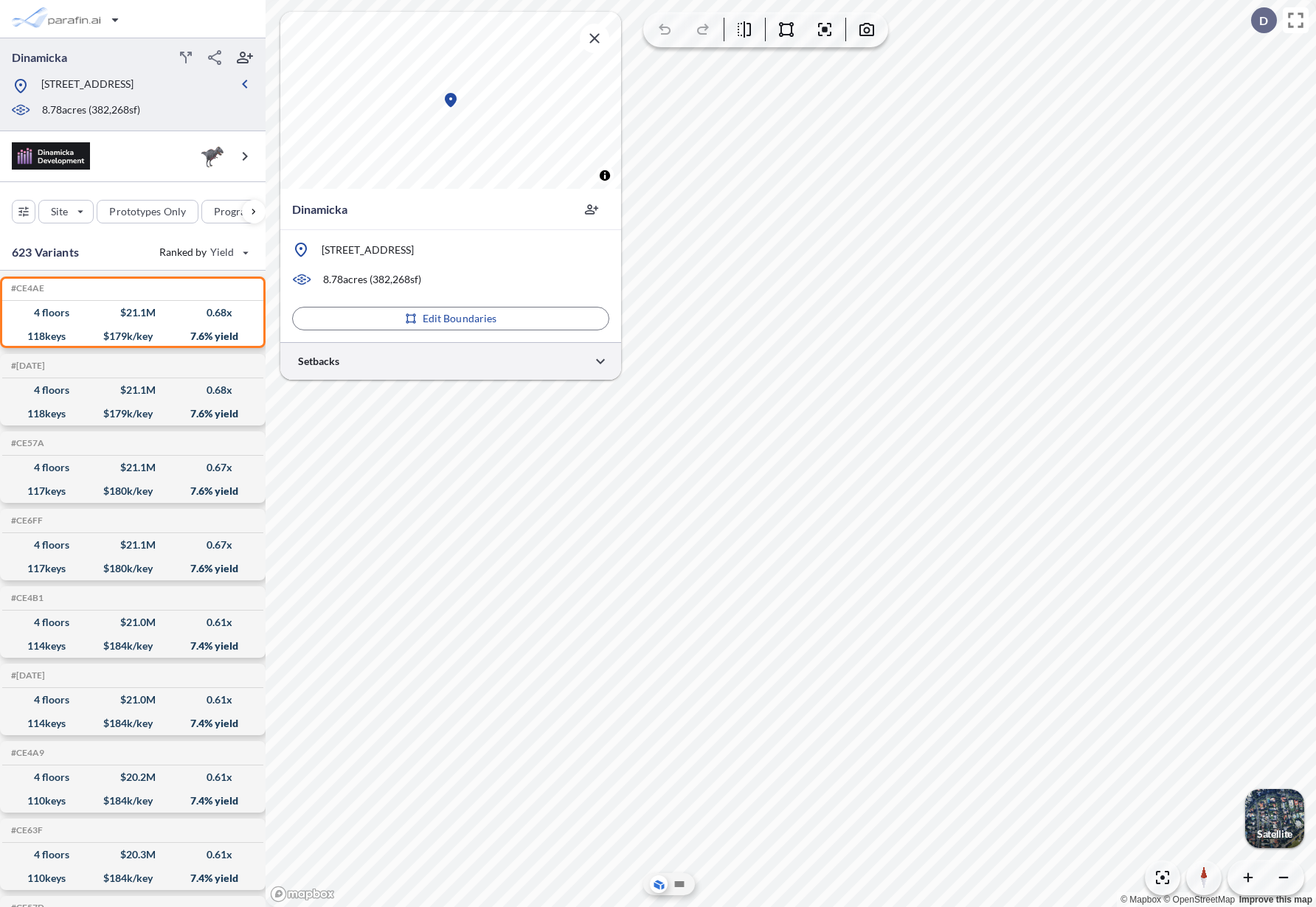
click at [389, 355] on div at bounding box center [451, 361] width 341 height 37
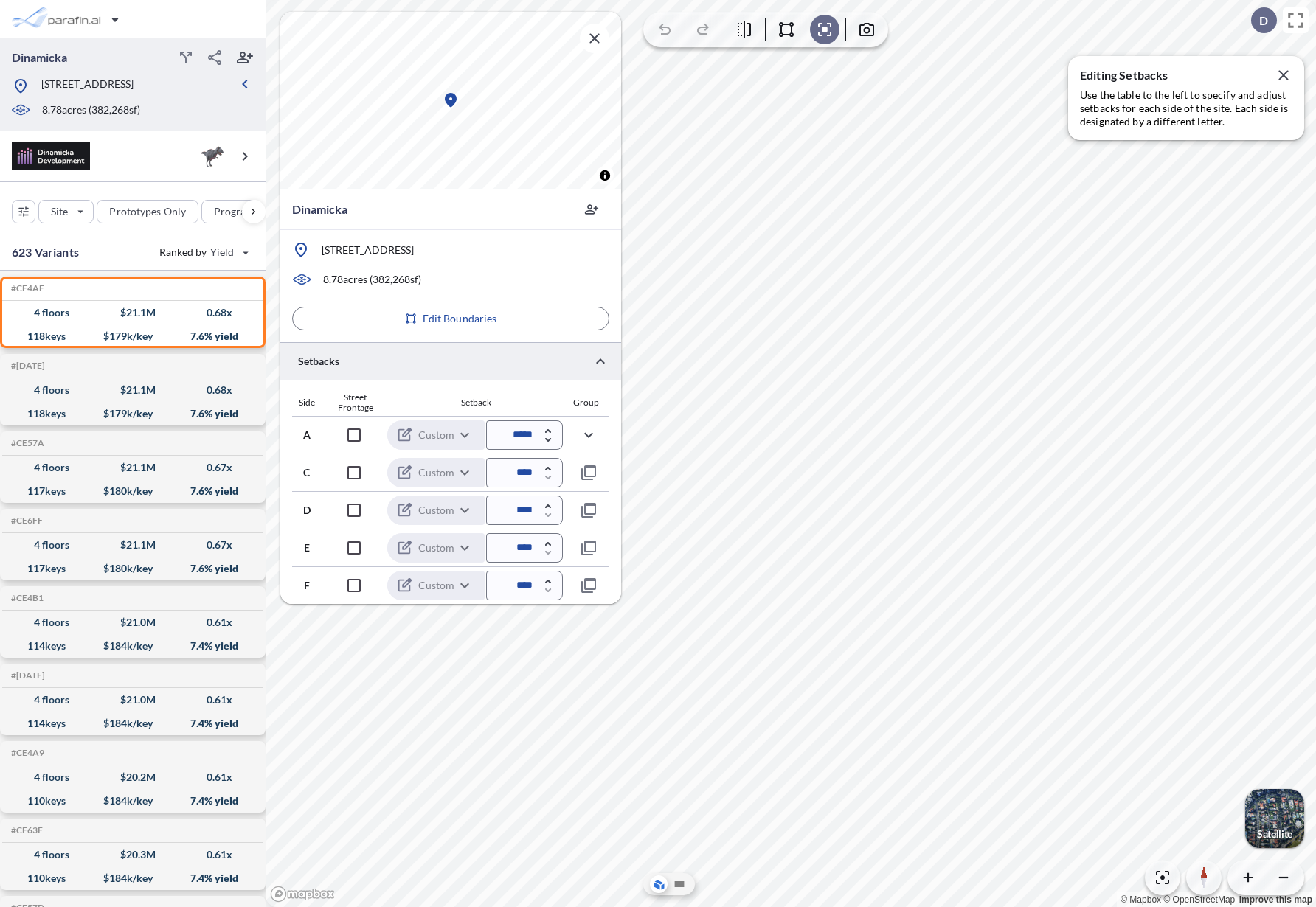
drag, startPoint x: 521, startPoint y: 434, endPoint x: 501, endPoint y: 435, distance: 20.0
click at [501, 435] on input "*****" at bounding box center [524, 435] width 77 height 30
type input "****"
click at [501, 405] on div "Setback" at bounding box center [476, 403] width 174 height 11
click at [249, 84] on icon "button" at bounding box center [244, 84] width 18 height 18
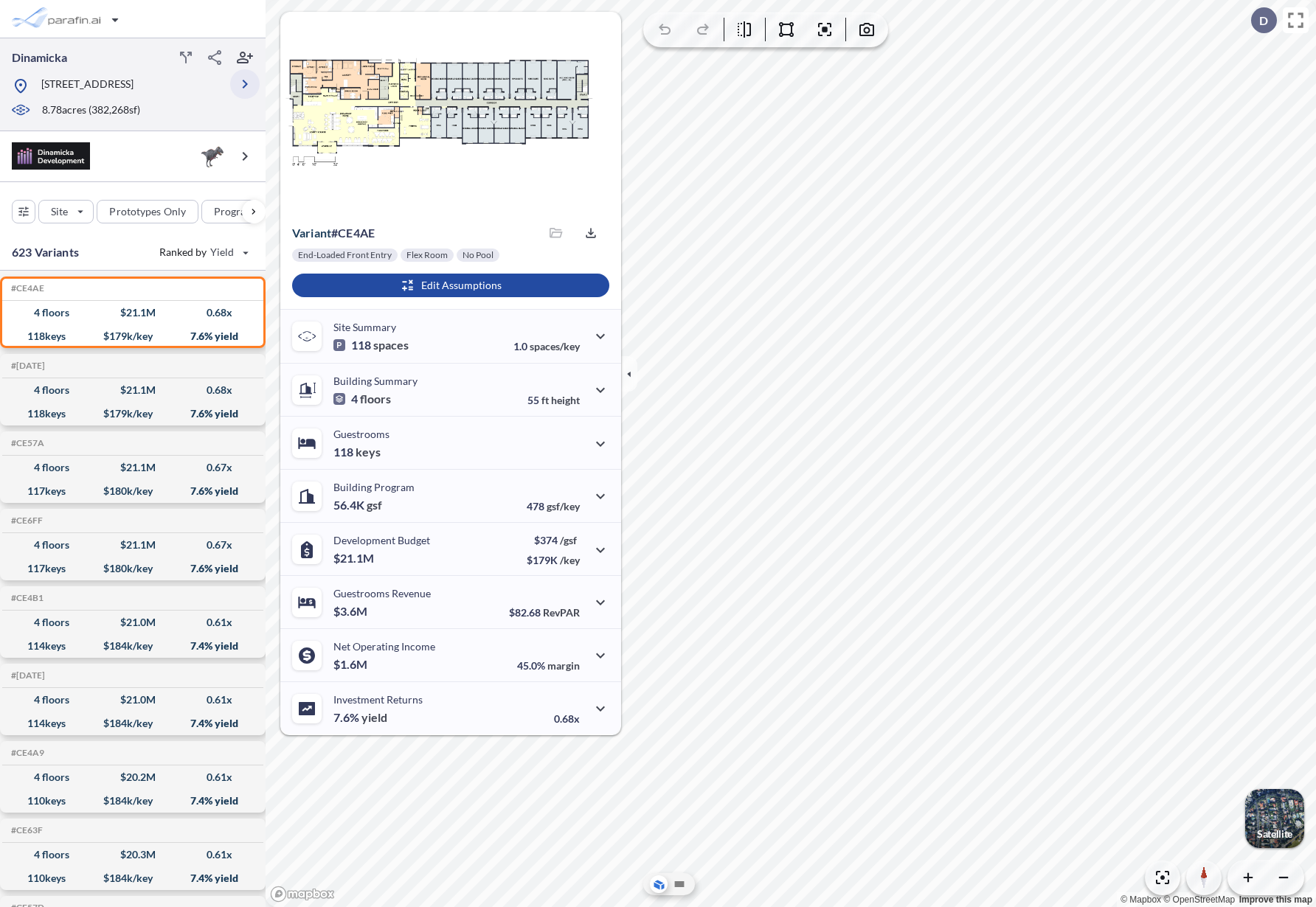
click at [246, 85] on icon "button" at bounding box center [245, 84] width 5 height 9
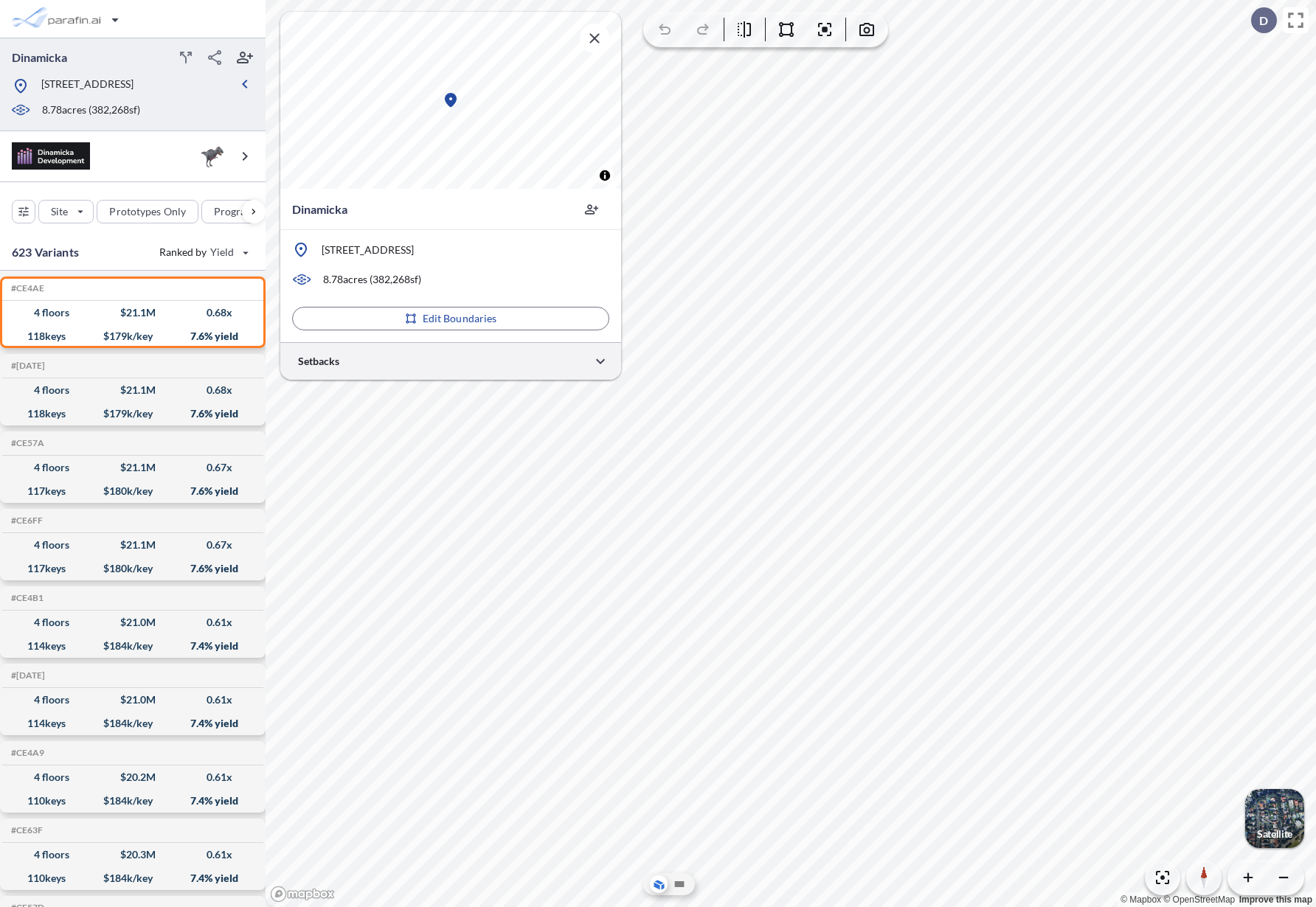
click at [520, 352] on div at bounding box center [451, 361] width 341 height 37
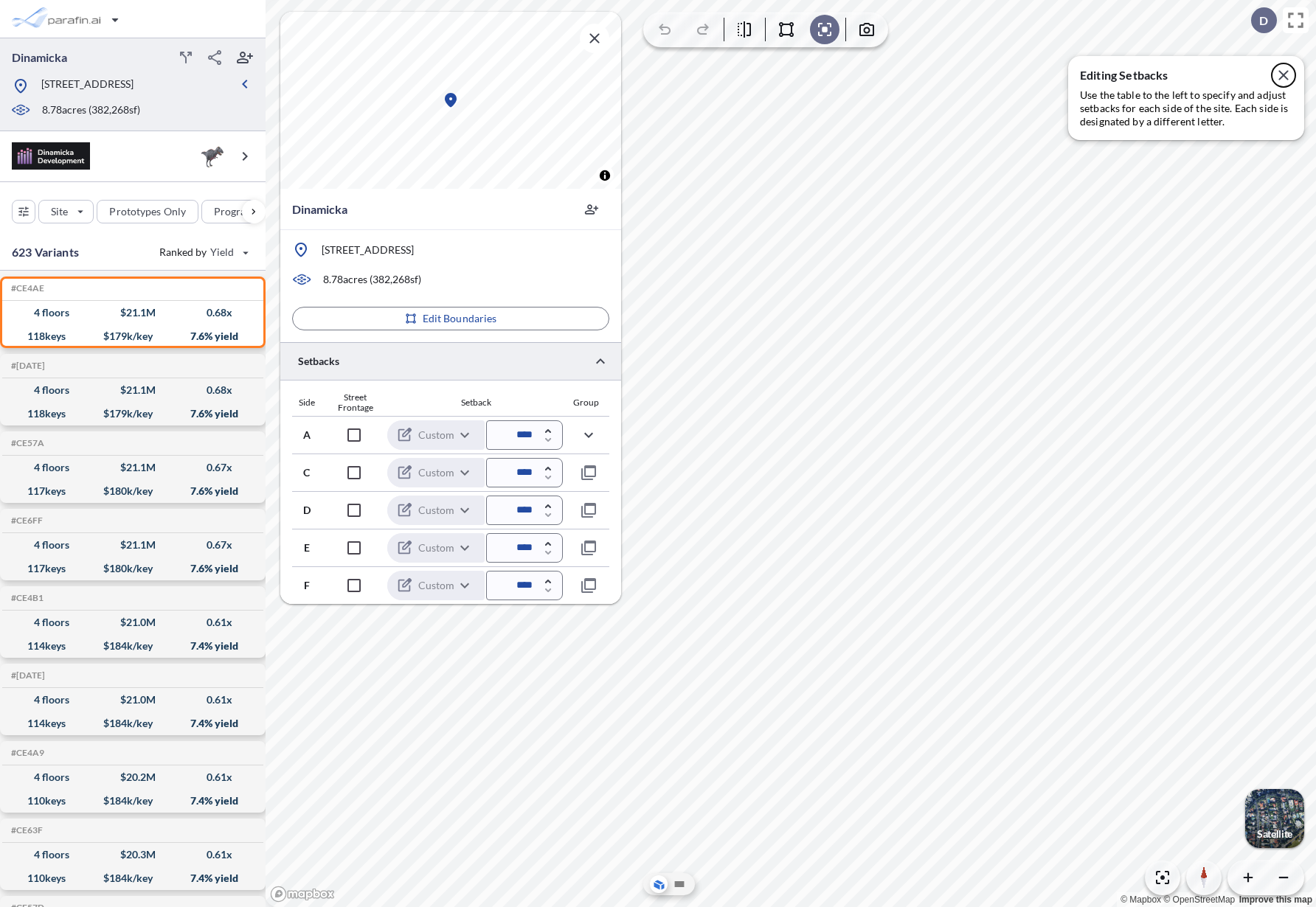
click at [1282, 75] on icon "button" at bounding box center [1283, 75] width 18 height 18
click at [1273, 826] on div "button" at bounding box center [1275, 819] width 59 height 59
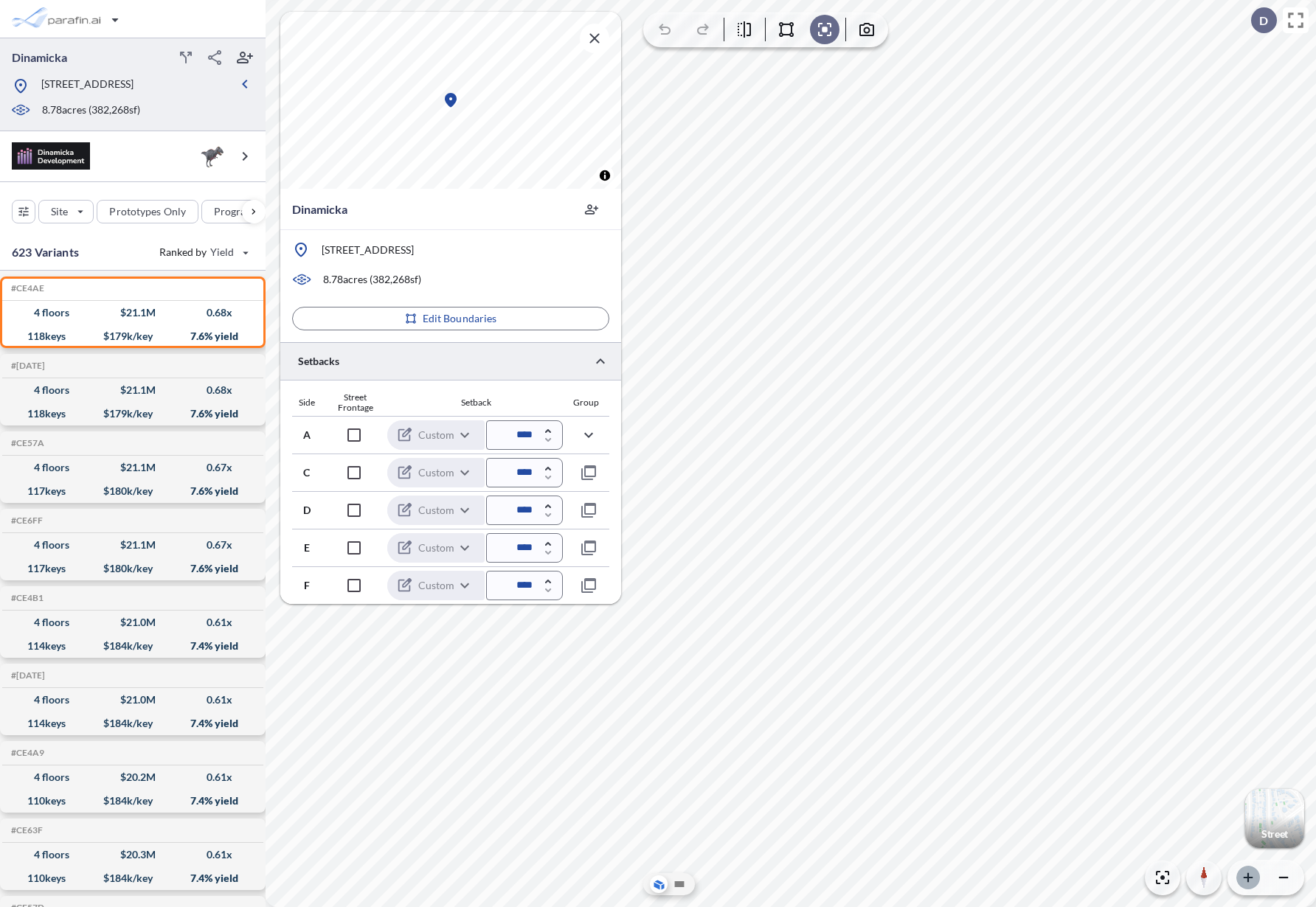
click at [1247, 879] on icon "button" at bounding box center [1248, 877] width 14 height 14
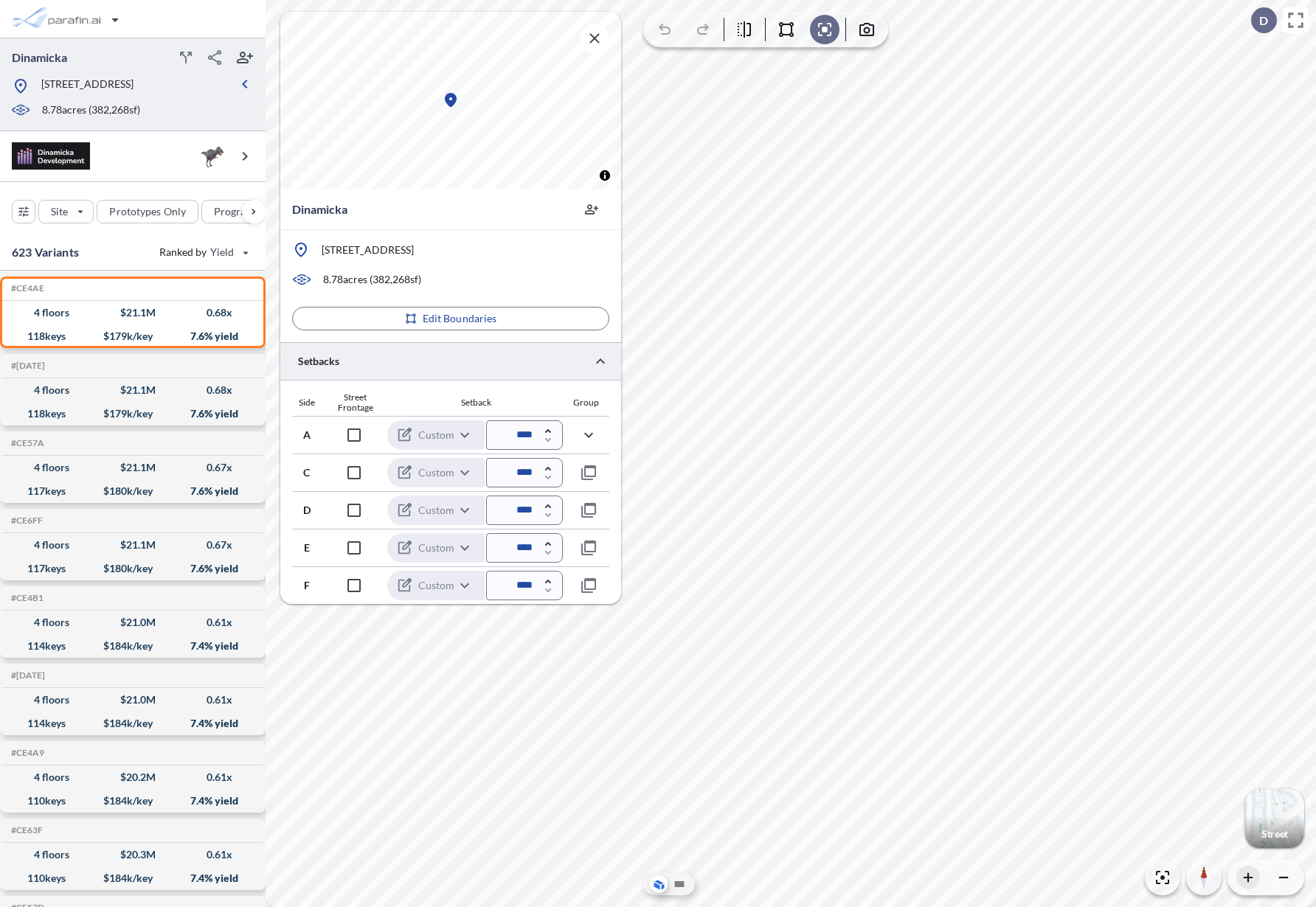
click at [1247, 879] on icon "button" at bounding box center [1248, 877] width 14 height 14
click at [874, 93] on div "Data provided by: × Google Landsat / Copernicus IBCAO Data SIO, NOAA, U.S. Navy…" at bounding box center [791, 454] width 1050 height 907
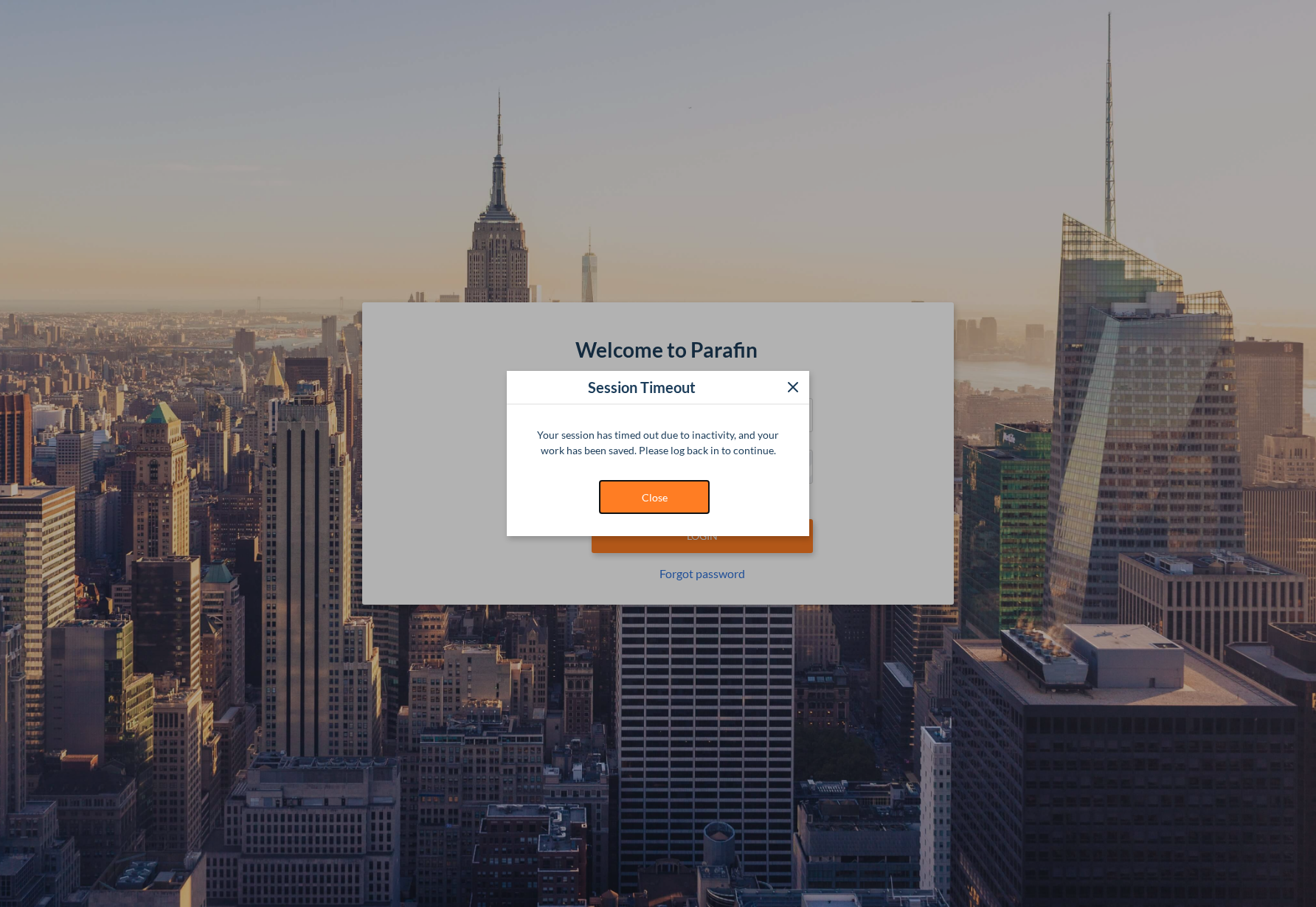
click at [626, 508] on button "Close" at bounding box center [654, 497] width 110 height 34
